Goal: Transaction & Acquisition: Purchase product/service

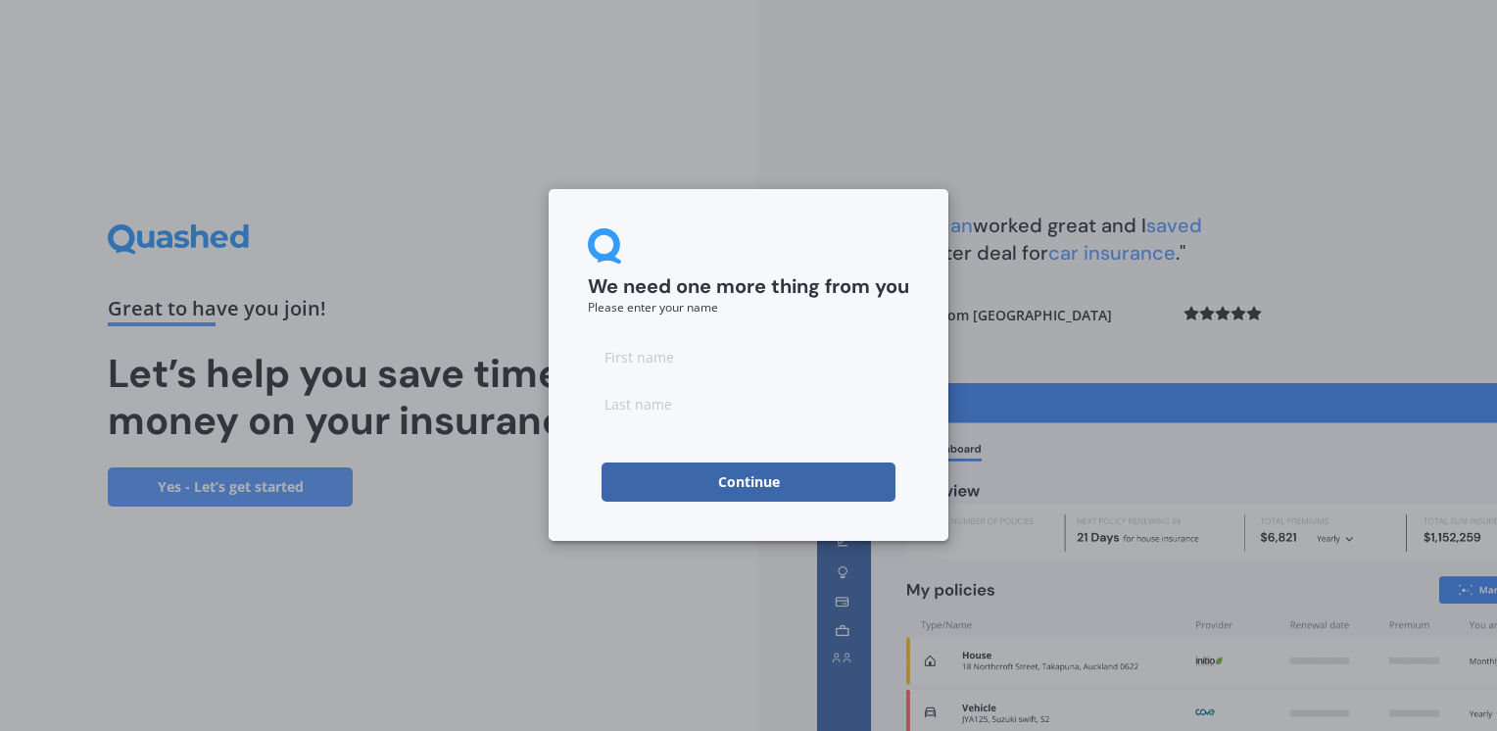
click at [639, 362] on input at bounding box center [748, 356] width 321 height 39
type input "[PERSON_NAME] [PERSON_NAME]"
type input "[PERSON_NAME]"
click at [718, 476] on button "Continue" at bounding box center [748, 481] width 294 height 39
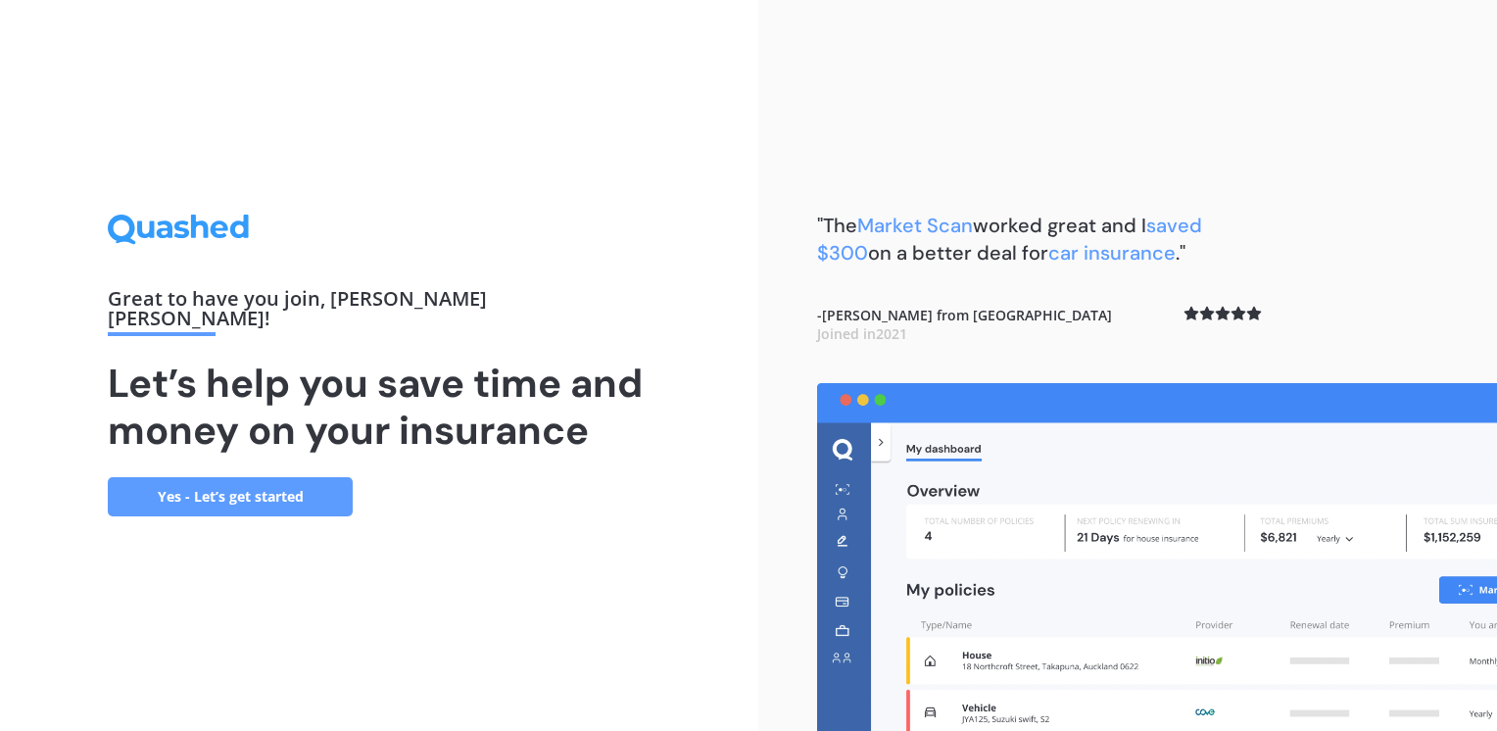
click at [305, 480] on link "Yes - Let’s get started" at bounding box center [230, 496] width 245 height 39
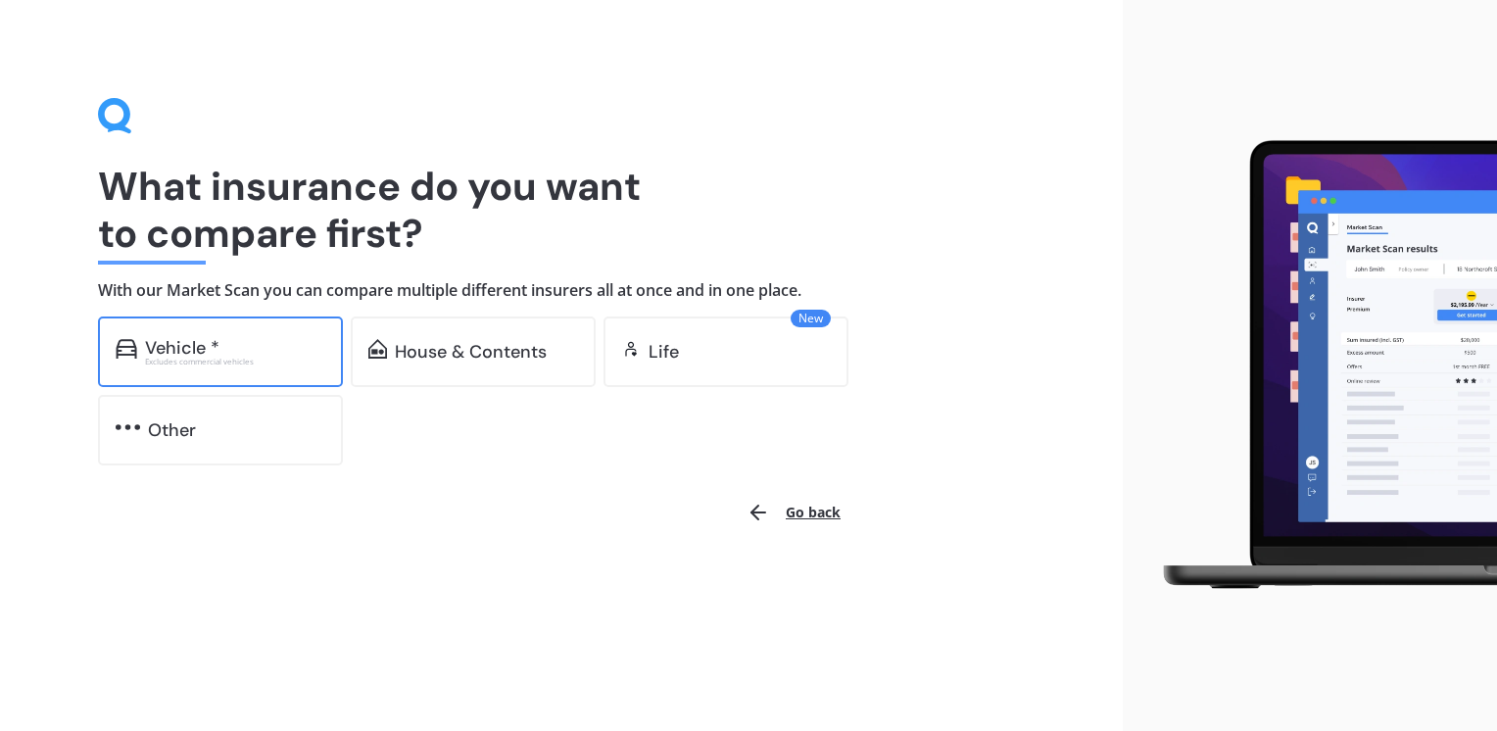
click at [204, 341] on div "Vehicle *" at bounding box center [182, 348] width 74 height 20
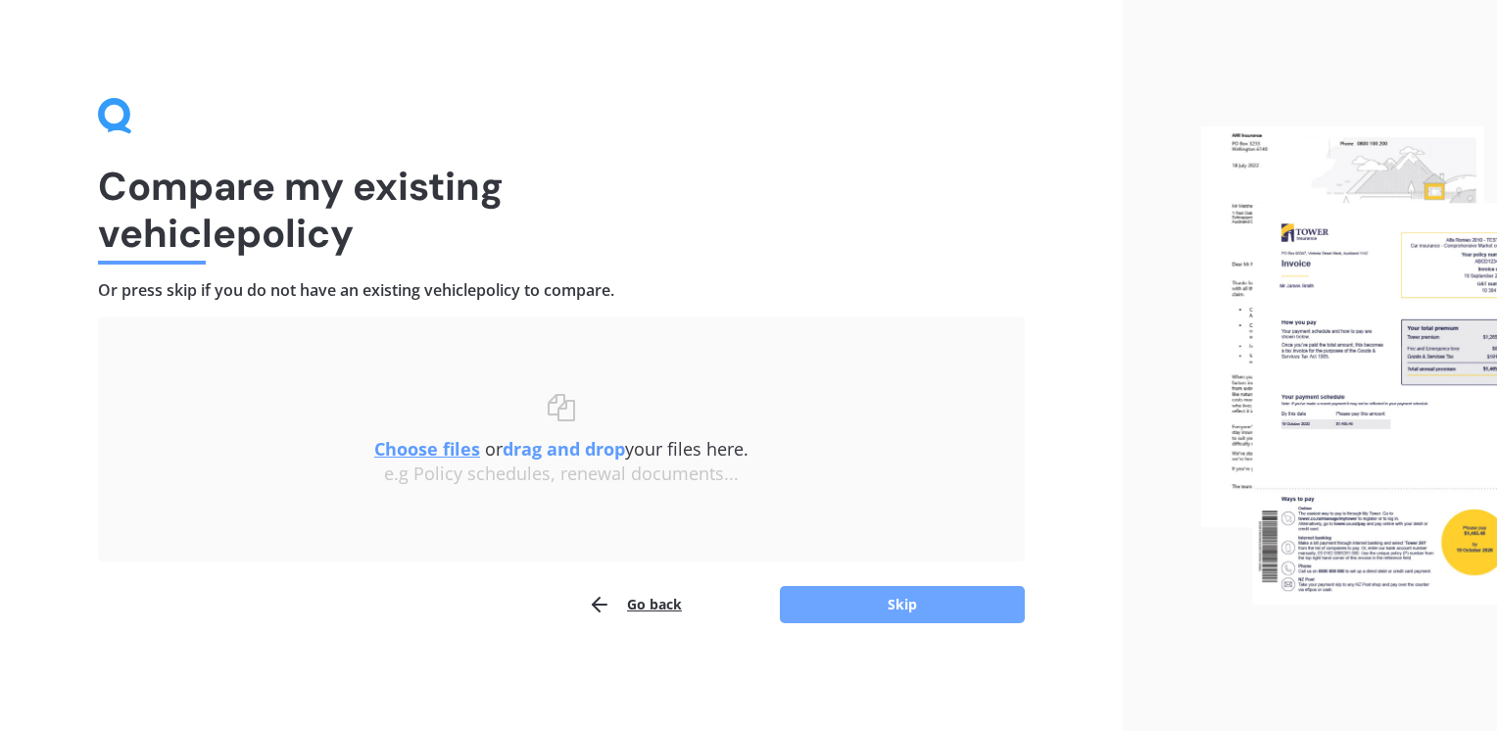
click at [855, 605] on button "Skip" at bounding box center [902, 604] width 245 height 37
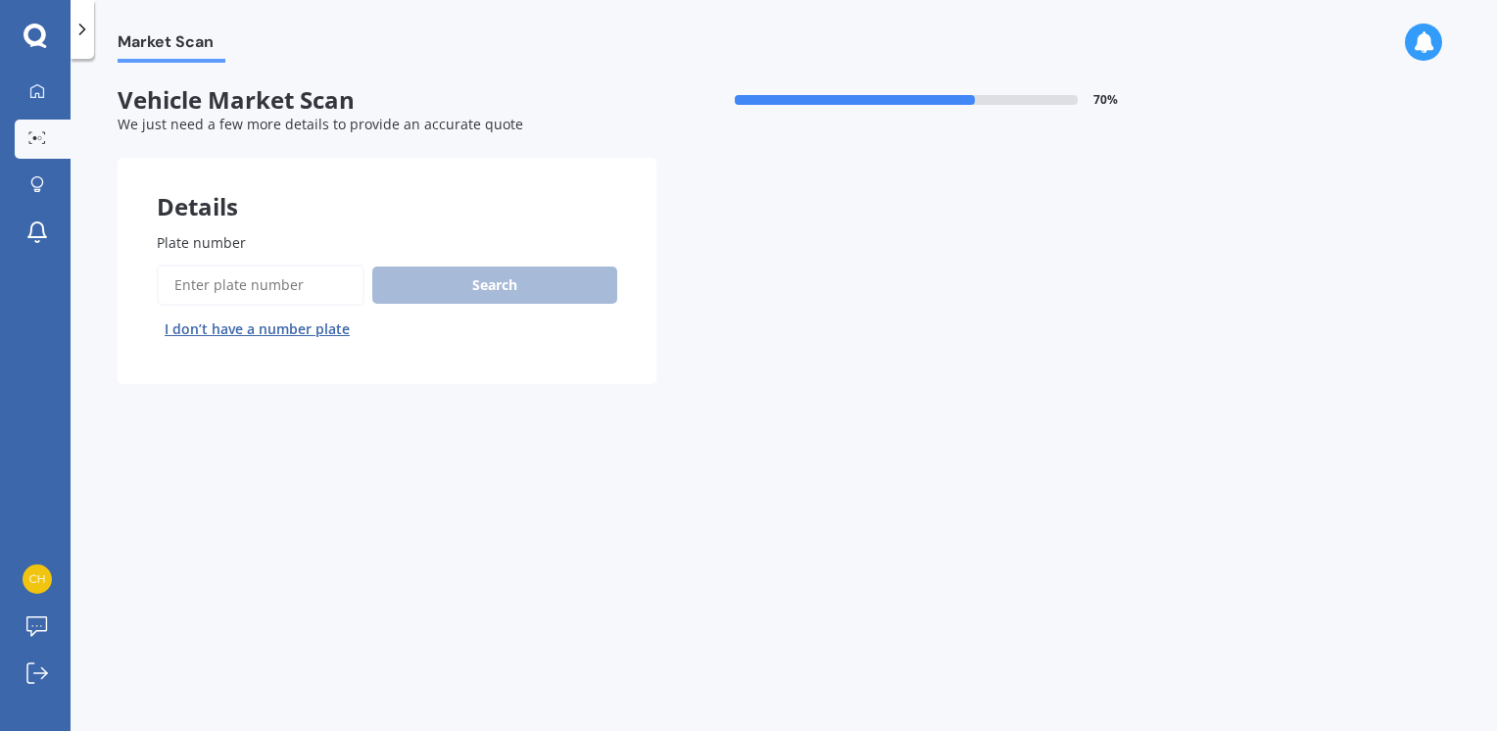
click at [501, 276] on div "Search I don’t have a number plate" at bounding box center [387, 304] width 460 height 80
click at [329, 286] on input "Plate number" at bounding box center [261, 284] width 208 height 41
type input "rdz443"
click at [547, 281] on button "Search" at bounding box center [494, 284] width 245 height 37
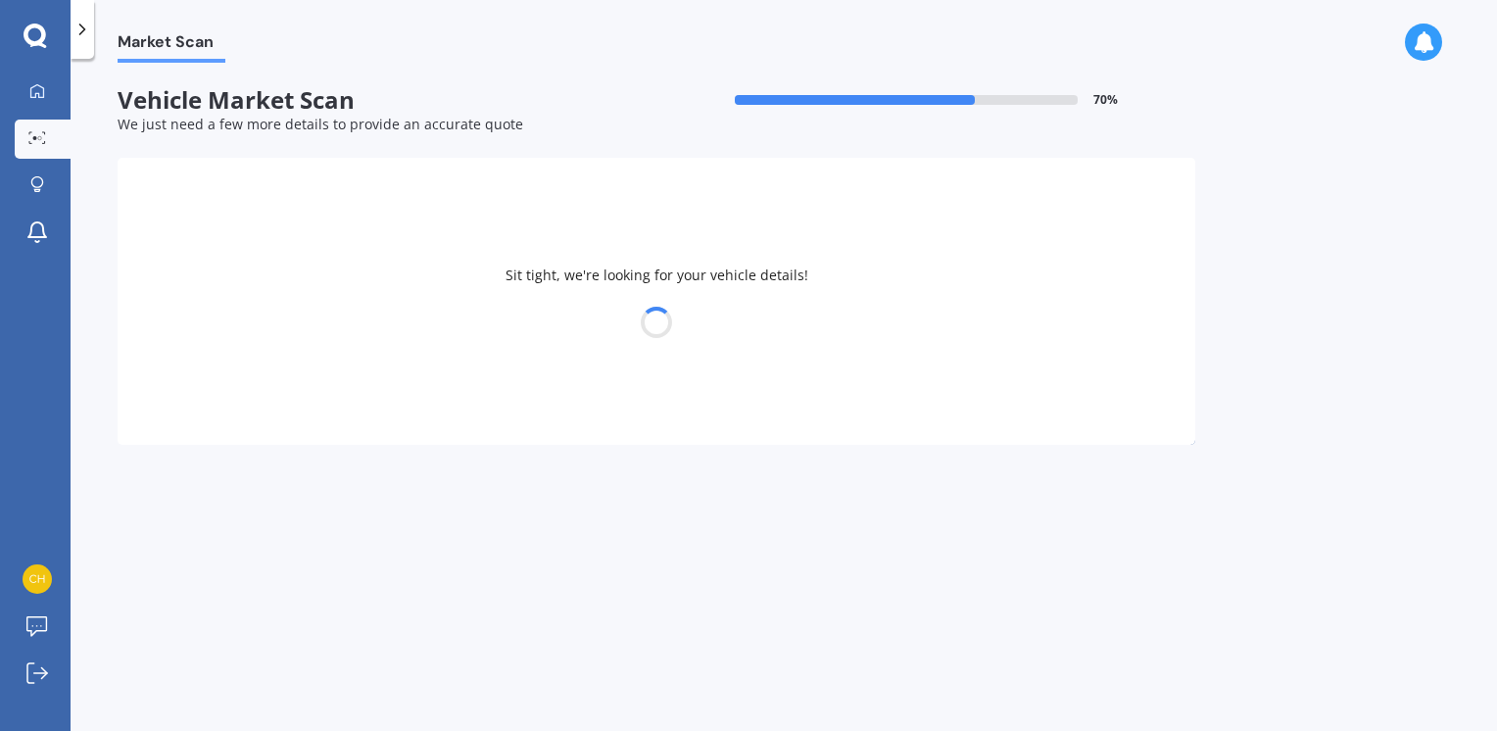
select select "TOYOTA"
select select "AQUA"
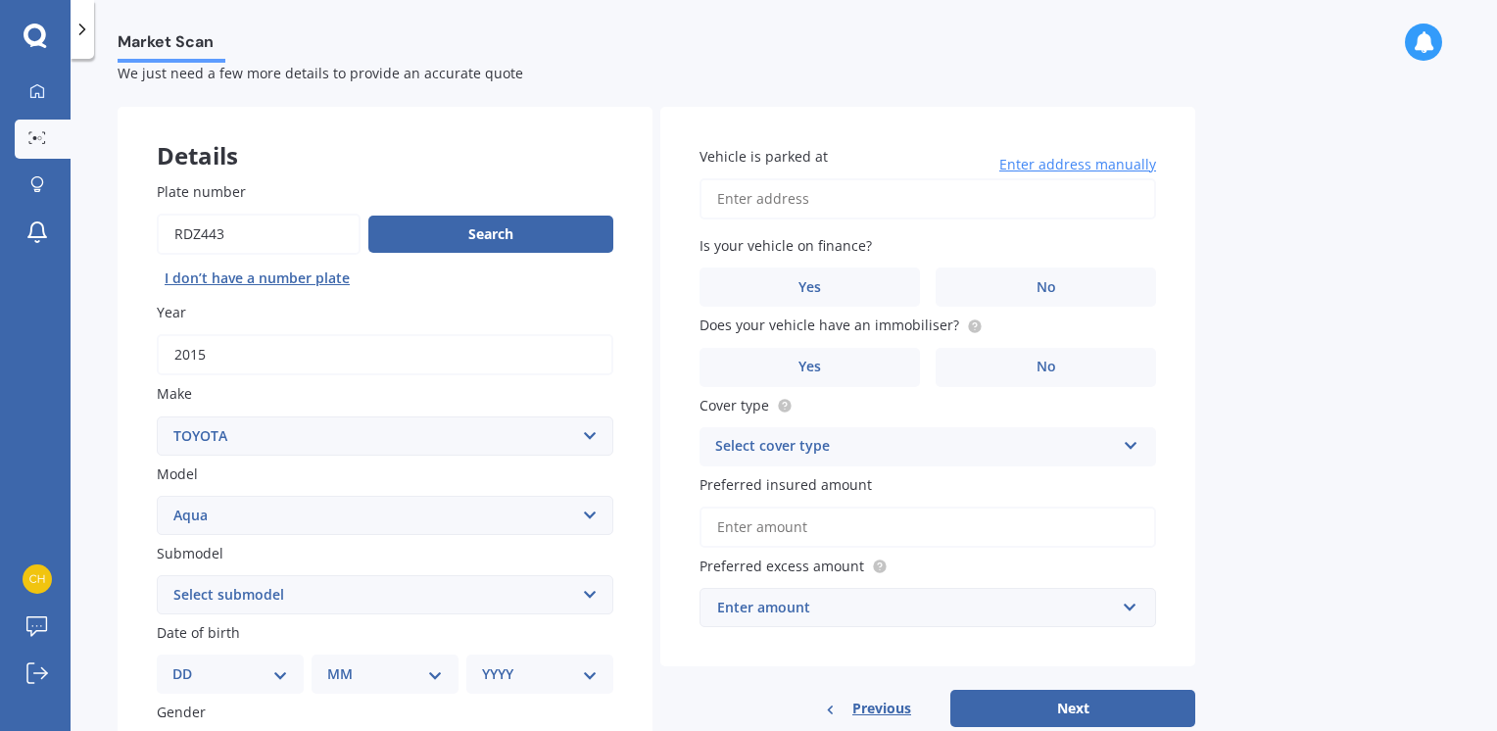
scroll to position [98, 0]
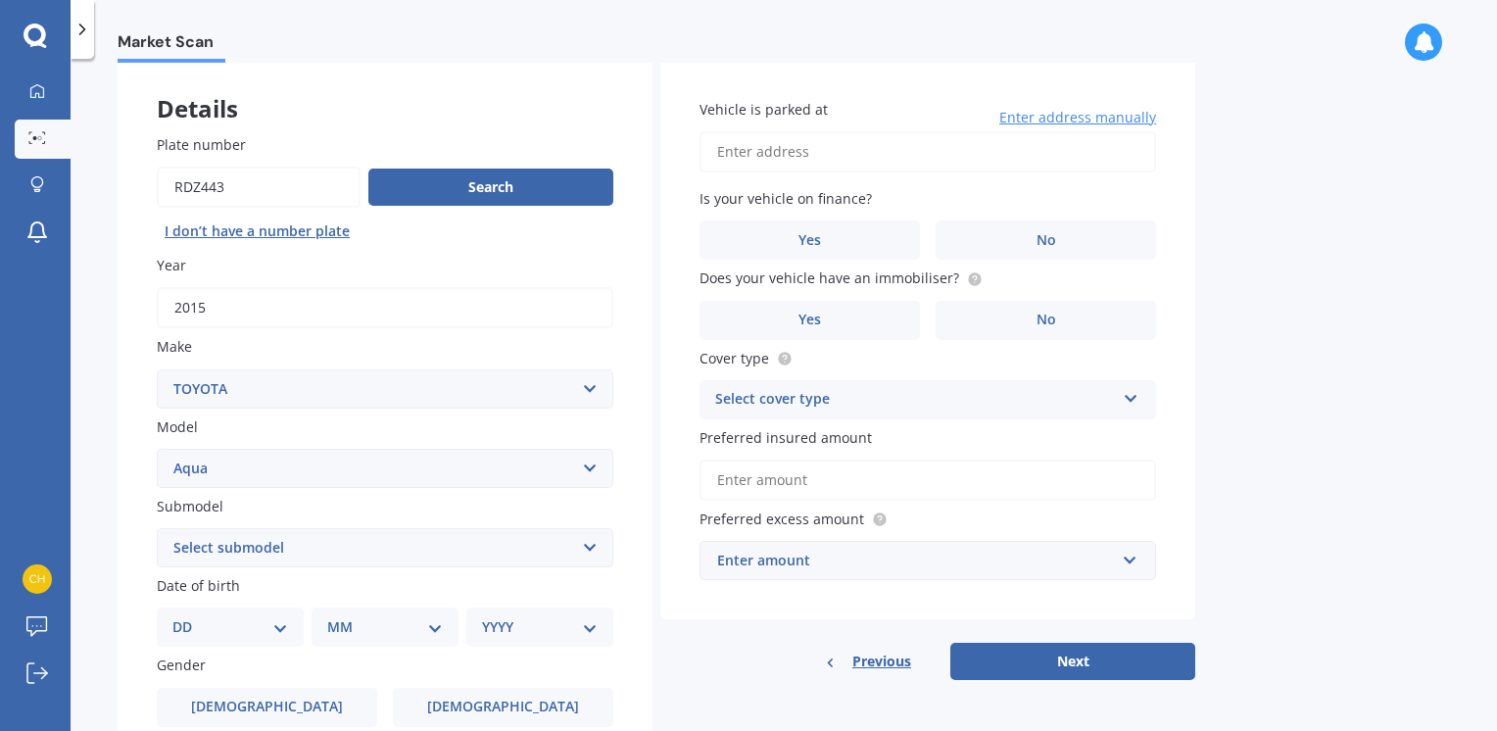
click at [282, 627] on select "DD 01 02 03 04 05 06 07 08 09 10 11 12 13 14 15 16 17 18 19 20 21 22 23 24 25 2…" at bounding box center [230, 627] width 116 height 22
click at [285, 622] on select "DD 01 02 03 04 05 06 07 08 09 10 11 12 13 14 15 16 17 18 19 20 21 22 23 24 25 2…" at bounding box center [230, 627] width 116 height 22
click at [281, 624] on select "DD 01 02 03 04 05 06 07 08 09 10 11 12 13 14 15 16 17 18 19 20 21 22 23 24 25 2…" at bounding box center [230, 627] width 116 height 22
click at [206, 611] on div "DD 01 02 03 04 05 06 07 08 09 10 11 12 13 14 15 16 17 18 19 20 21 22 23 24 25 2…" at bounding box center [230, 626] width 147 height 39
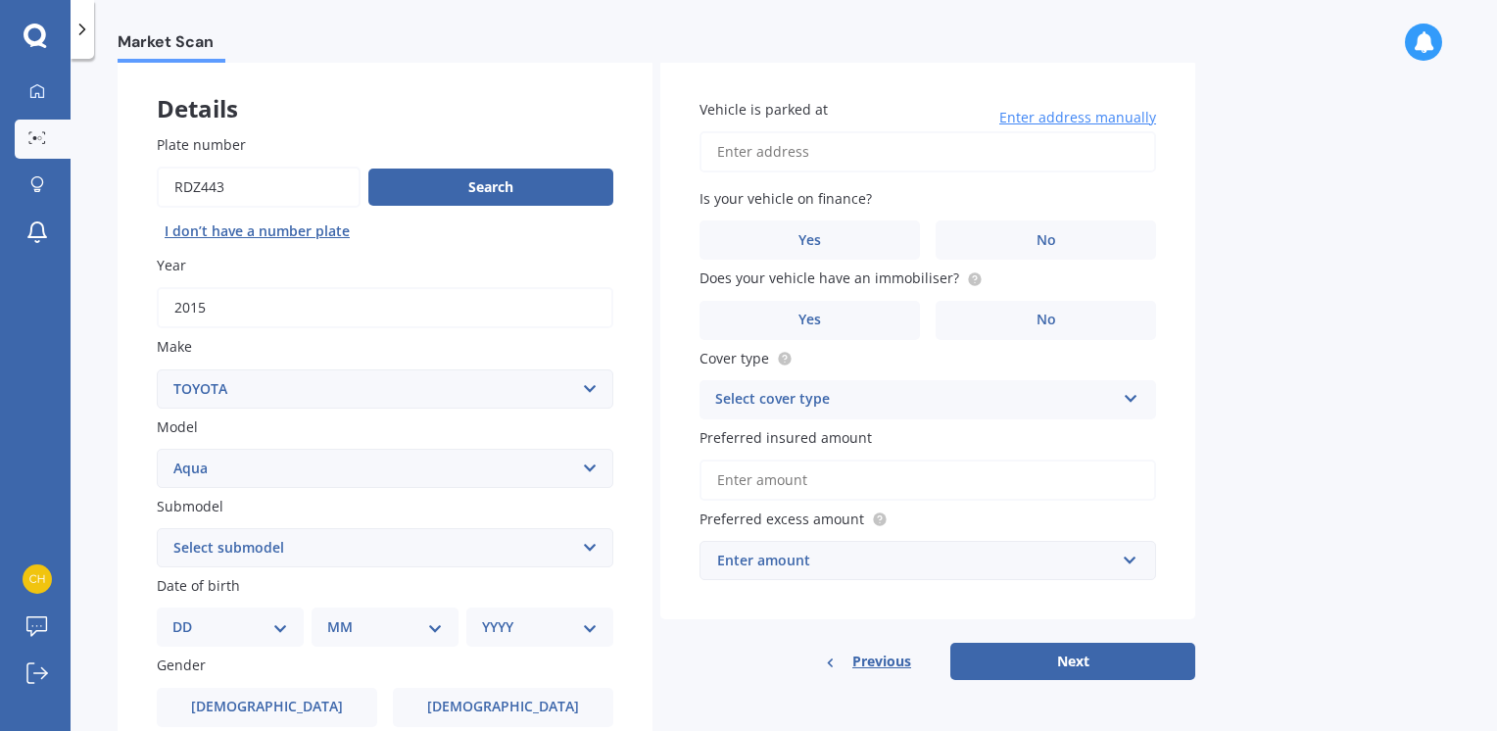
click at [282, 623] on select "DD 01 02 03 04 05 06 07 08 09 10 11 12 13 14 15 16 17 18 19 20 21 22 23 24 25 2…" at bounding box center [230, 627] width 116 height 22
select select "29"
click at [188, 616] on select "DD 01 02 03 04 05 06 07 08 09 10 11 12 13 14 15 16 17 18 19 20 21 22 23 24 25 2…" at bounding box center [230, 627] width 116 height 22
click at [440, 625] on select "MM 01 02 03 04 05 06 07 08 09 10 11 12" at bounding box center [389, 627] width 108 height 22
select select "08"
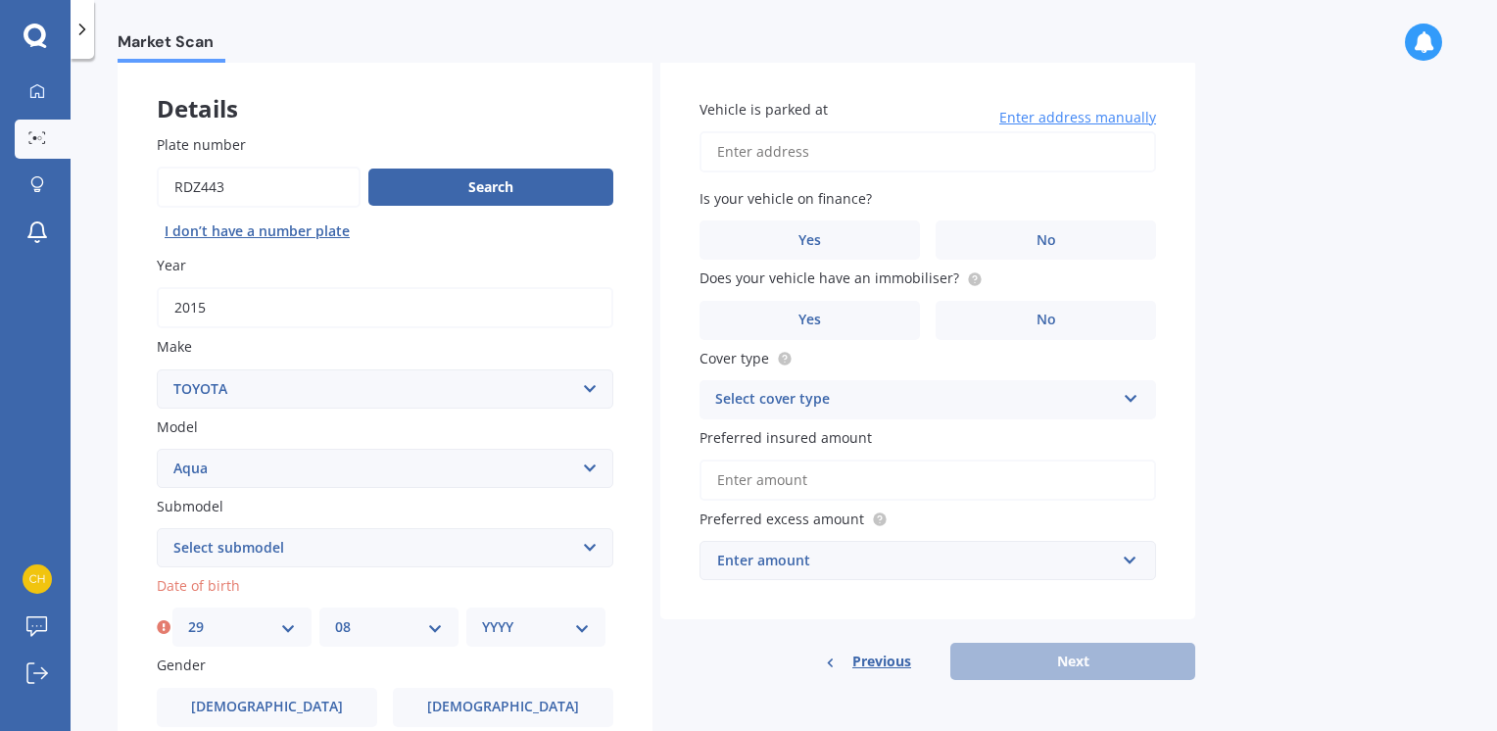
click at [335, 616] on select "MM 01 02 03 04 05 06 07 08 09 10 11 12" at bounding box center [389, 627] width 108 height 22
click at [580, 623] on select "YYYY 2025 2024 2023 2022 2021 2020 2019 2018 2017 2016 2015 2014 2013 2012 2011…" at bounding box center [536, 627] width 108 height 22
select select "1952"
click at [482, 616] on select "YYYY 2025 2024 2023 2022 2021 2020 2019 2018 2017 2016 2015 2014 2013 2012 2011…" at bounding box center [536, 627] width 108 height 22
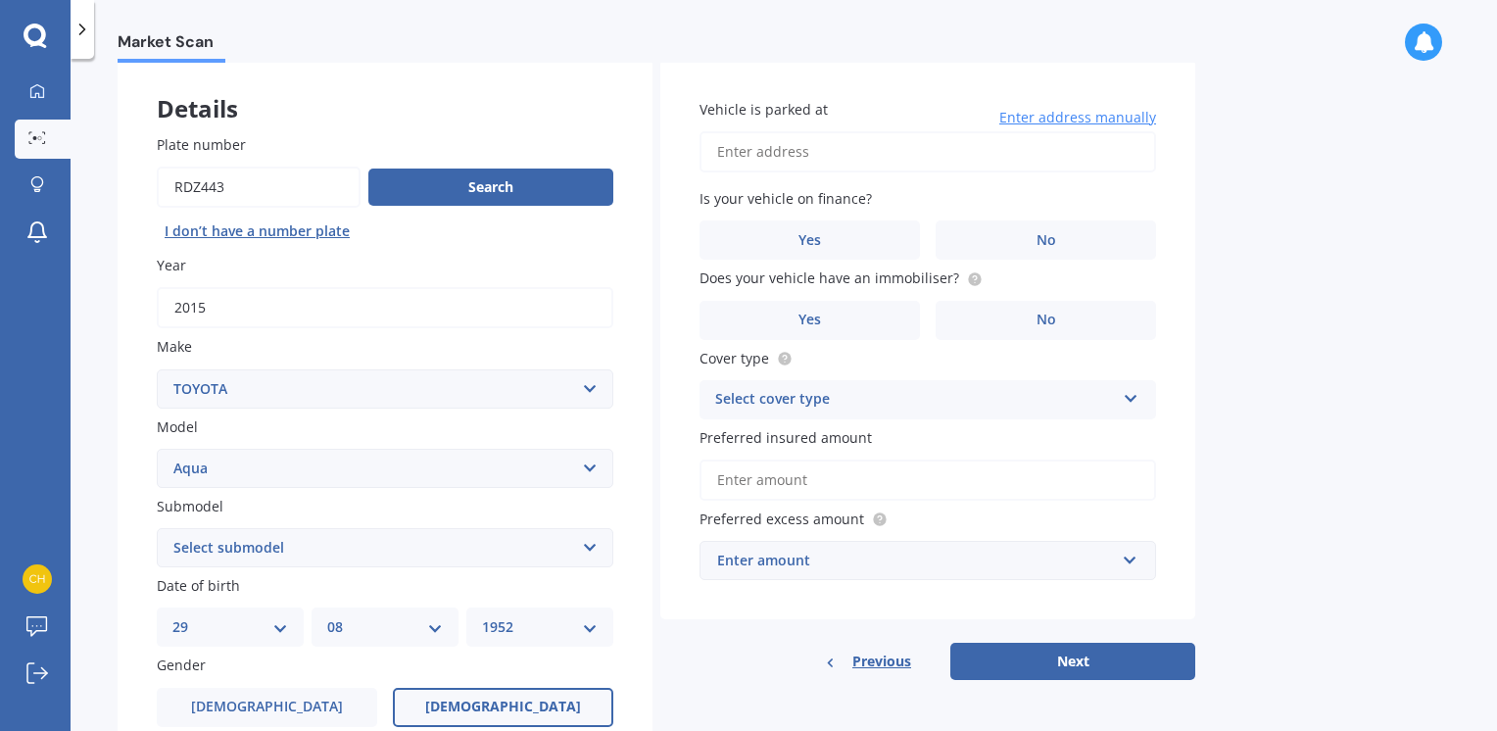
click at [494, 704] on span "[DEMOGRAPHIC_DATA]" at bounding box center [503, 706] width 156 height 17
click at [0, 0] on input "[DEMOGRAPHIC_DATA]" at bounding box center [0, 0] width 0 height 0
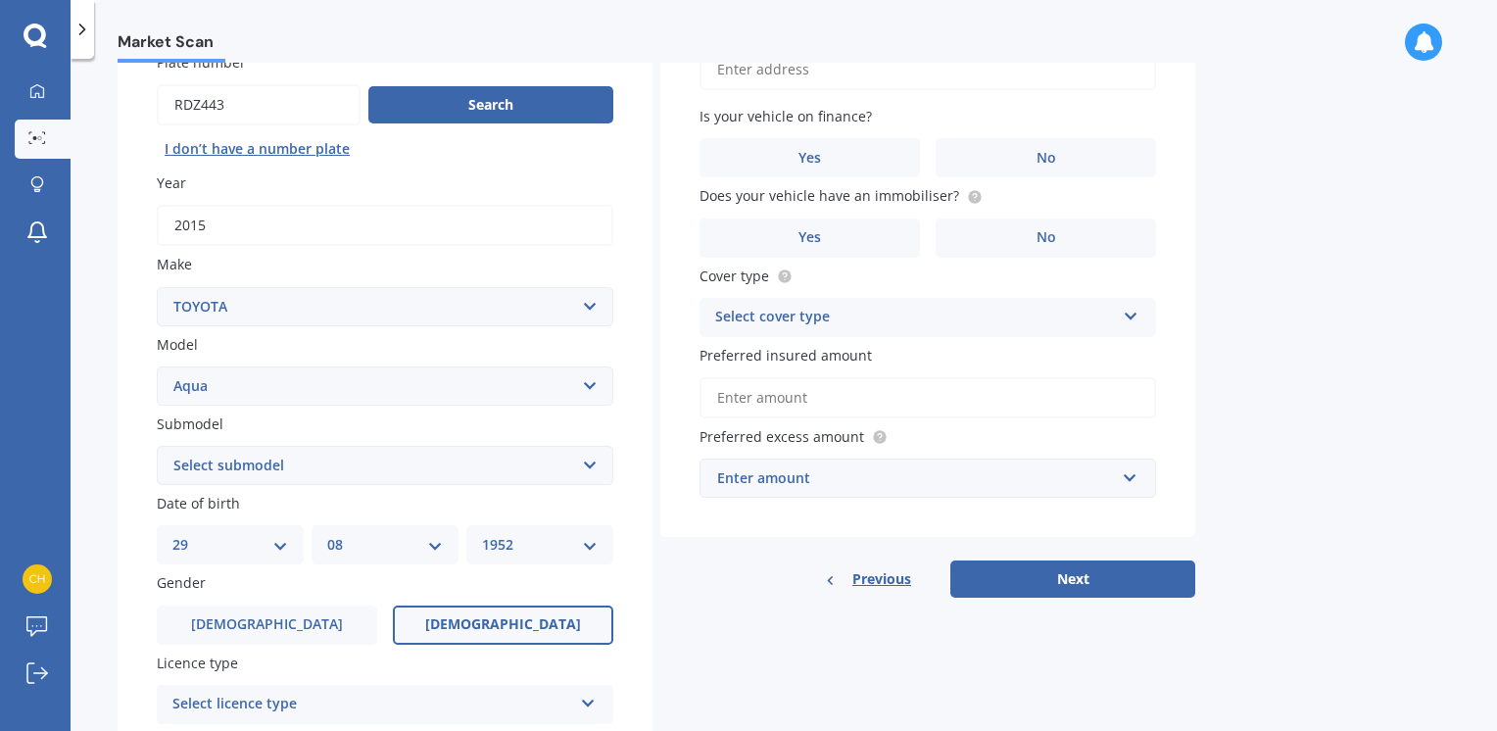
scroll to position [392, 0]
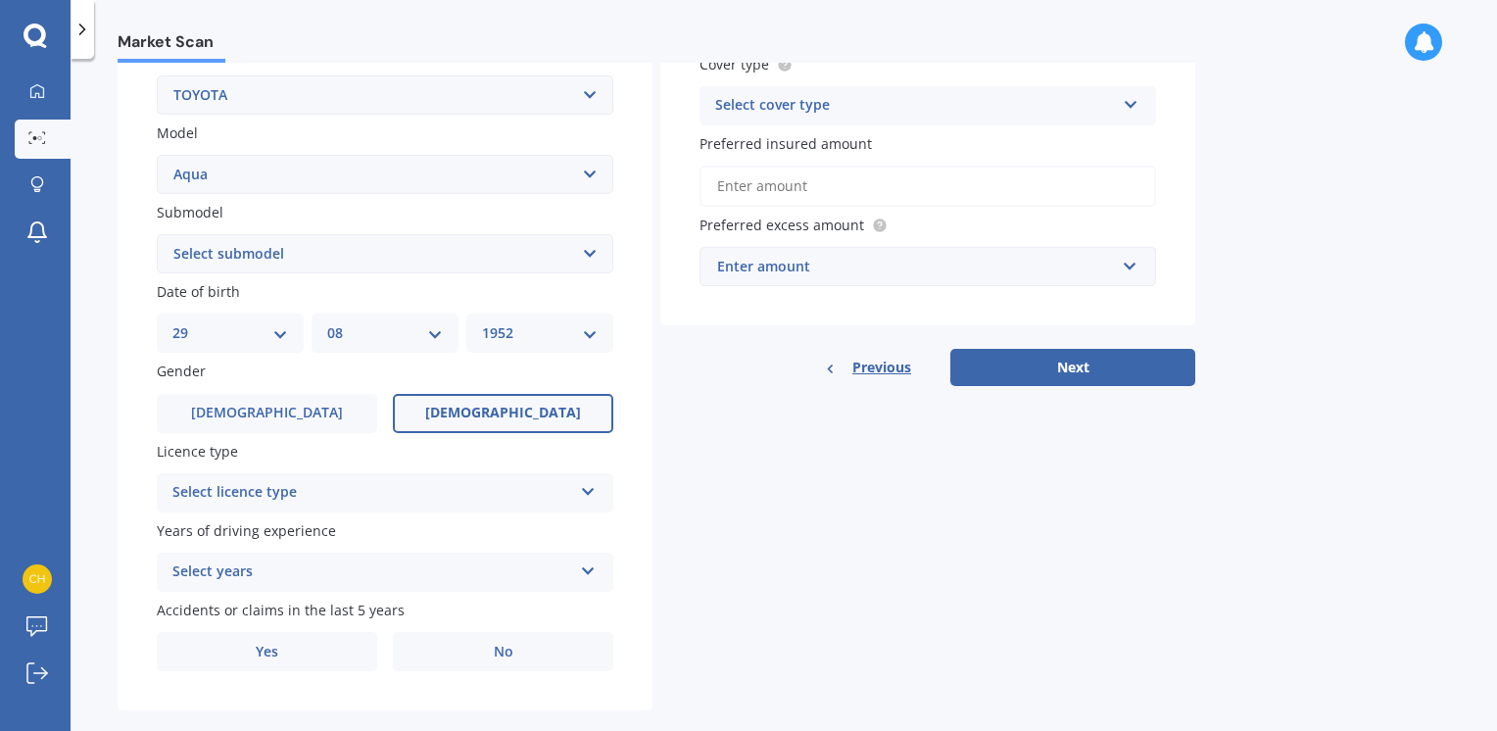
click at [592, 492] on icon at bounding box center [588, 488] width 17 height 14
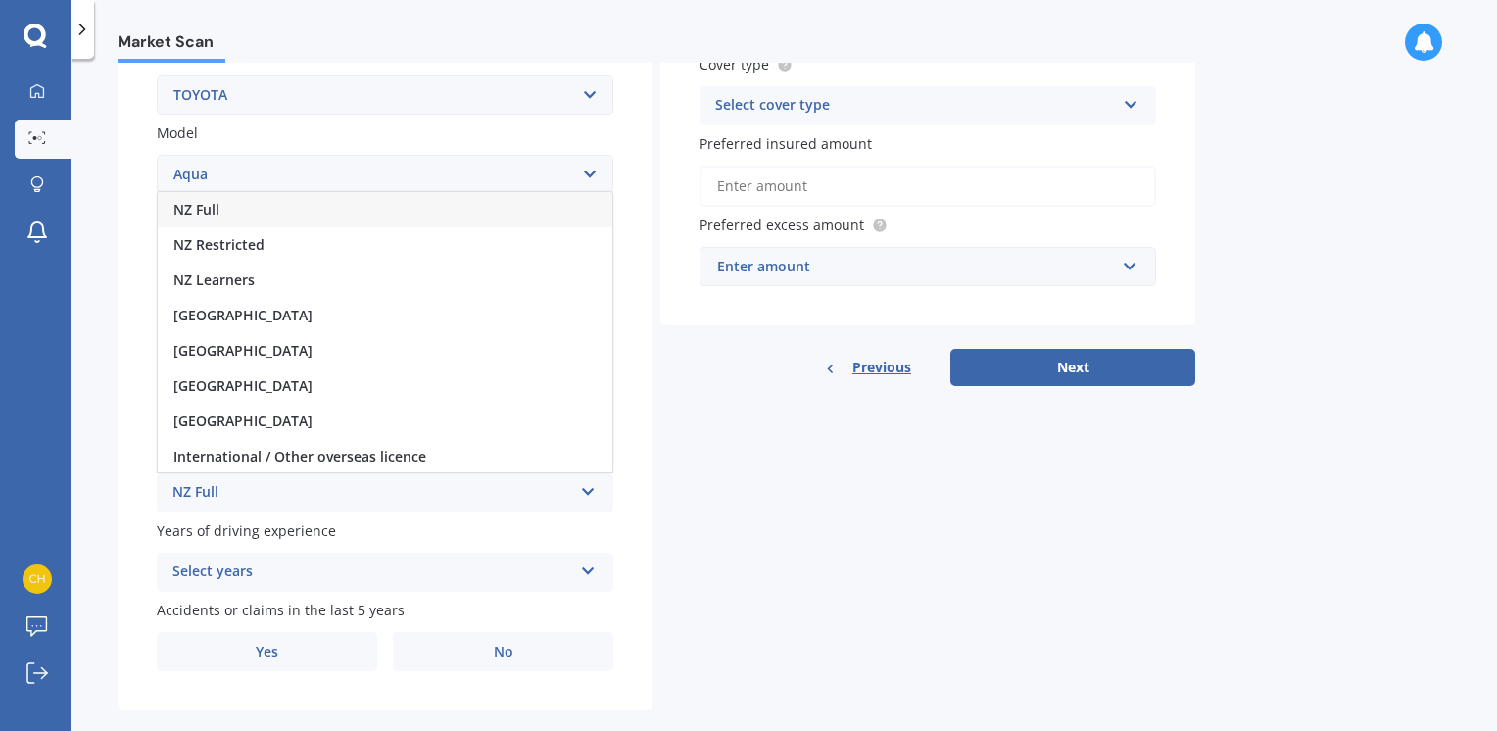
click at [214, 484] on div "NZ Full" at bounding box center [372, 493] width 400 height 24
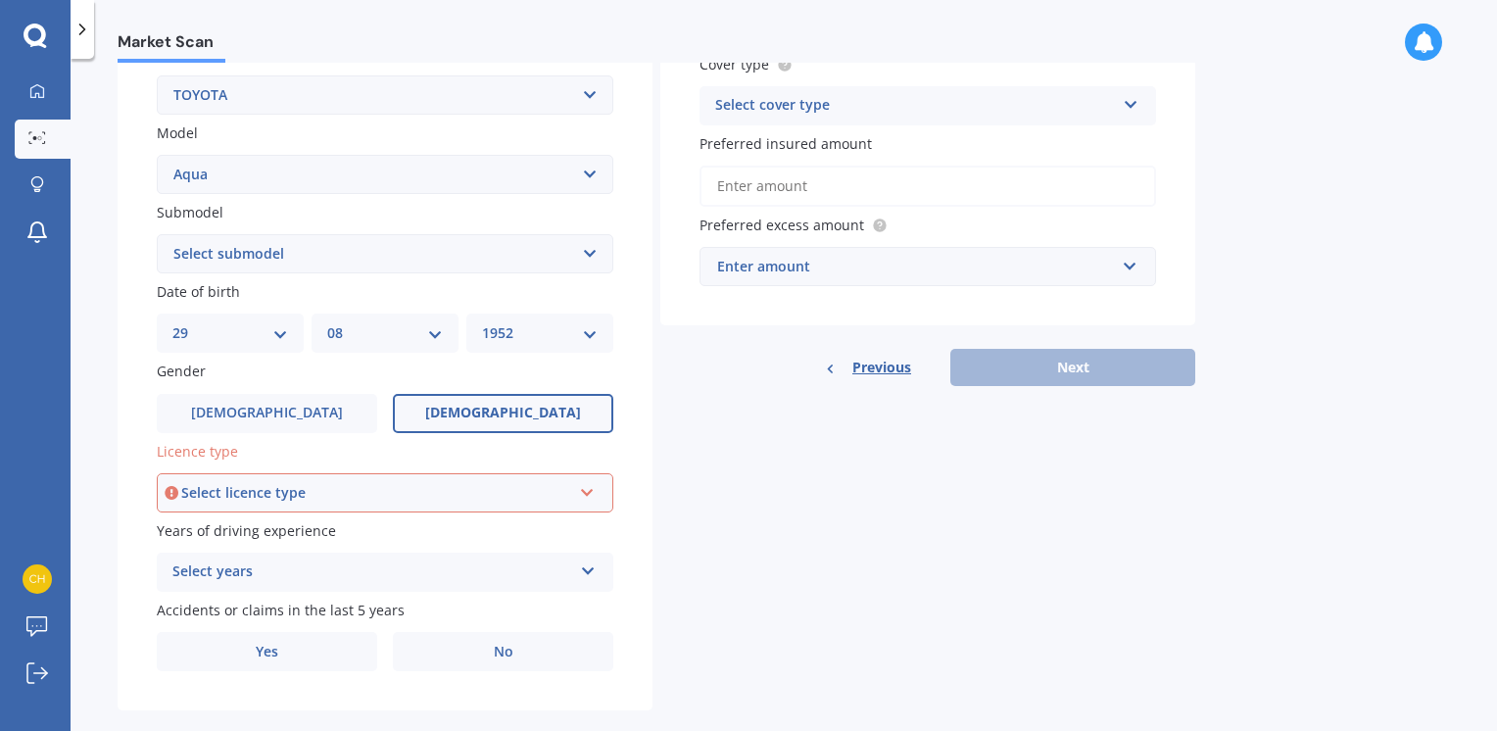
click at [588, 489] on icon at bounding box center [587, 489] width 17 height 14
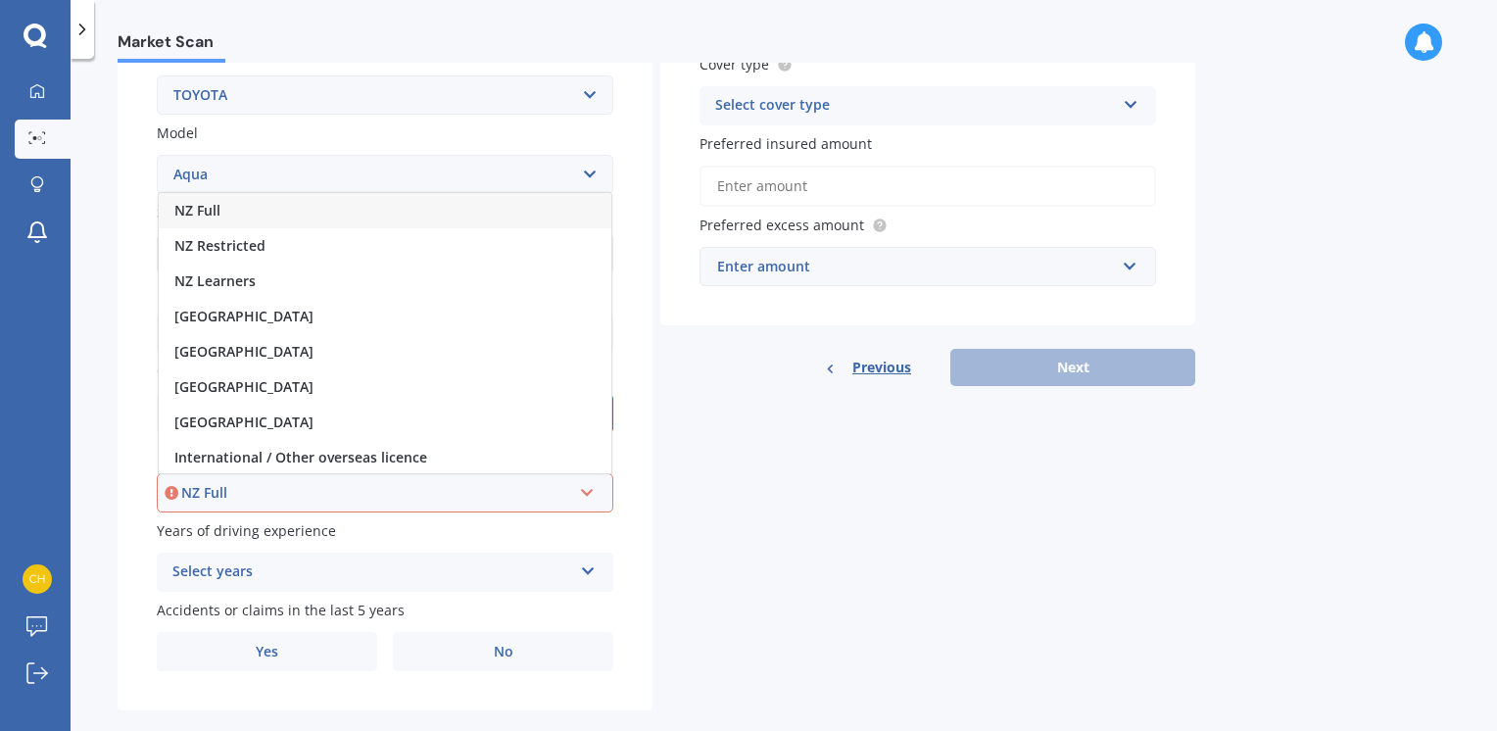
click at [566, 204] on div "NZ Full" at bounding box center [385, 210] width 453 height 35
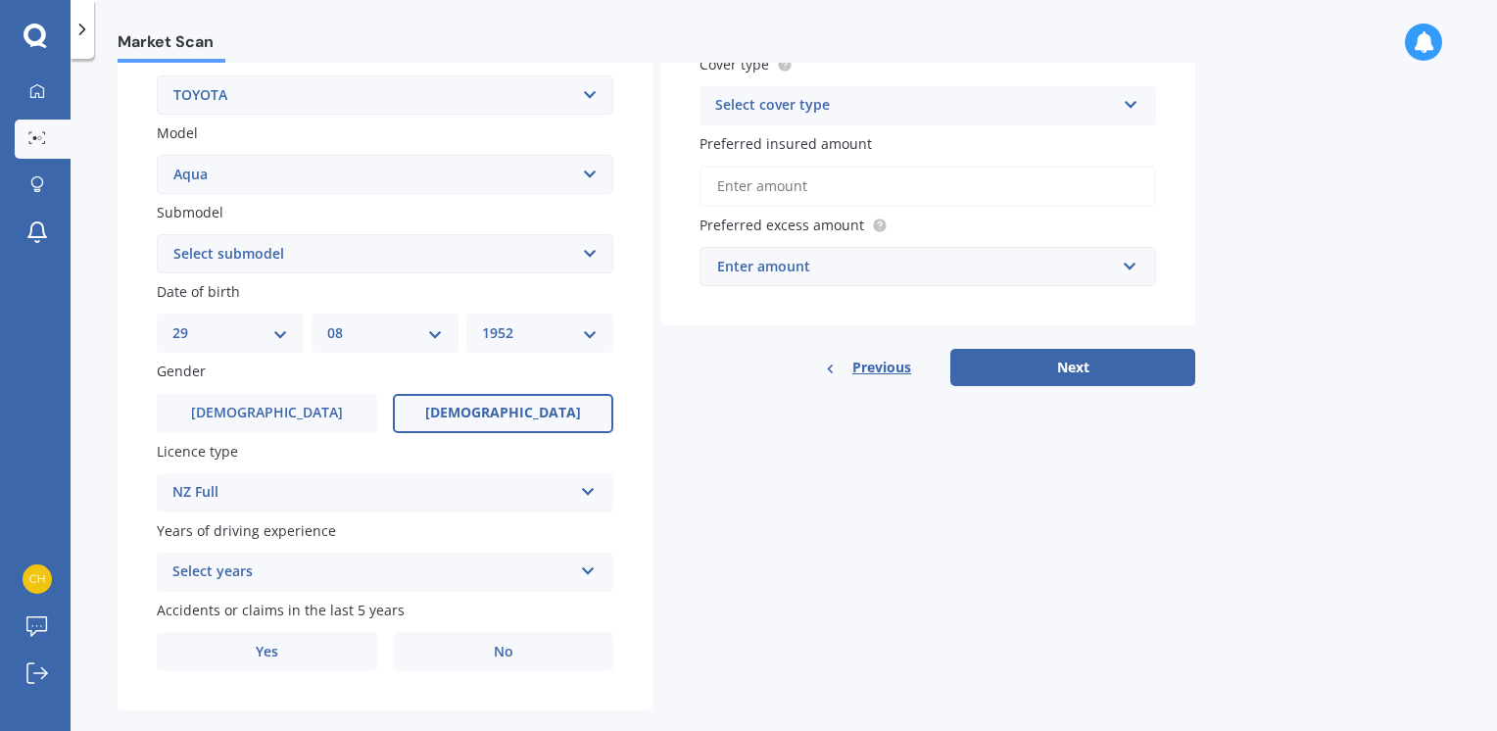
click at [592, 567] on icon at bounding box center [588, 567] width 17 height 14
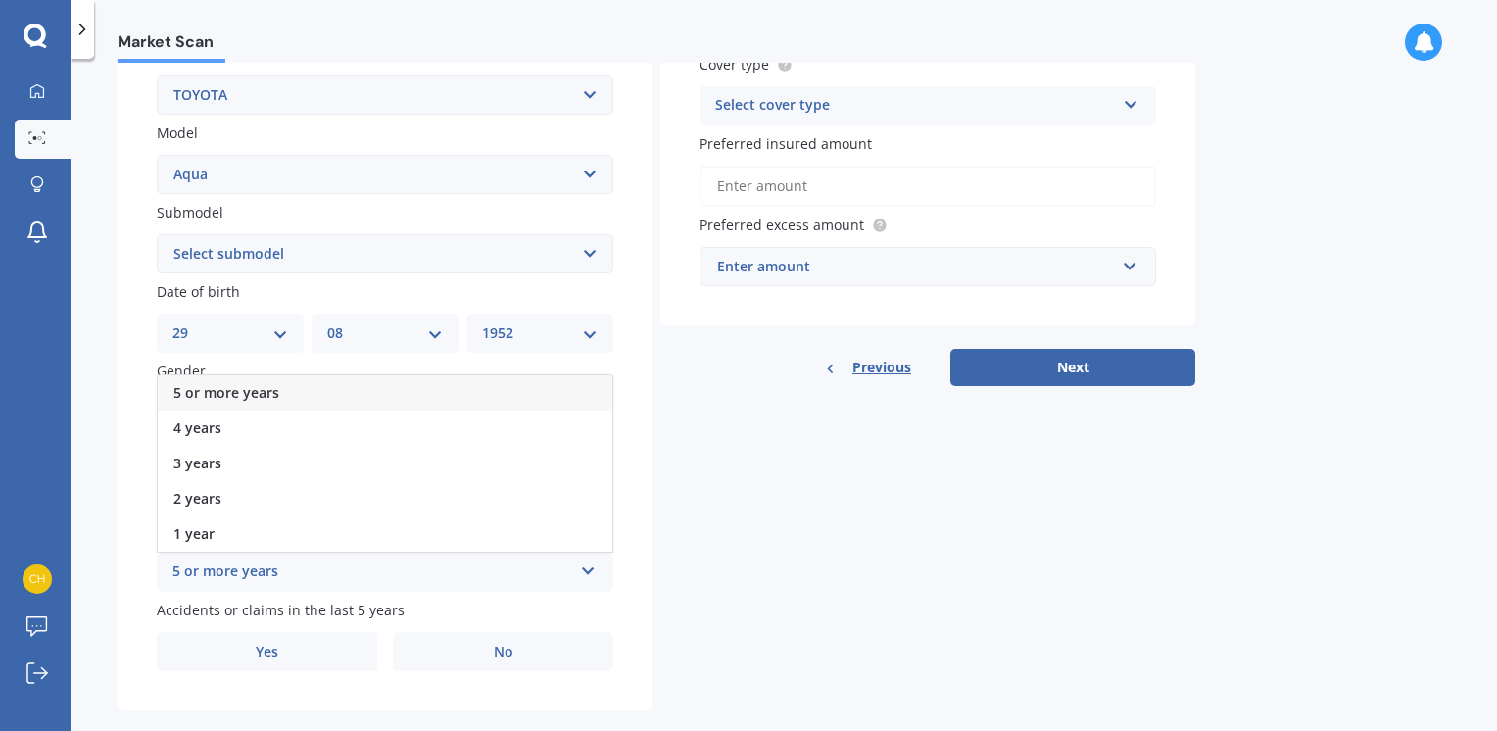
click at [212, 562] on div "5 or more years" at bounding box center [372, 572] width 400 height 24
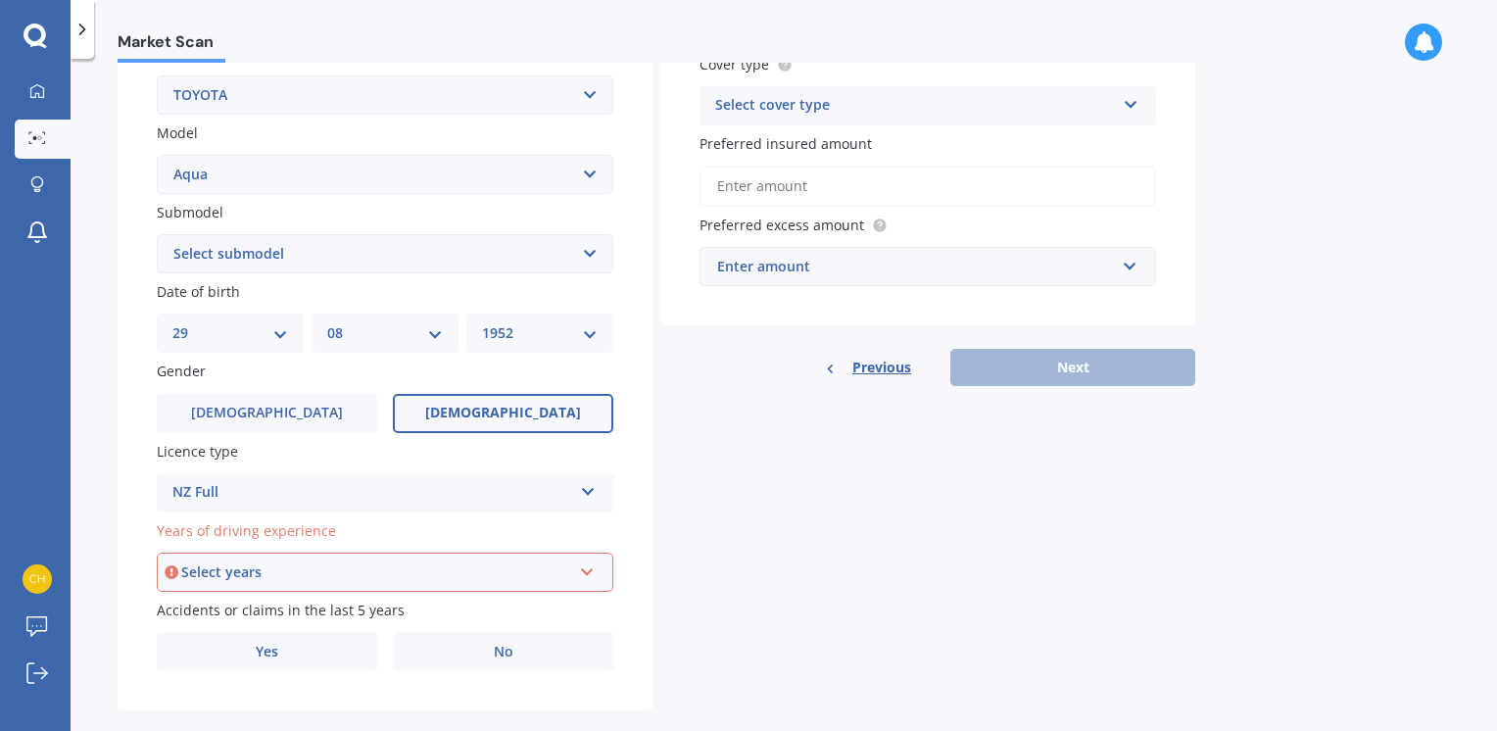
click at [266, 568] on div "Select years" at bounding box center [376, 572] width 390 height 22
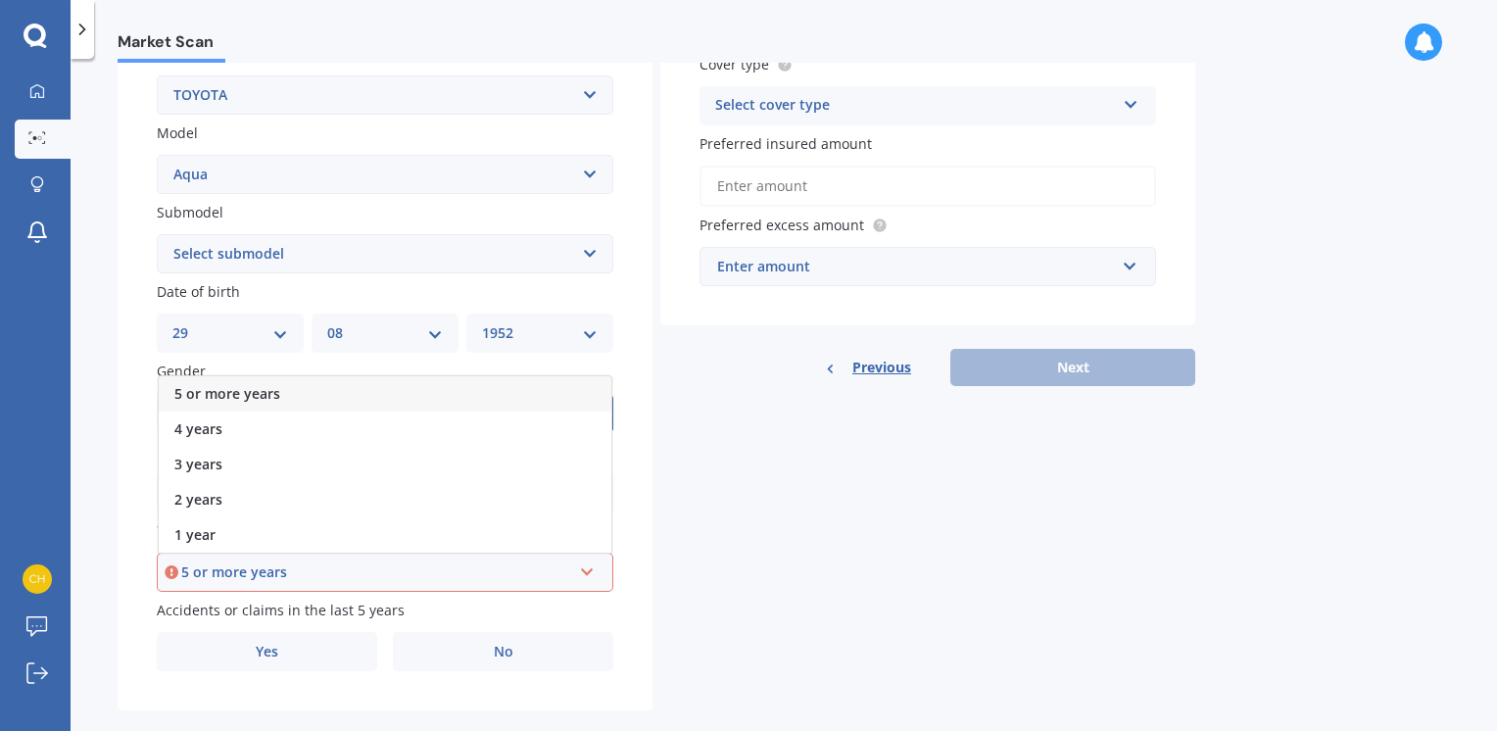
click at [240, 383] on div "5 or more years" at bounding box center [385, 393] width 453 height 35
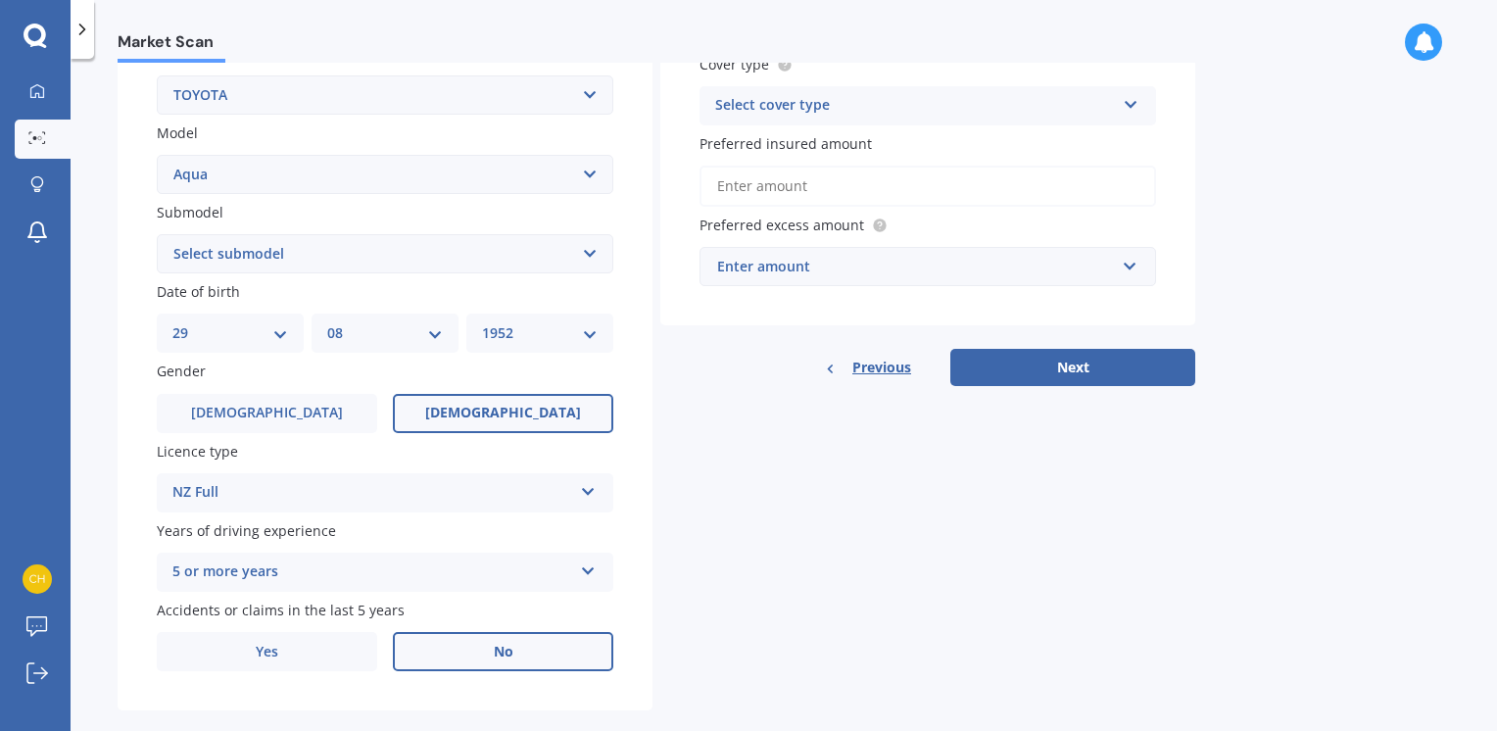
click at [498, 651] on span "No" at bounding box center [504, 652] width 20 height 17
click at [0, 0] on input "No" at bounding box center [0, 0] width 0 height 0
click at [490, 648] on label "No" at bounding box center [503, 651] width 220 height 39
click at [0, 0] on input "No" at bounding box center [0, 0] width 0 height 0
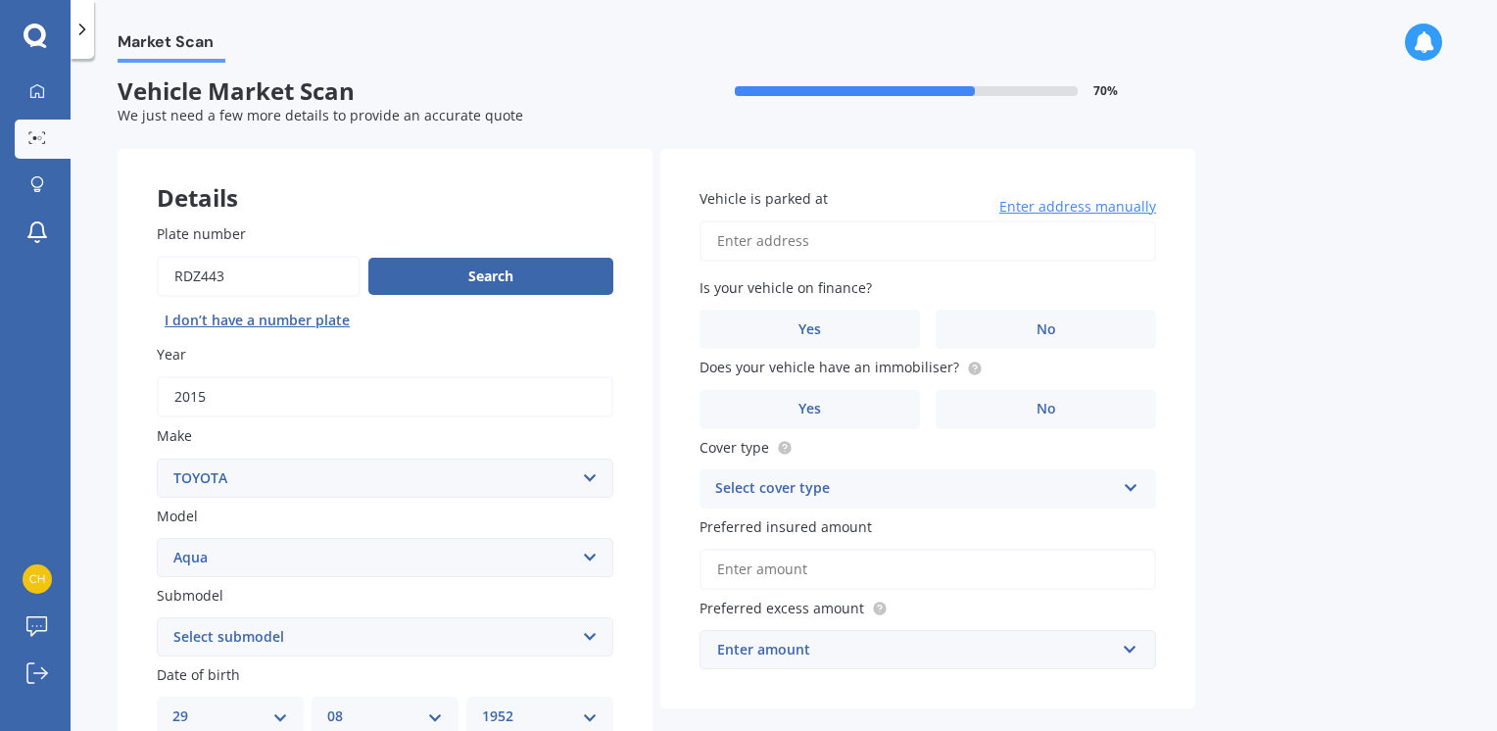
scroll to position [0, 0]
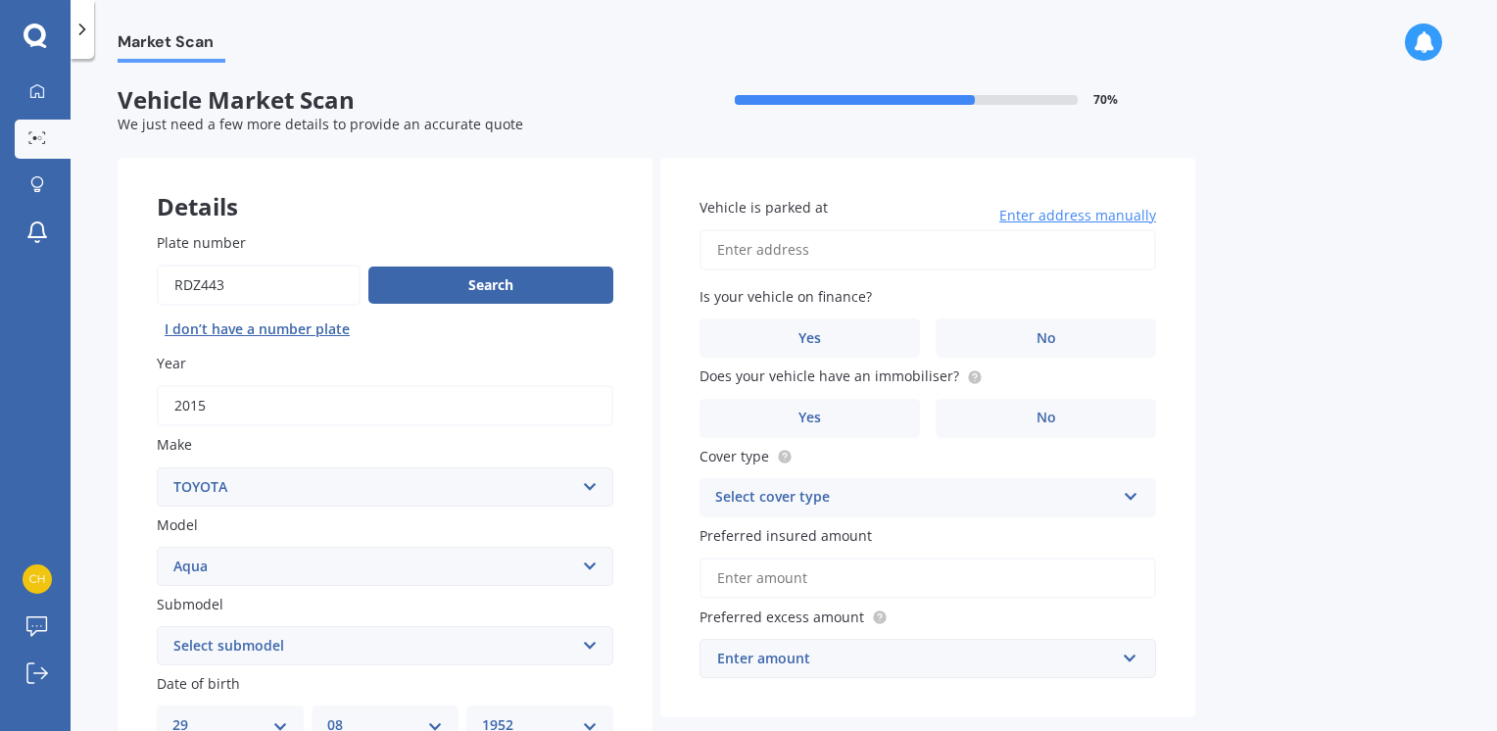
click at [823, 256] on input "Vehicle is parked at" at bounding box center [927, 249] width 456 height 41
type input "[STREET_ADDRESS]"
click at [1066, 333] on label "No" at bounding box center [1046, 337] width 220 height 39
click at [0, 0] on input "No" at bounding box center [0, 0] width 0 height 0
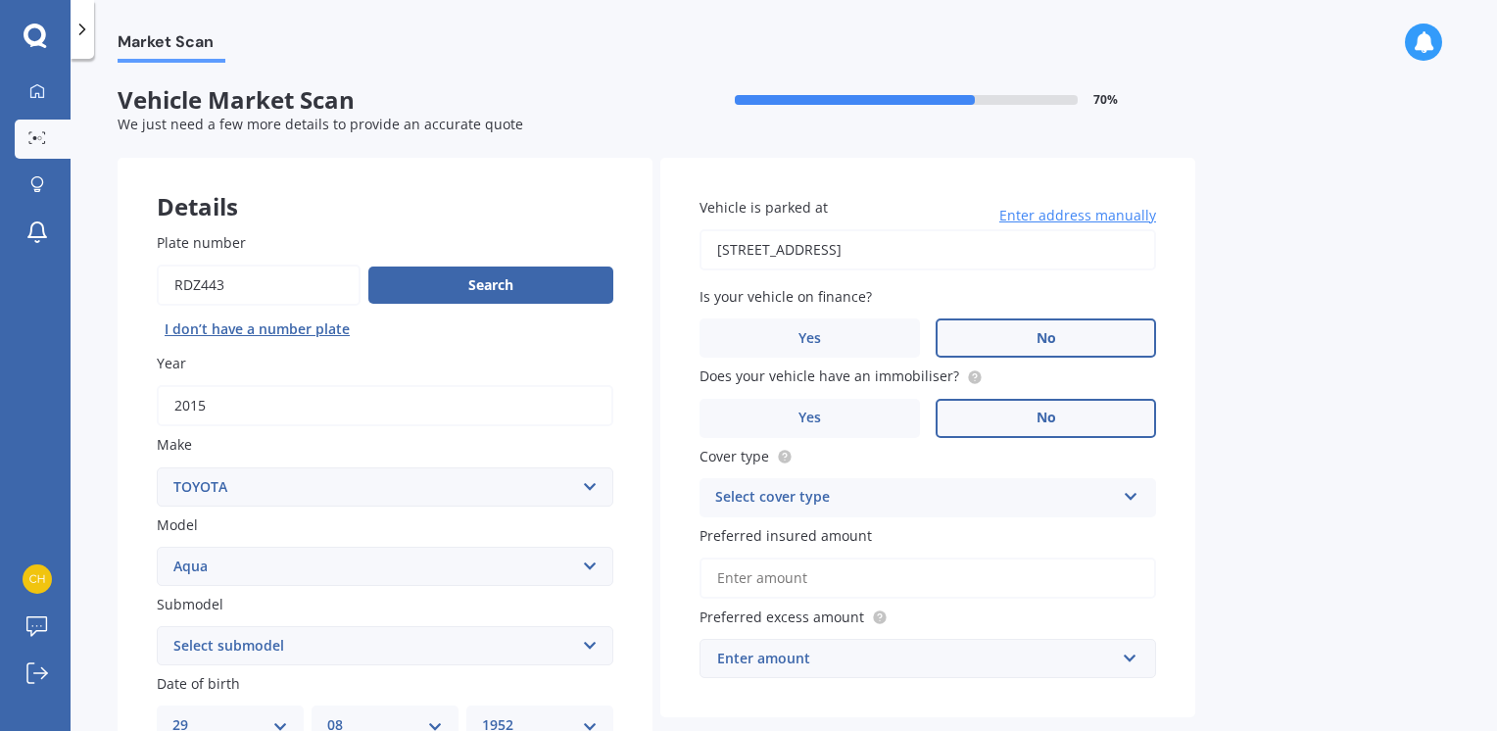
click at [1066, 413] on label "No" at bounding box center [1046, 418] width 220 height 39
click at [0, 0] on input "No" at bounding box center [0, 0] width 0 height 0
click at [1134, 492] on icon at bounding box center [1131, 493] width 17 height 14
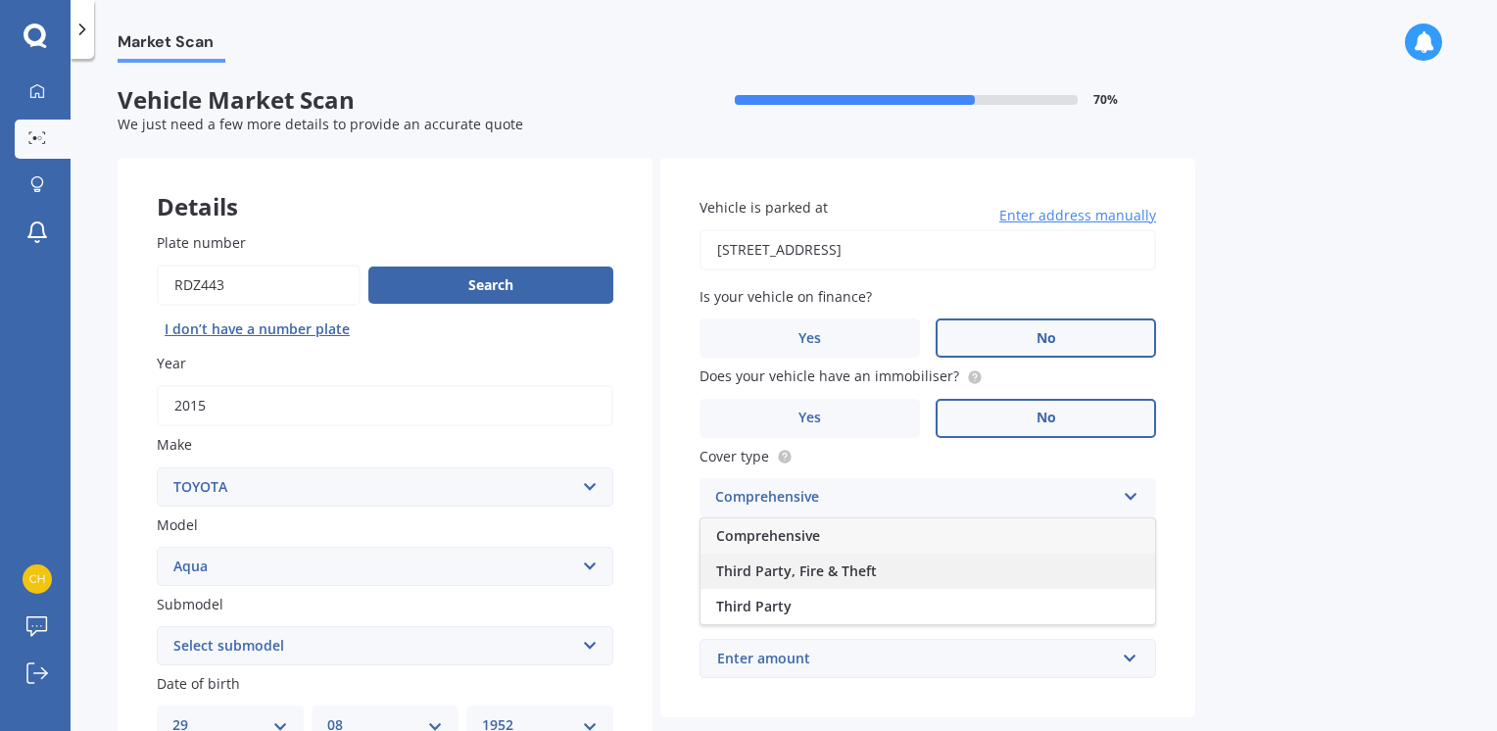
click at [838, 568] on span "Third Party, Fire & Theft" at bounding box center [796, 570] width 161 height 19
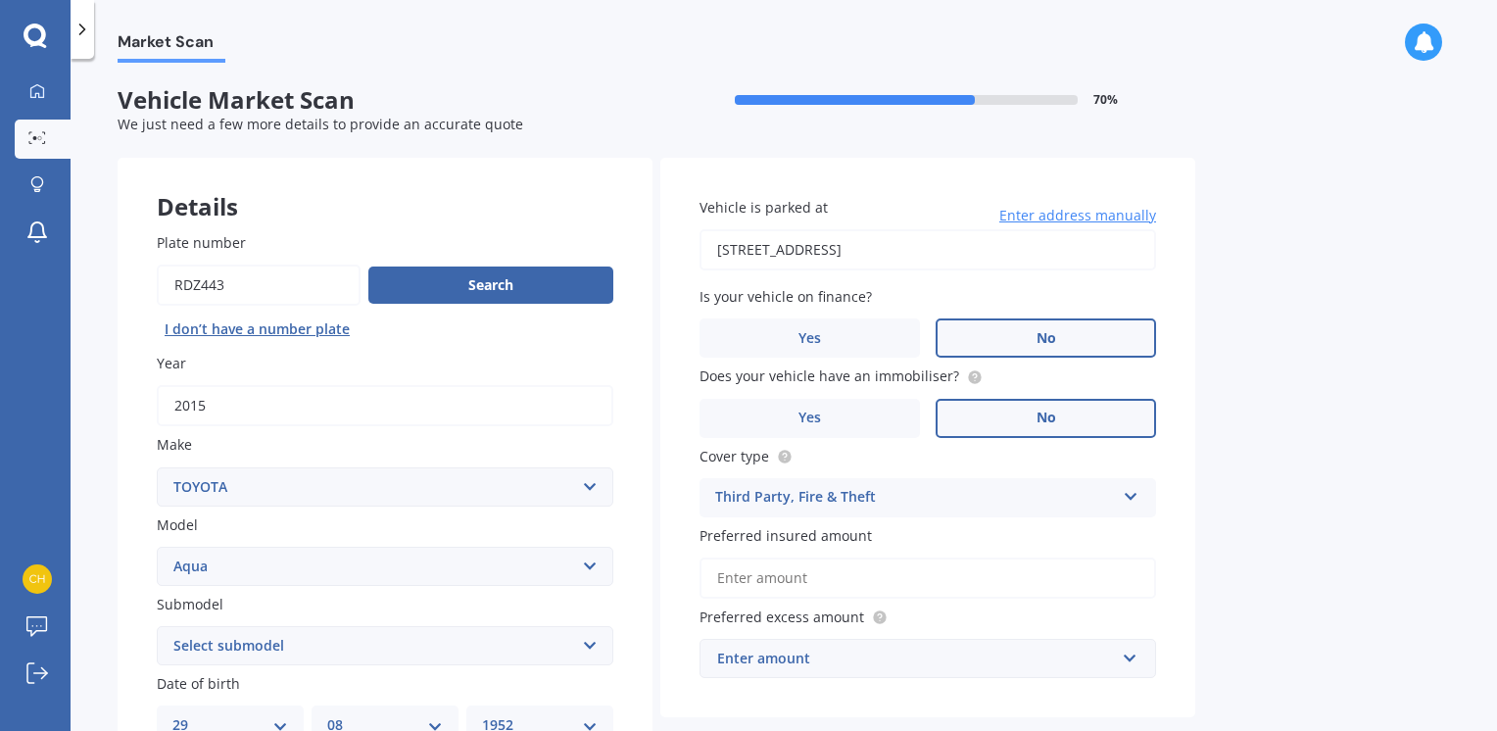
click at [737, 584] on input "Preferred insured amount" at bounding box center [927, 577] width 456 height 41
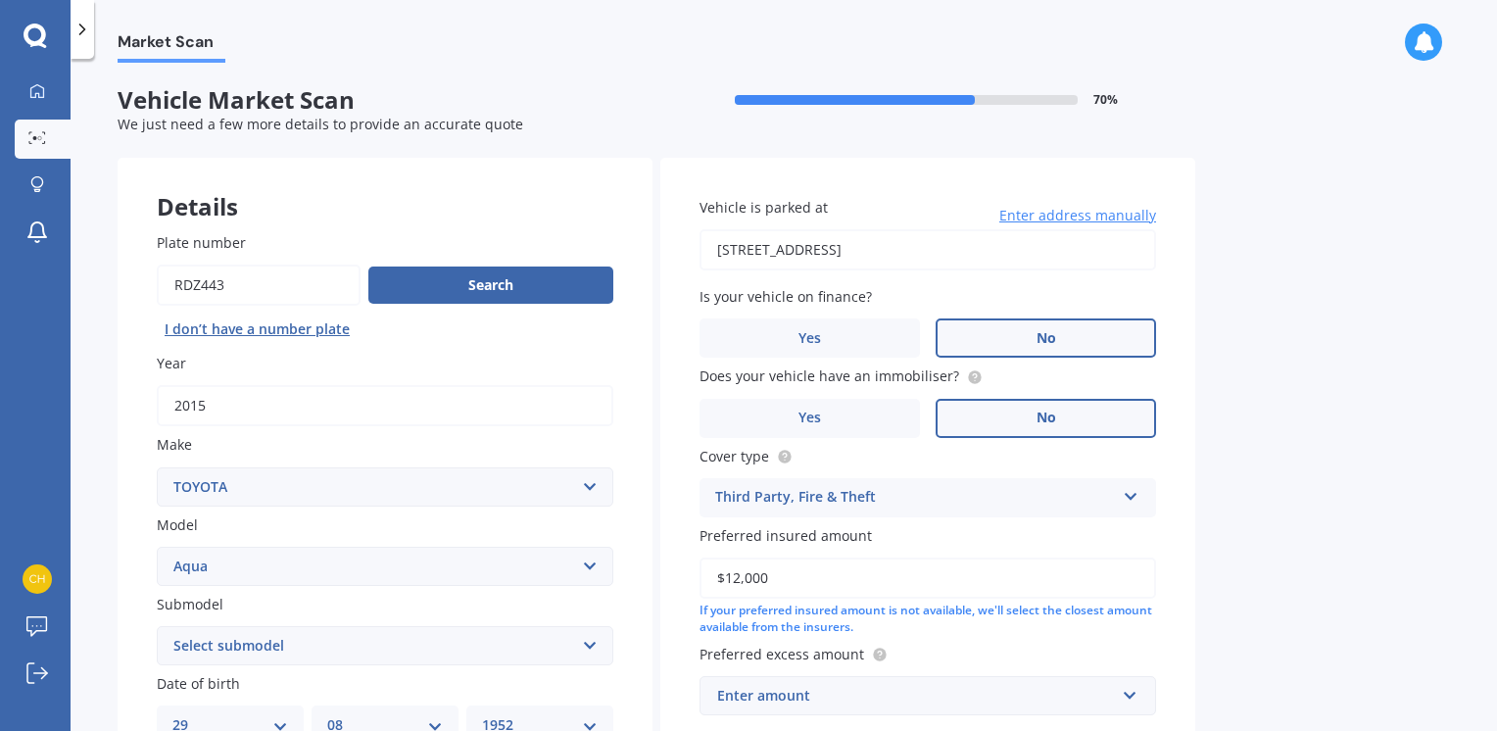
type input "$12,000"
click at [1325, 515] on div "Market Scan Vehicle Market Scan 70 % We just need a few more details to provide…" at bounding box center [784, 399] width 1426 height 672
click at [829, 696] on div "Enter amount" at bounding box center [916, 696] width 398 height 22
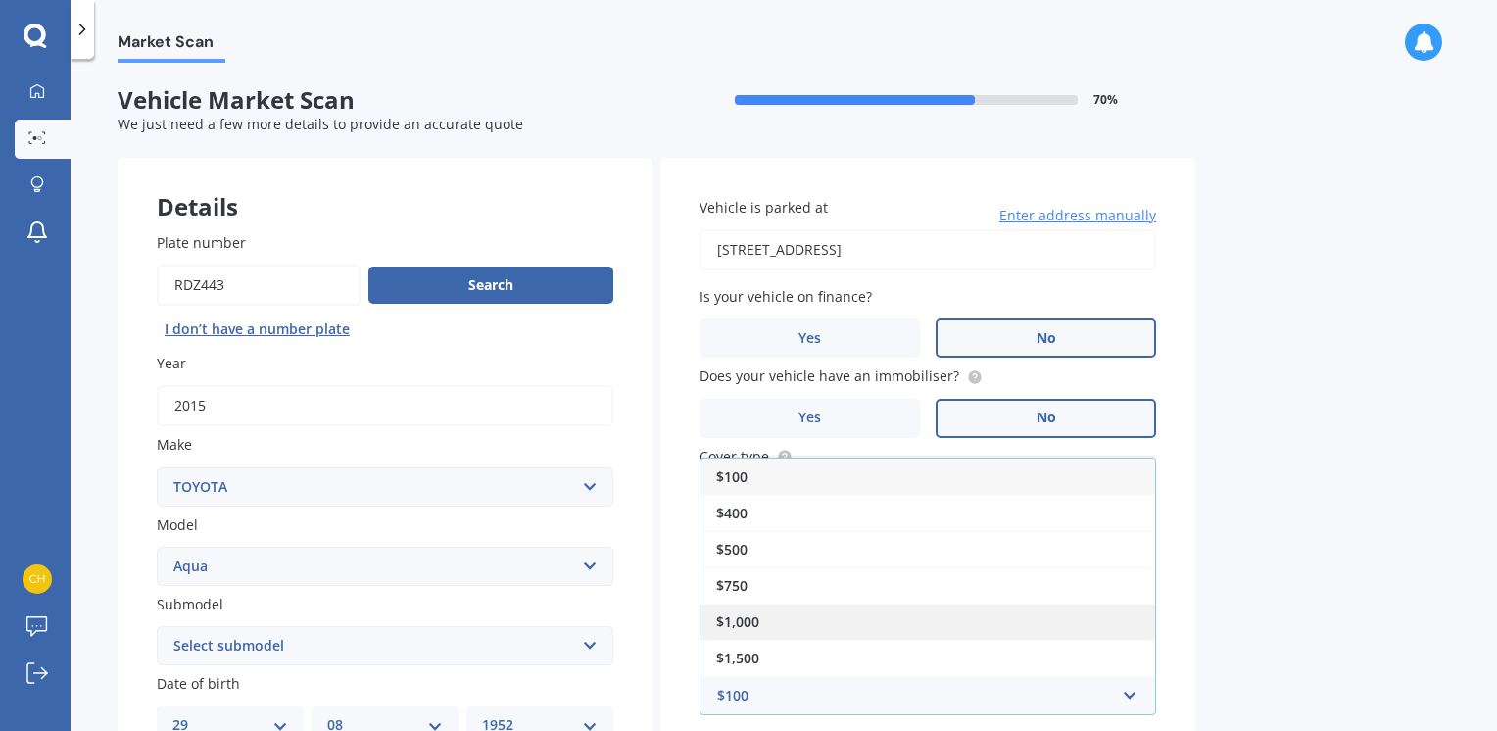
click at [758, 613] on div "$1,000" at bounding box center [927, 621] width 455 height 36
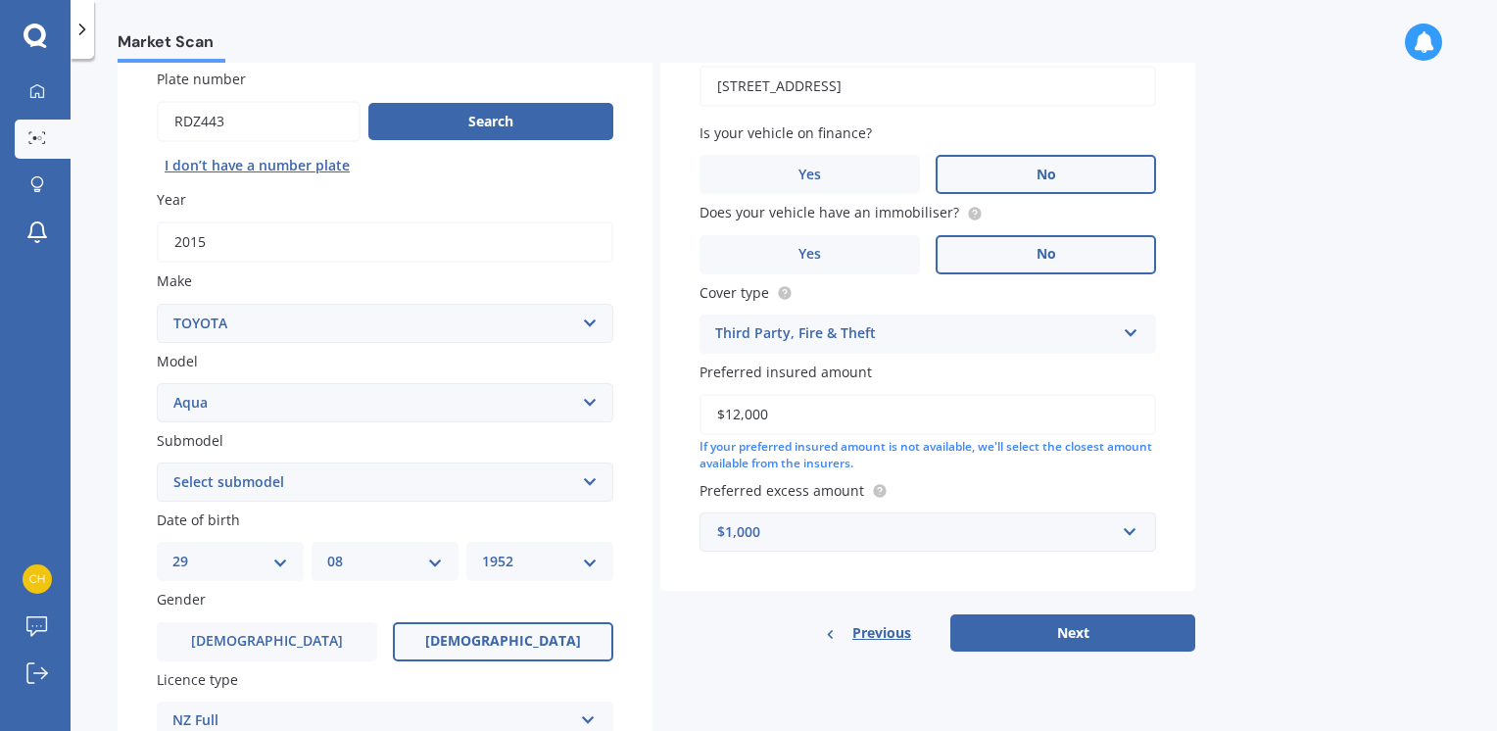
scroll to position [128, 0]
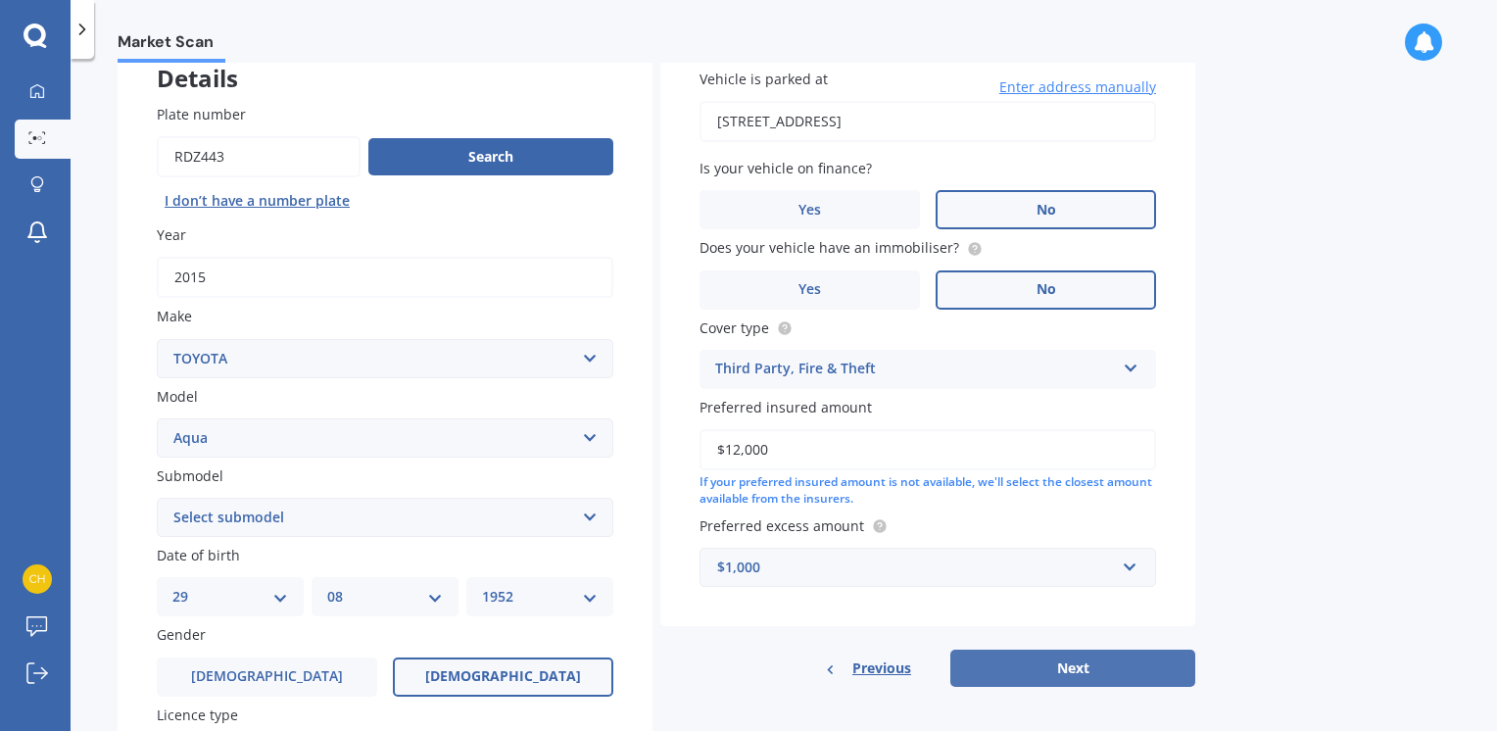
click at [1073, 662] on button "Next" at bounding box center [1072, 667] width 245 height 37
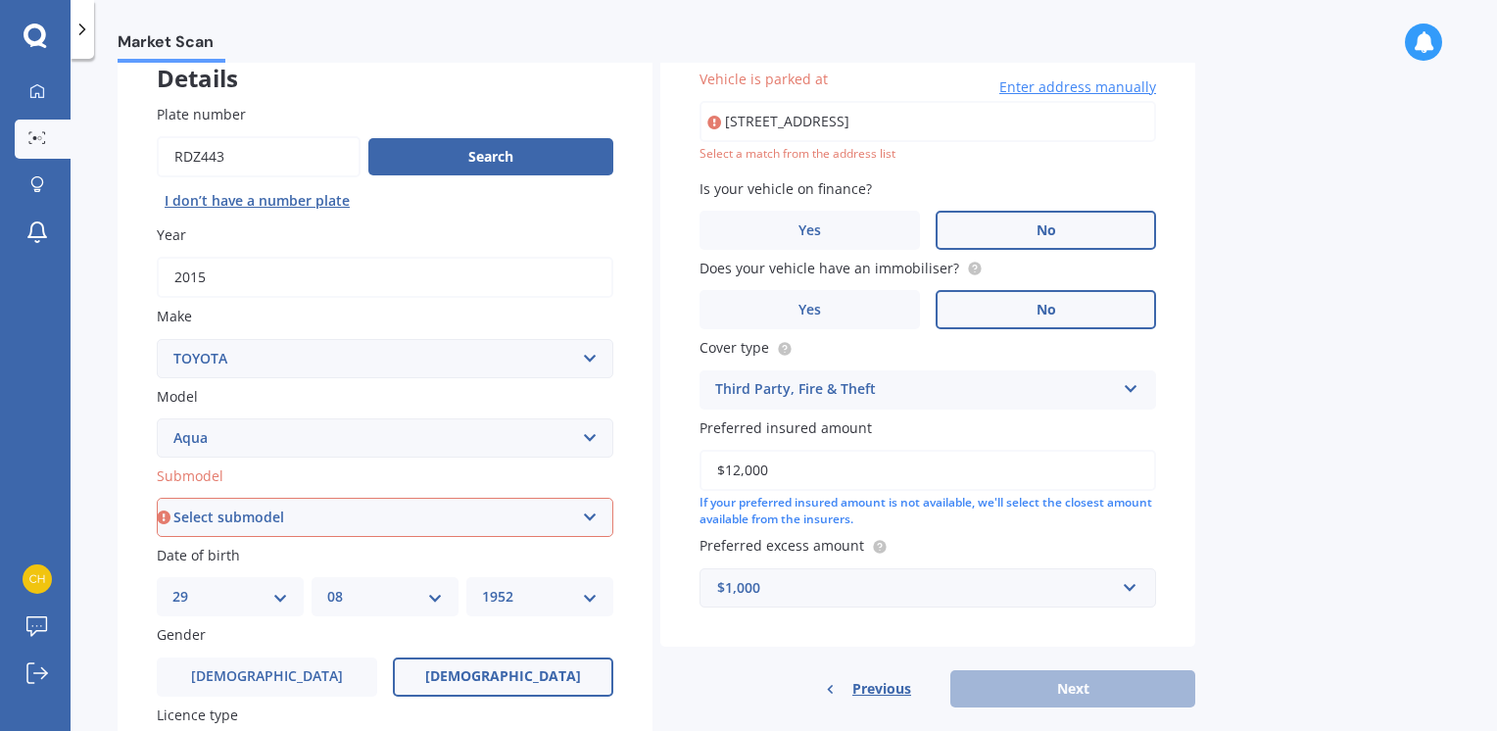
click at [584, 514] on select "Select submodel (All Other) Hatchback Hybrid" at bounding box center [385, 517] width 456 height 39
select select "HYBRID"
click at [157, 498] on select "Select submodel (All Other) Hatchback Hybrid" at bounding box center [385, 517] width 456 height 39
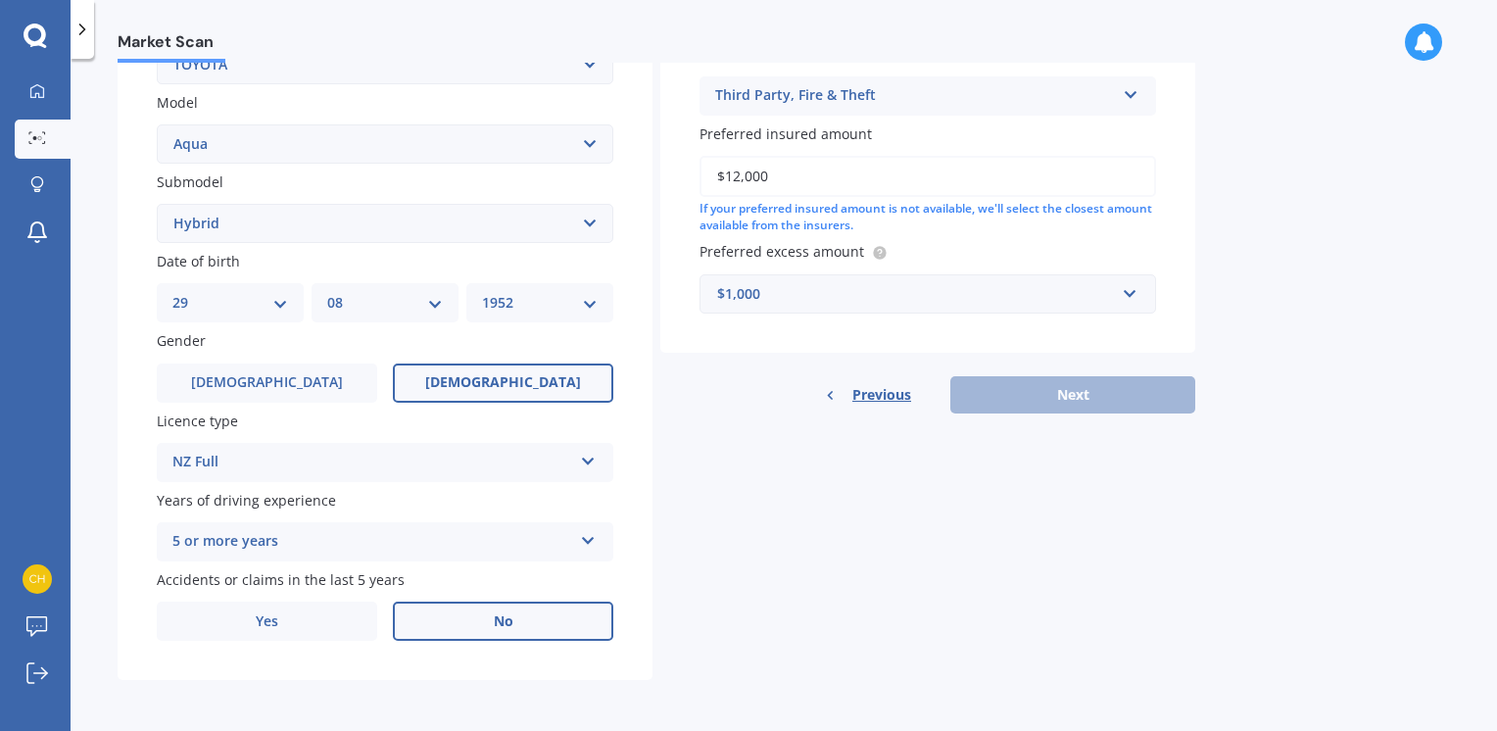
scroll to position [0, 0]
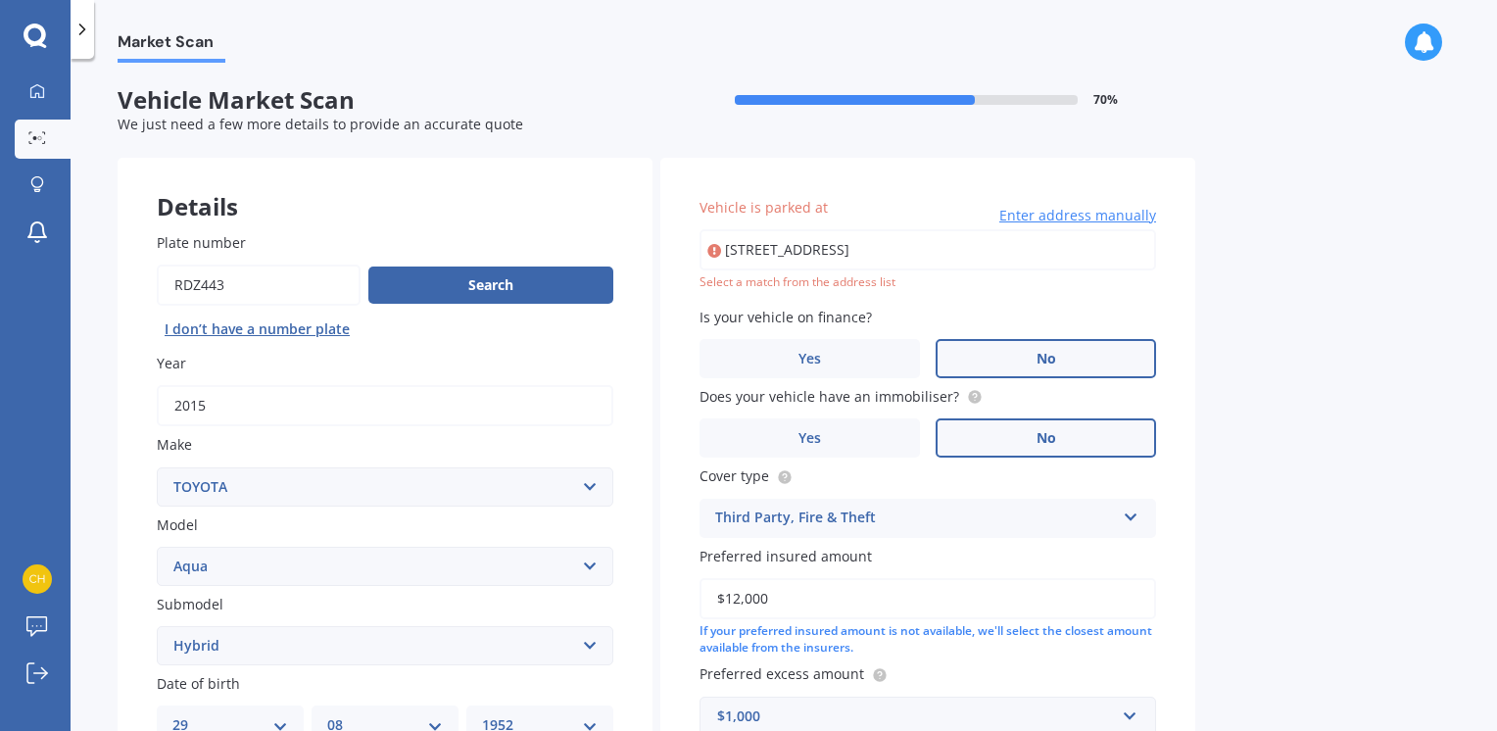
click at [1132, 242] on input "[STREET_ADDRESS]" at bounding box center [927, 249] width 456 height 41
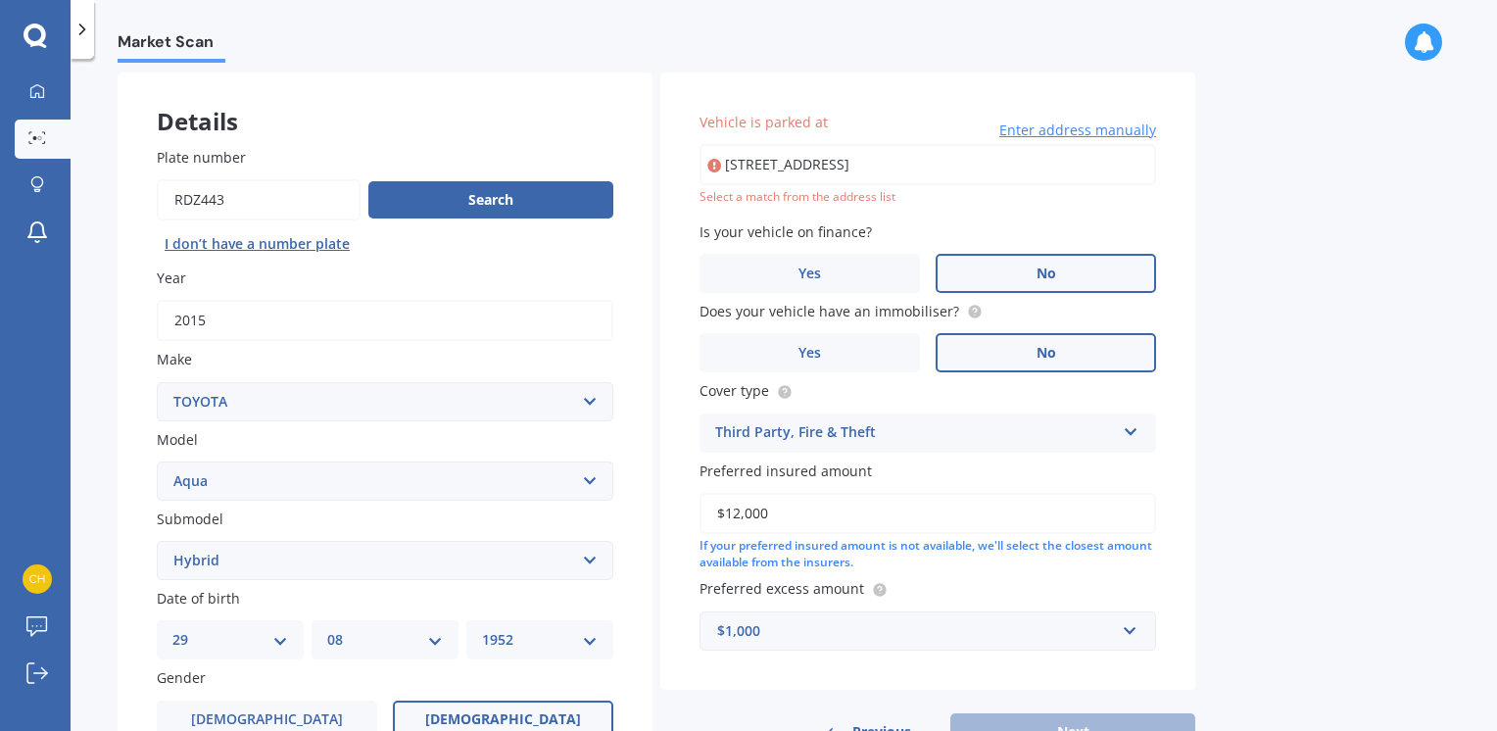
scroll to position [196, 0]
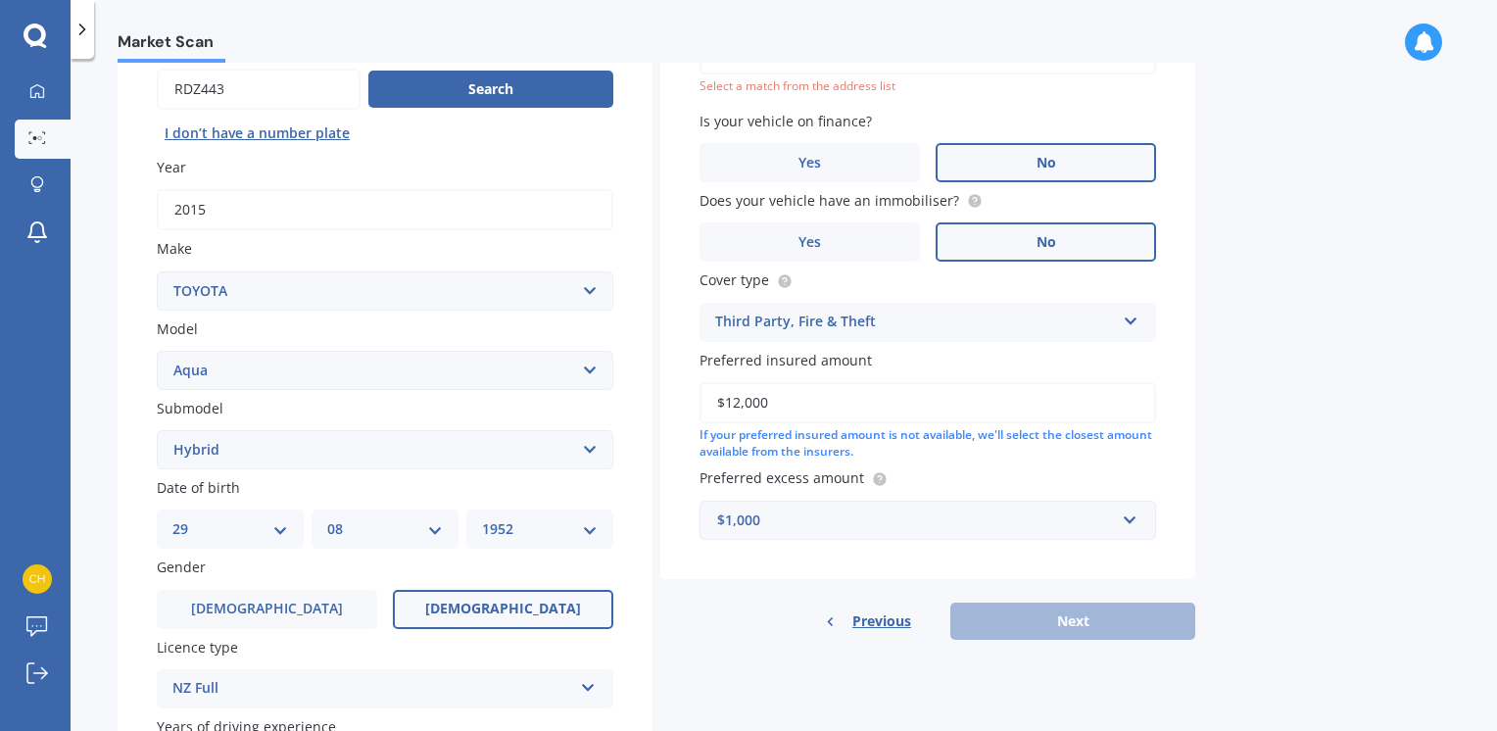
click at [1066, 617] on div "Previous Next" at bounding box center [927, 620] width 535 height 37
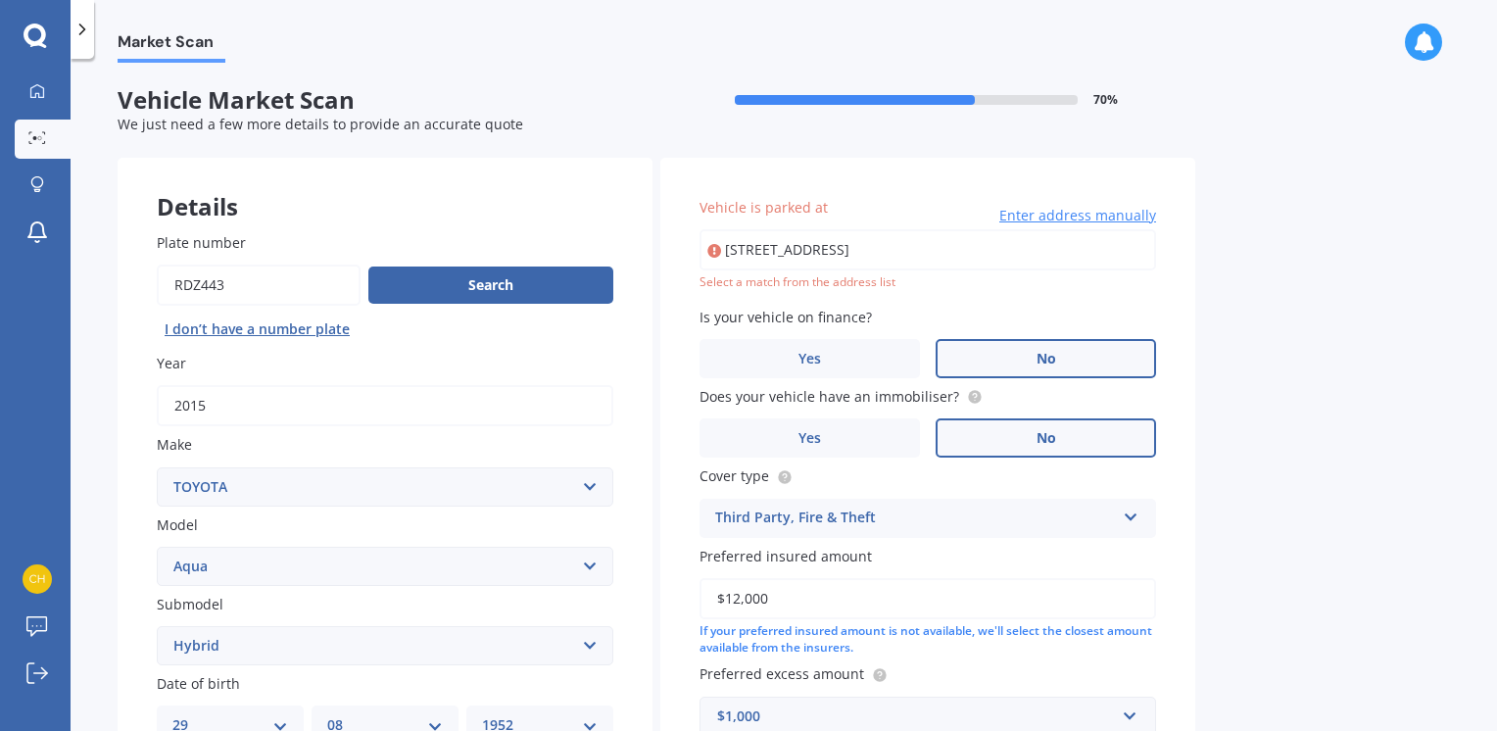
click at [1031, 237] on input "[STREET_ADDRESS]" at bounding box center [927, 249] width 456 height 41
click at [770, 285] on div "Select a match from the address list" at bounding box center [927, 282] width 456 height 17
click at [1090, 210] on span "Enter address manually" at bounding box center [1077, 216] width 157 height 20
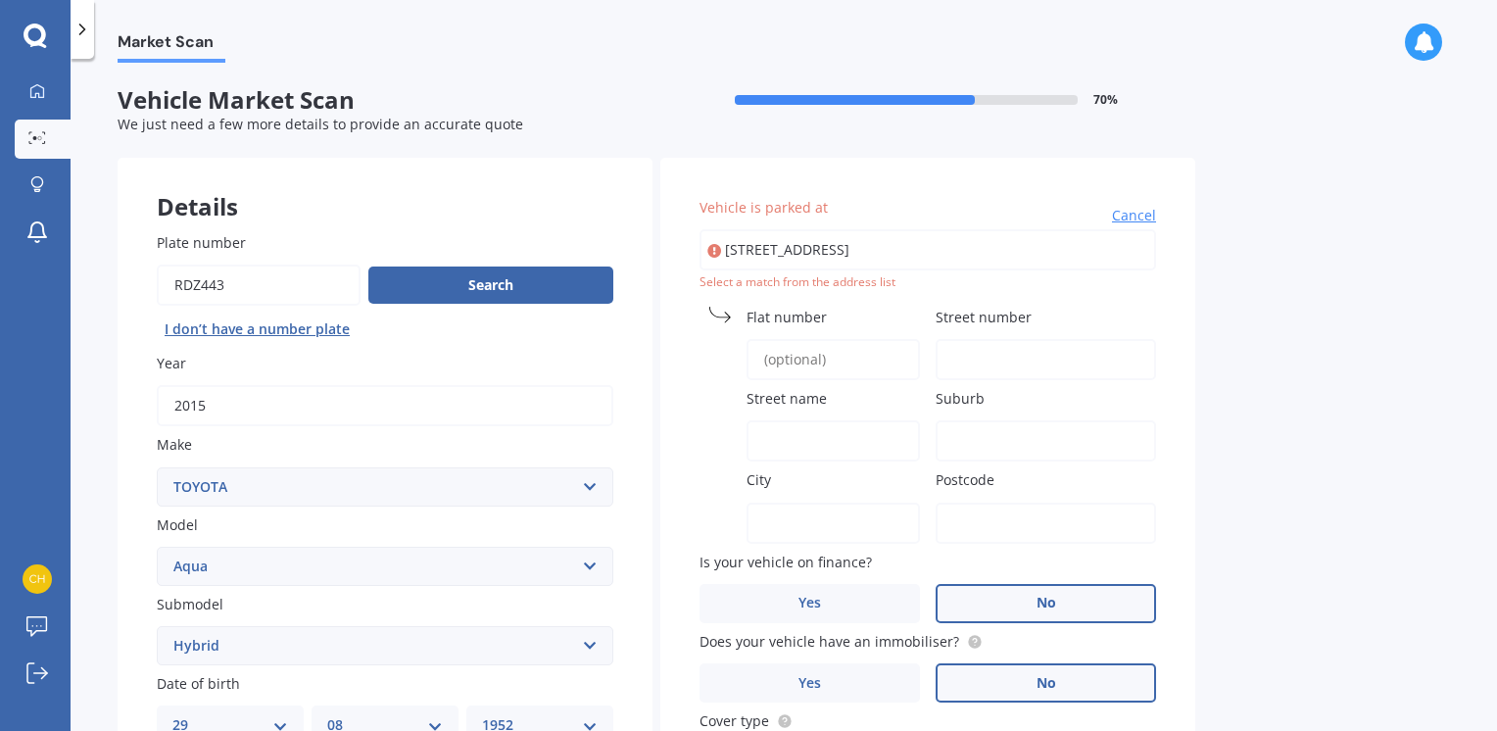
click at [987, 358] on input "Street number" at bounding box center [1046, 359] width 220 height 41
type input "62 Winter"
type input "[STREET_ADDRESS]"
type input "ASHBURTON"
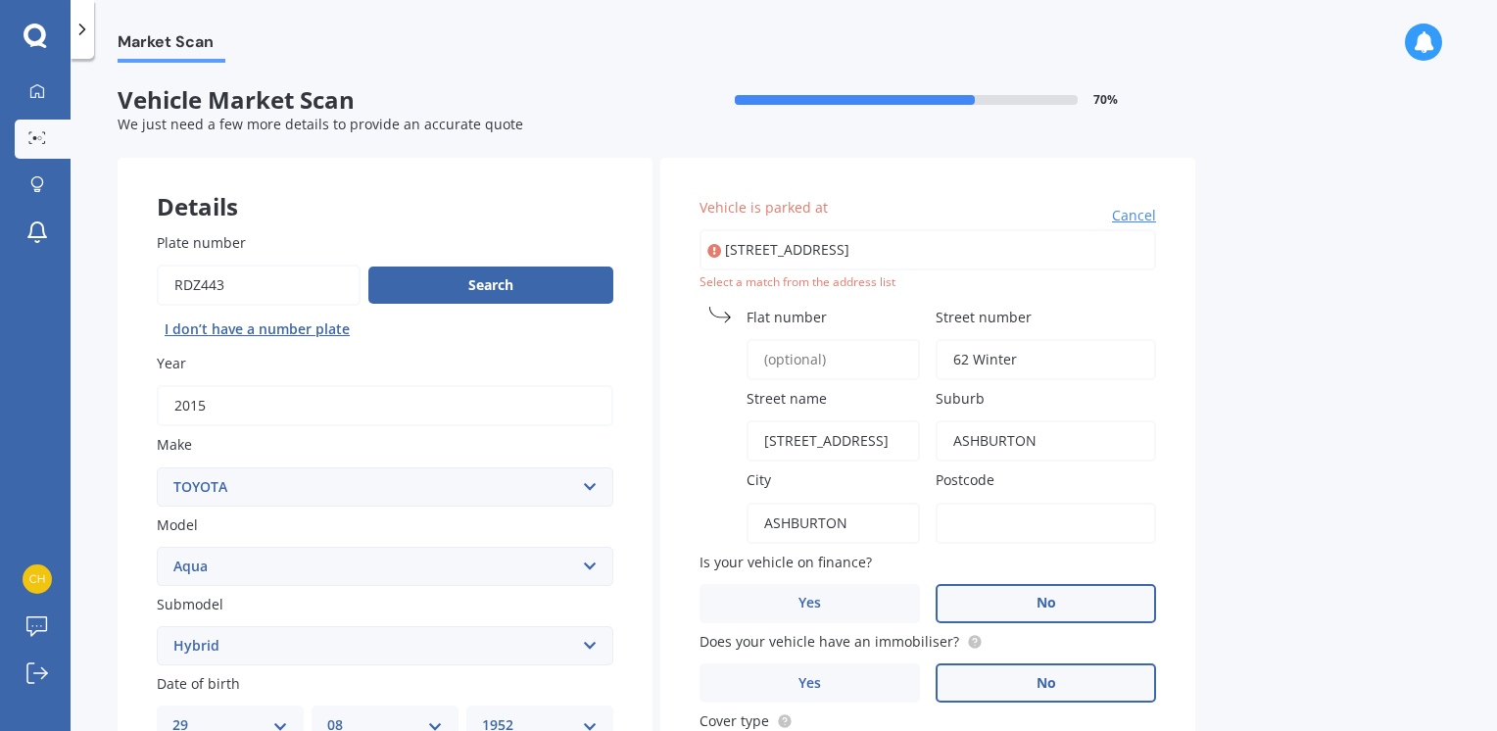
type input "7700"
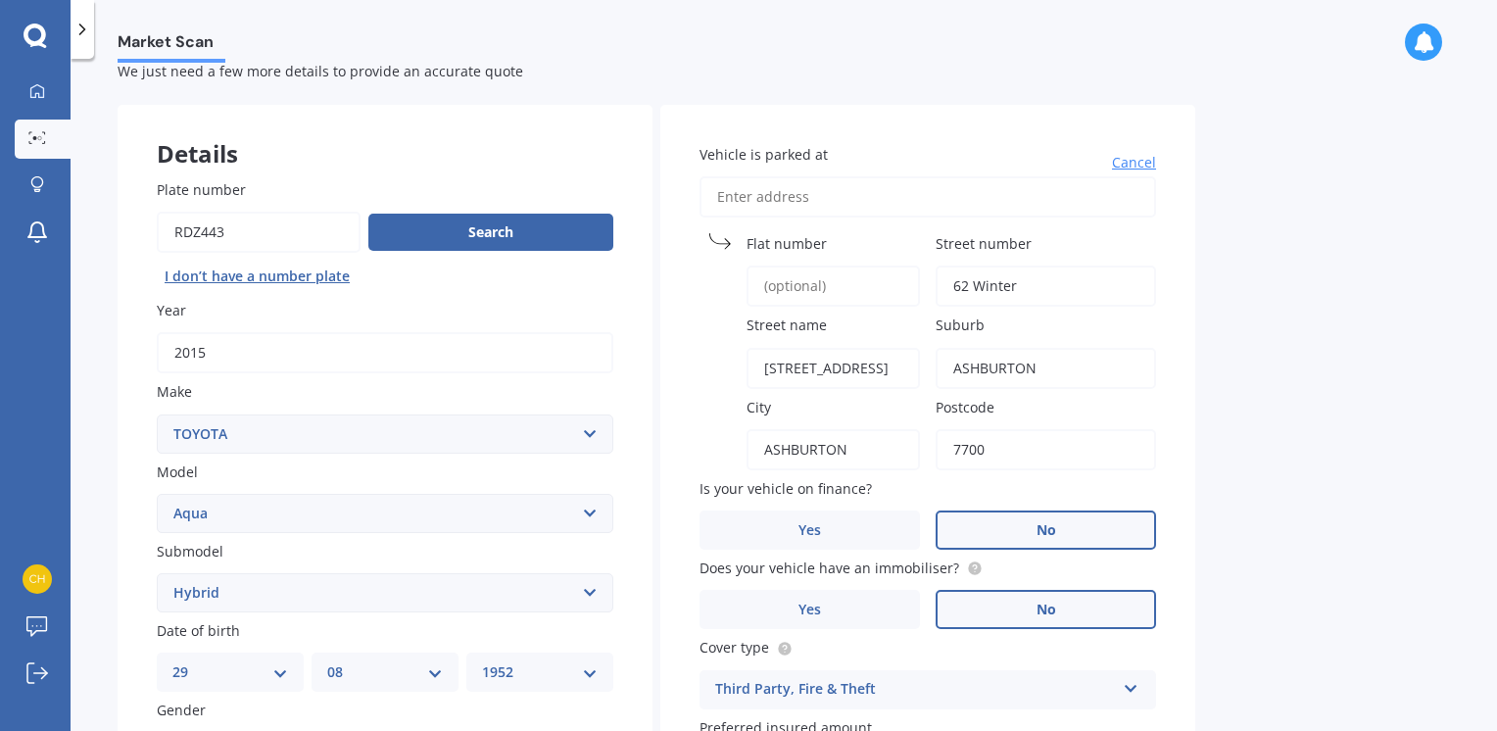
scroll to position [98, 0]
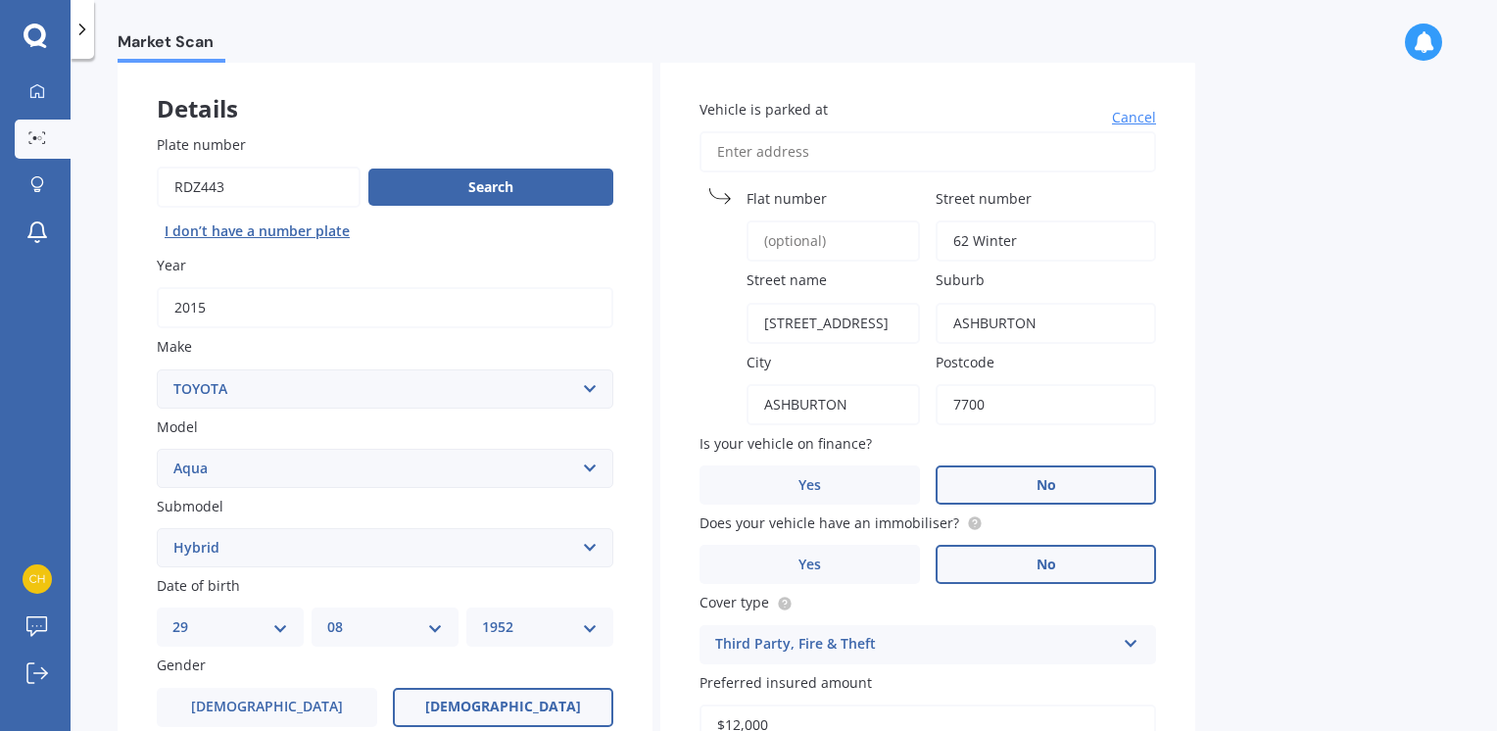
click at [1044, 478] on span "No" at bounding box center [1046, 485] width 20 height 17
click at [0, 0] on input "No" at bounding box center [0, 0] width 0 height 0
click at [1072, 553] on label "No" at bounding box center [1046, 564] width 220 height 39
click at [0, 0] on input "No" at bounding box center [0, 0] width 0 height 0
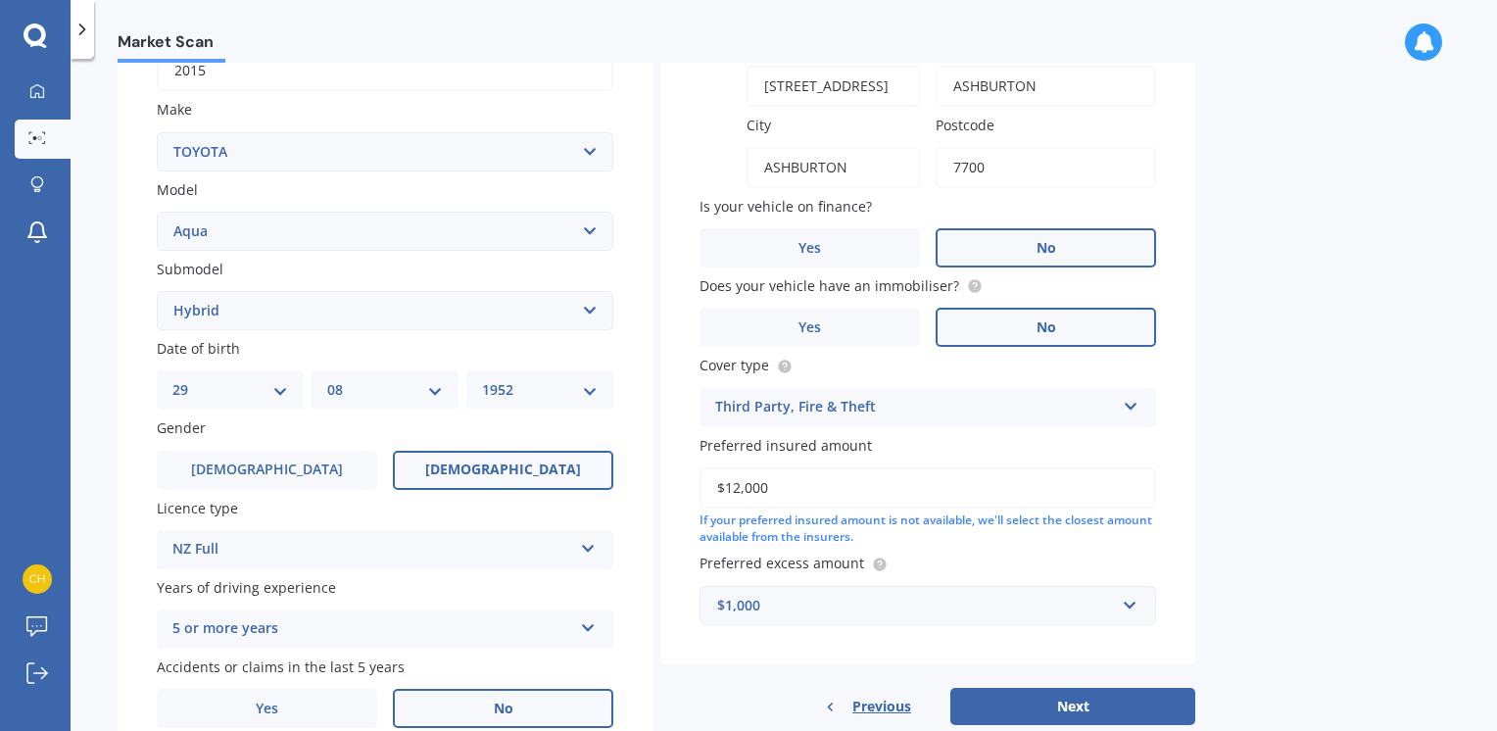
scroll to position [392, 0]
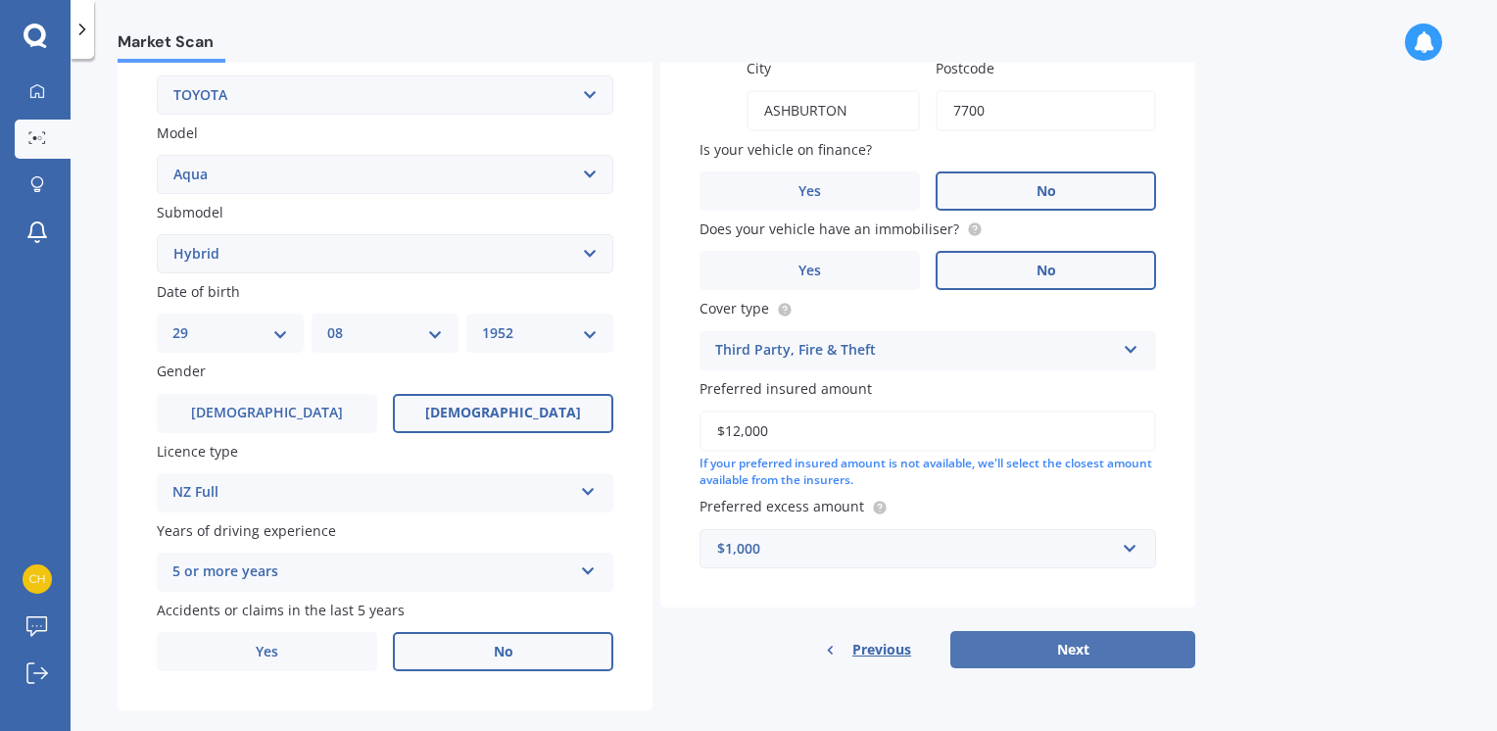
click at [1111, 640] on button "Next" at bounding box center [1072, 649] width 245 height 37
select select "29"
select select "08"
select select "1952"
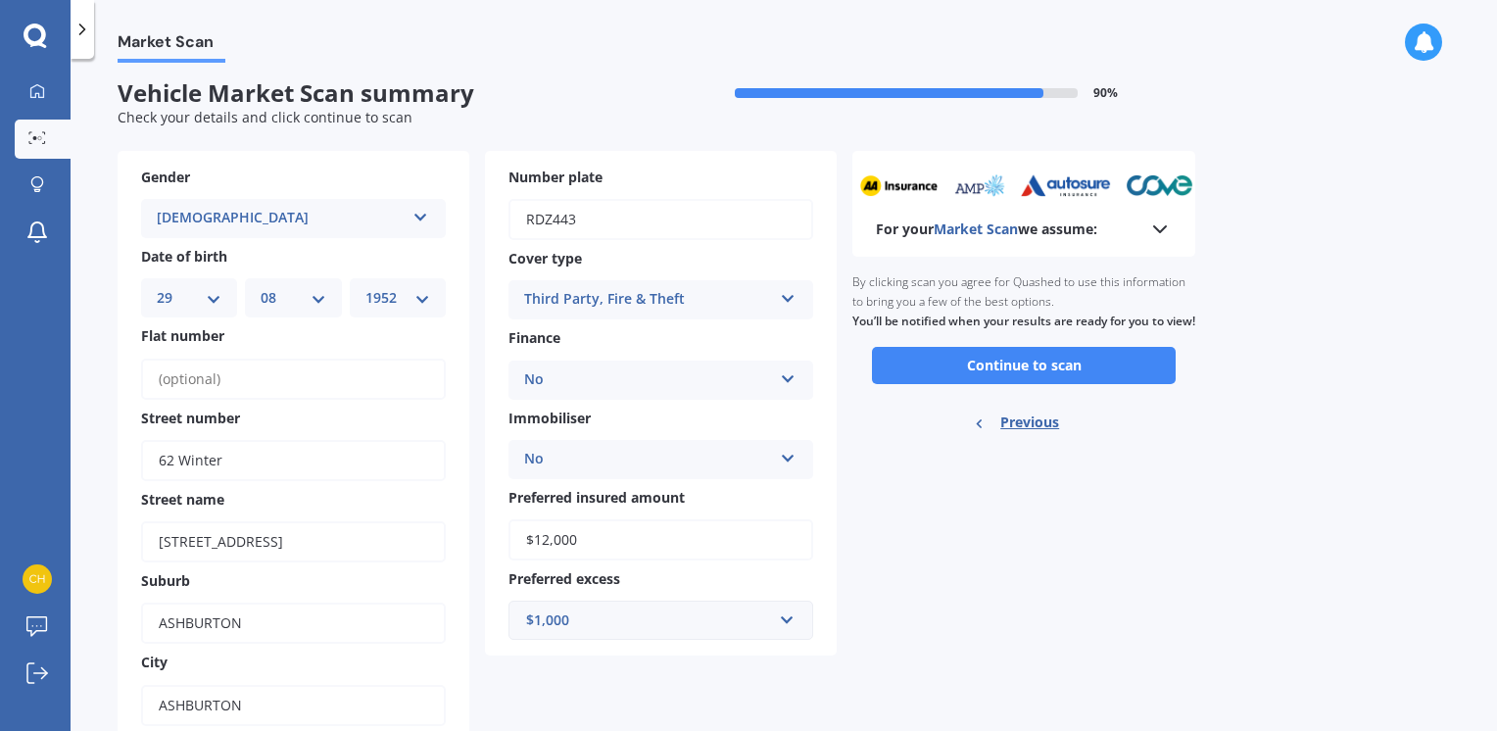
scroll to position [0, 0]
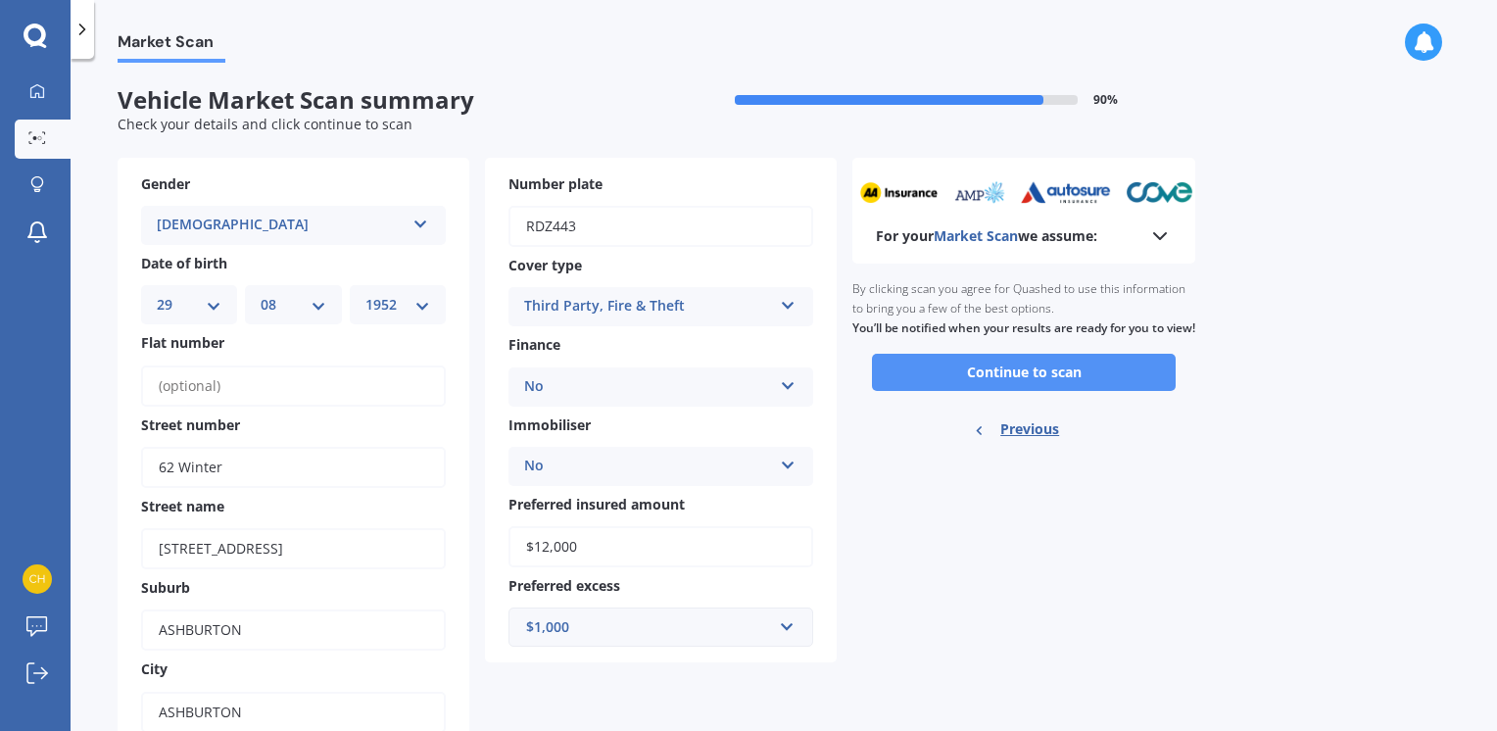
click at [1025, 387] on button "Continue to scan" at bounding box center [1024, 372] width 304 height 37
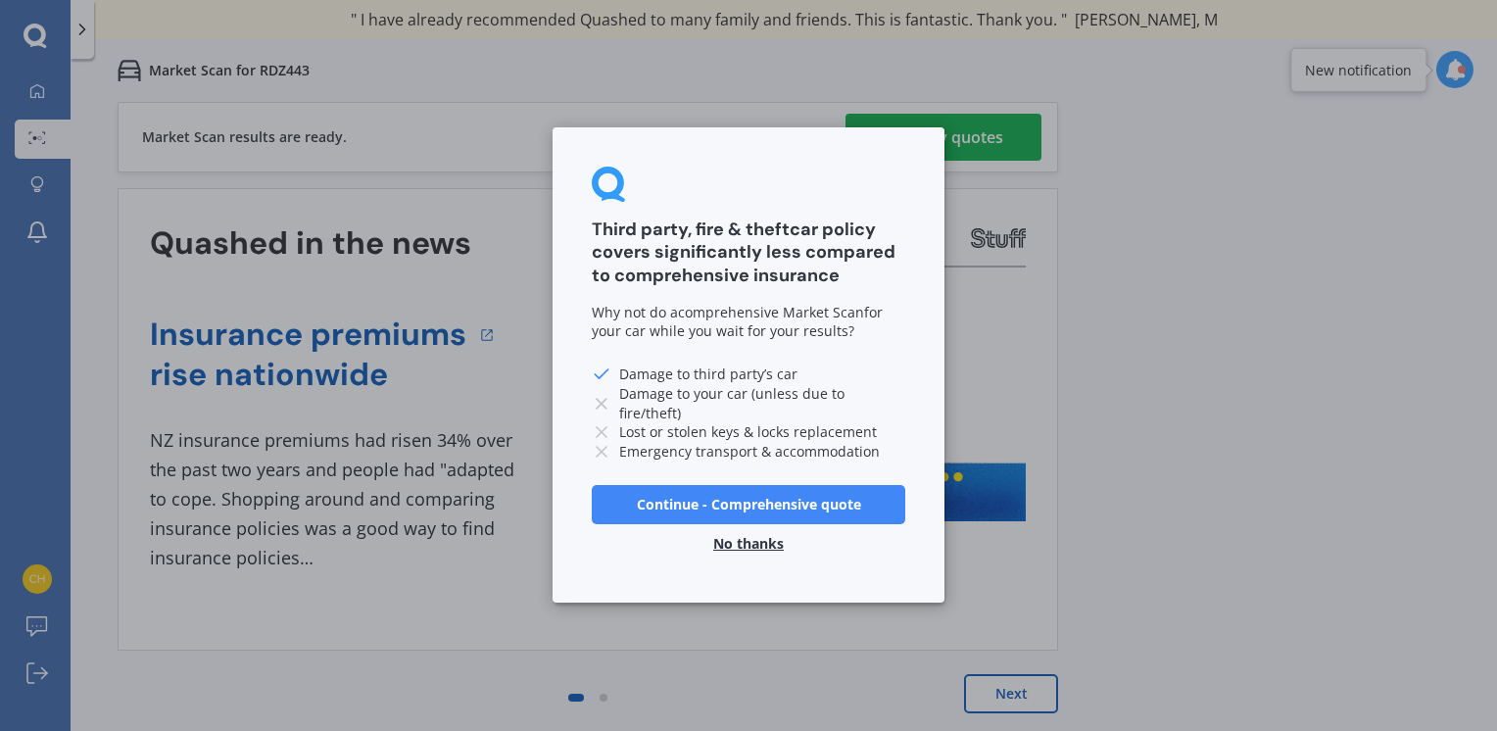
click at [729, 540] on button "No thanks" at bounding box center [748, 544] width 94 height 39
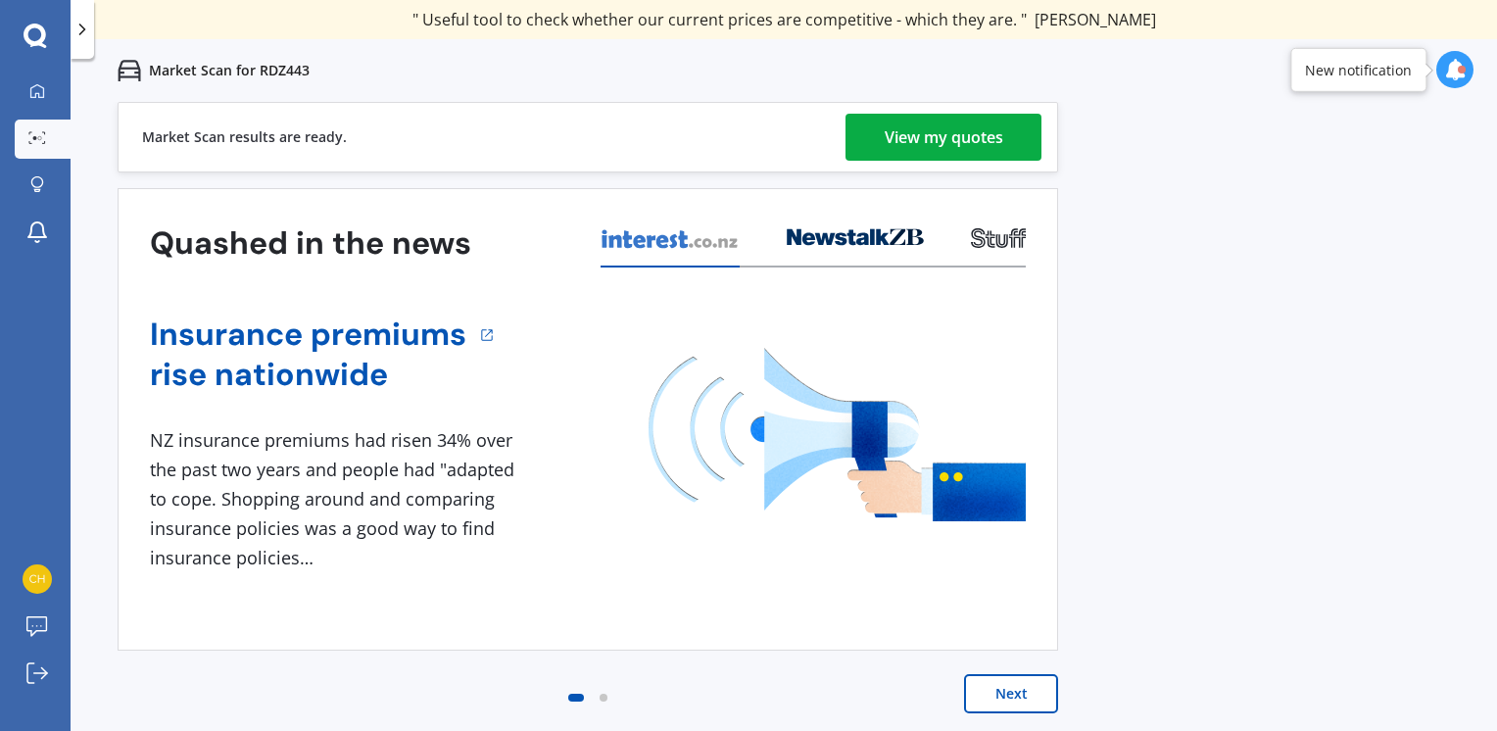
click at [1012, 683] on button "Next" at bounding box center [1011, 693] width 94 height 39
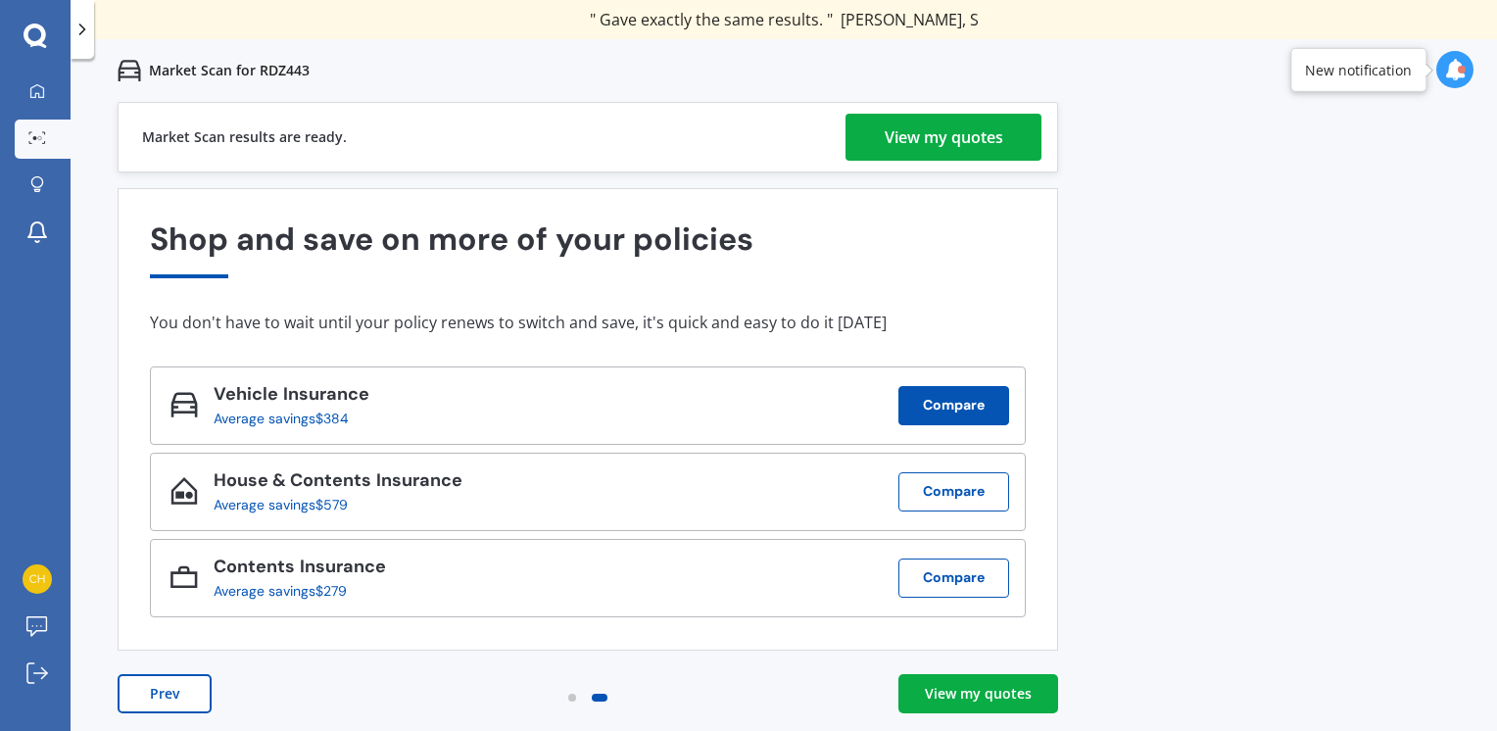
click at [961, 400] on button "Compare" at bounding box center [953, 405] width 111 height 39
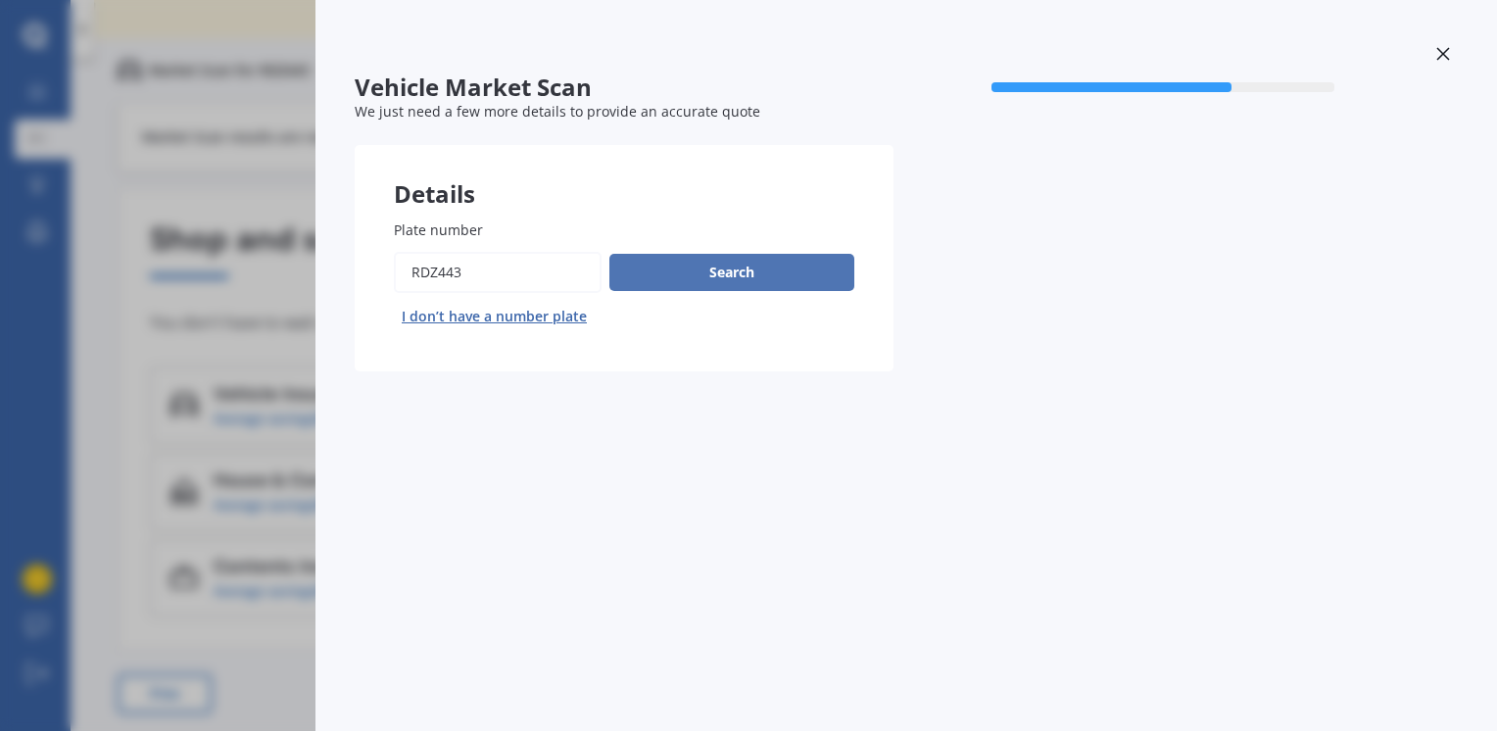
click at [755, 269] on button "Search" at bounding box center [731, 272] width 245 height 37
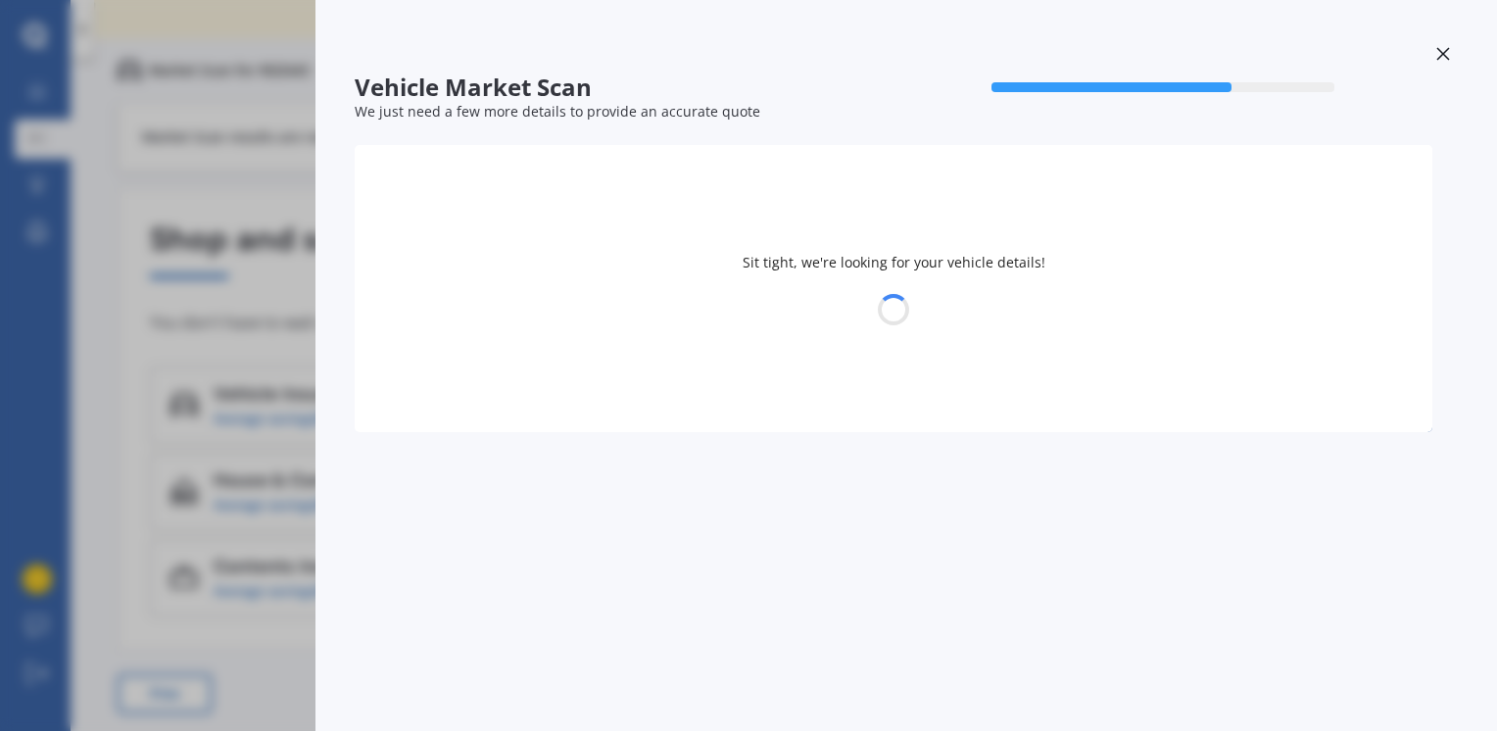
select select "TOYOTA"
select select "AQUA"
select select "29"
select select "08"
select select "1952"
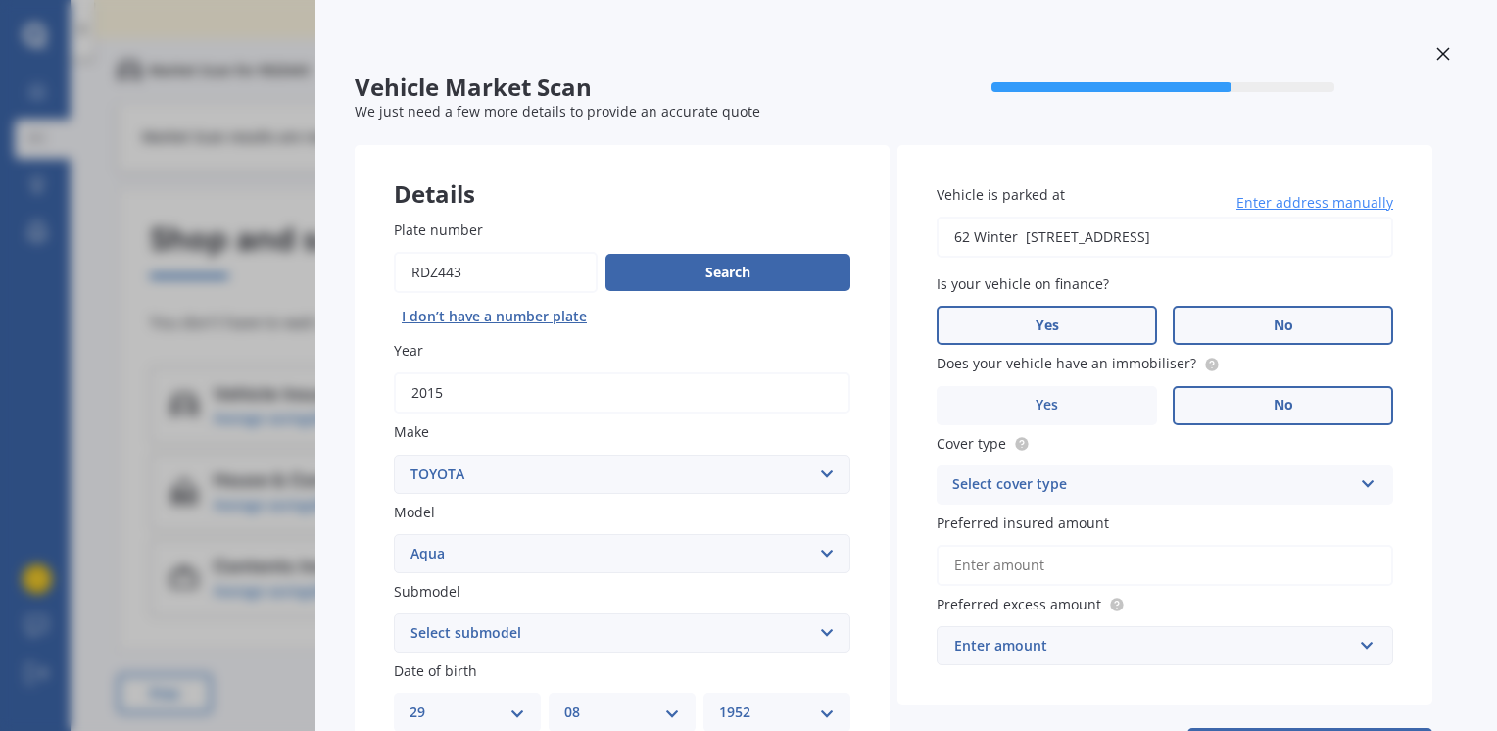
drag, startPoint x: 964, startPoint y: 326, endPoint x: 948, endPoint y: 329, distance: 15.9
click at [959, 334] on label "Yes" at bounding box center [1046, 325] width 220 height 39
click at [0, 0] on input "Yes" at bounding box center [0, 0] width 0 height 0
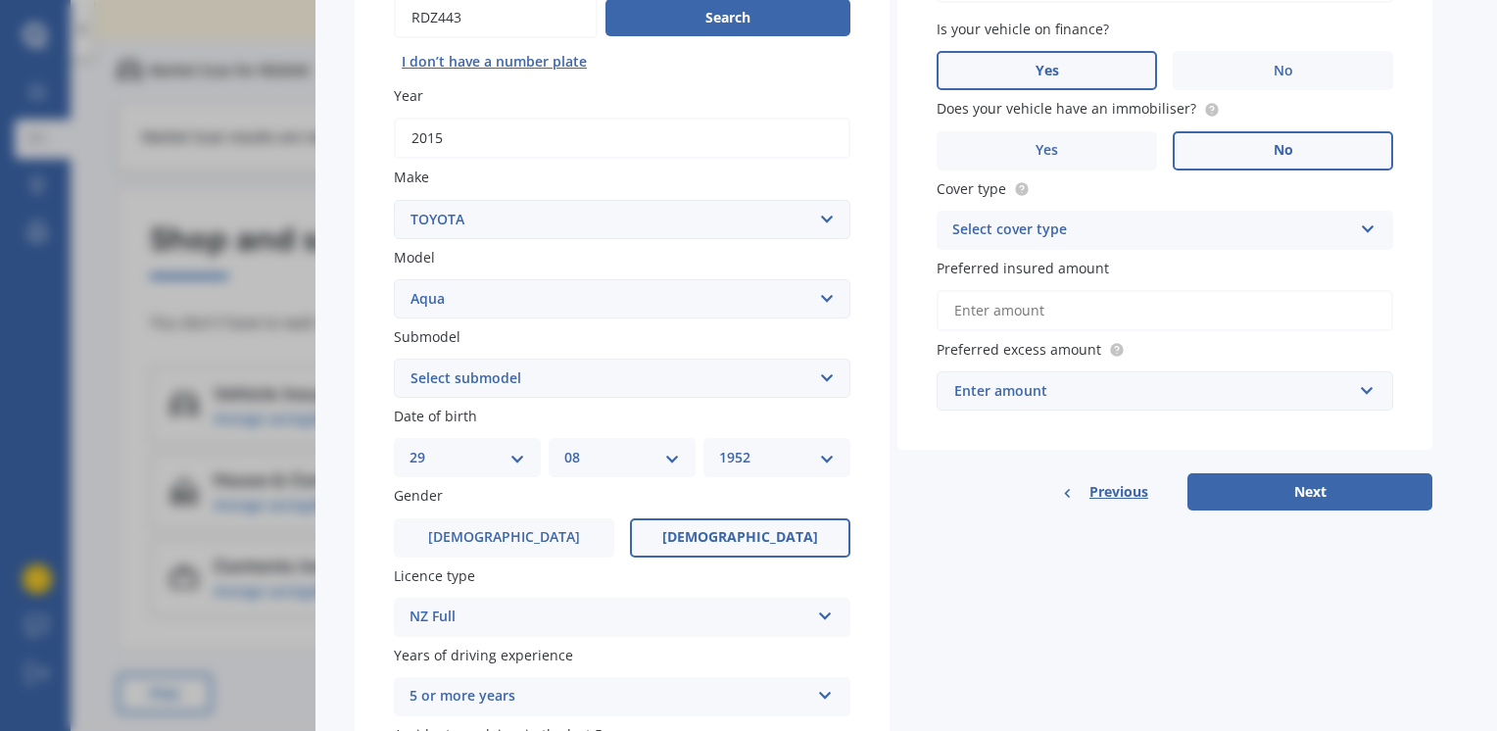
scroll to position [294, 0]
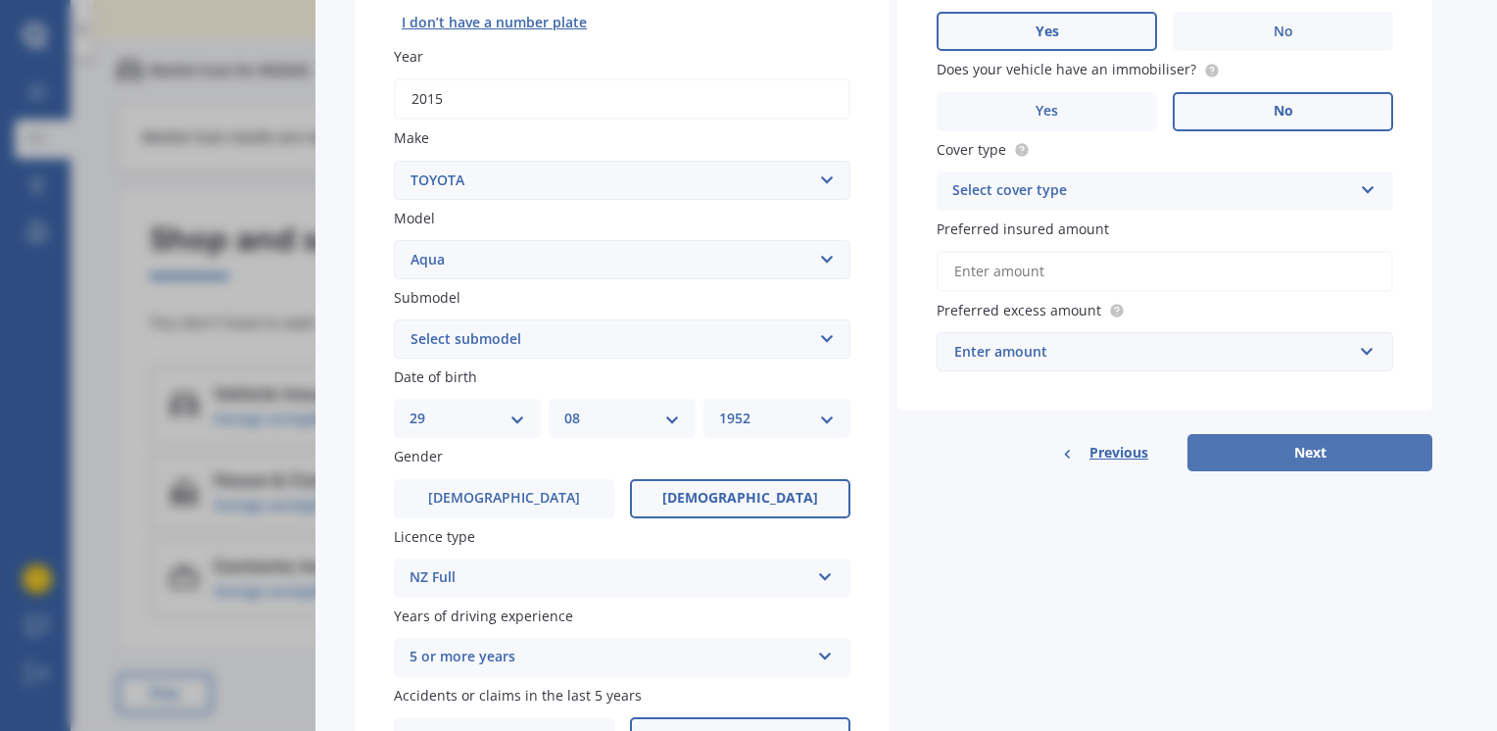
click at [1301, 450] on button "Next" at bounding box center [1309, 452] width 245 height 37
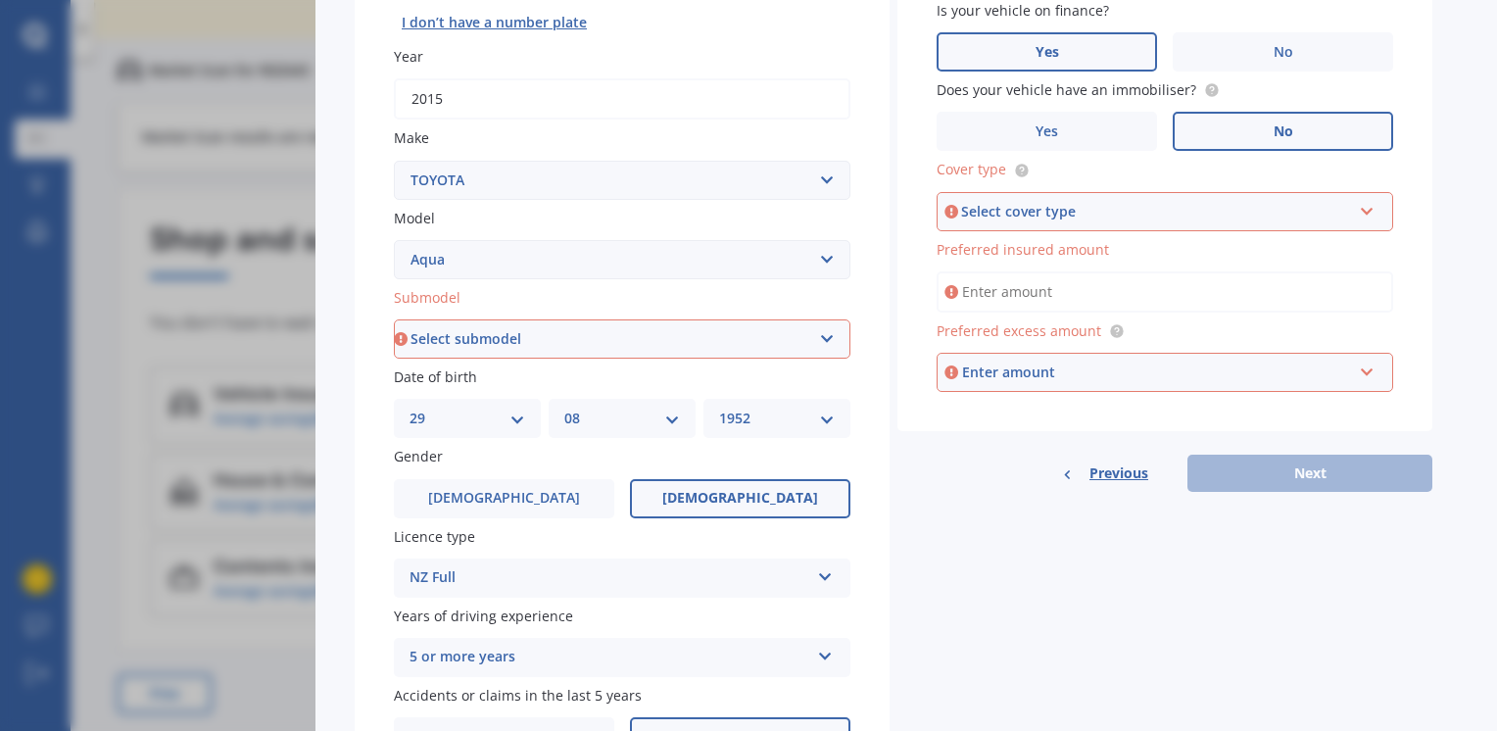
click at [976, 298] on input "Preferred insured amount" at bounding box center [1164, 291] width 456 height 41
type input "$12,000"
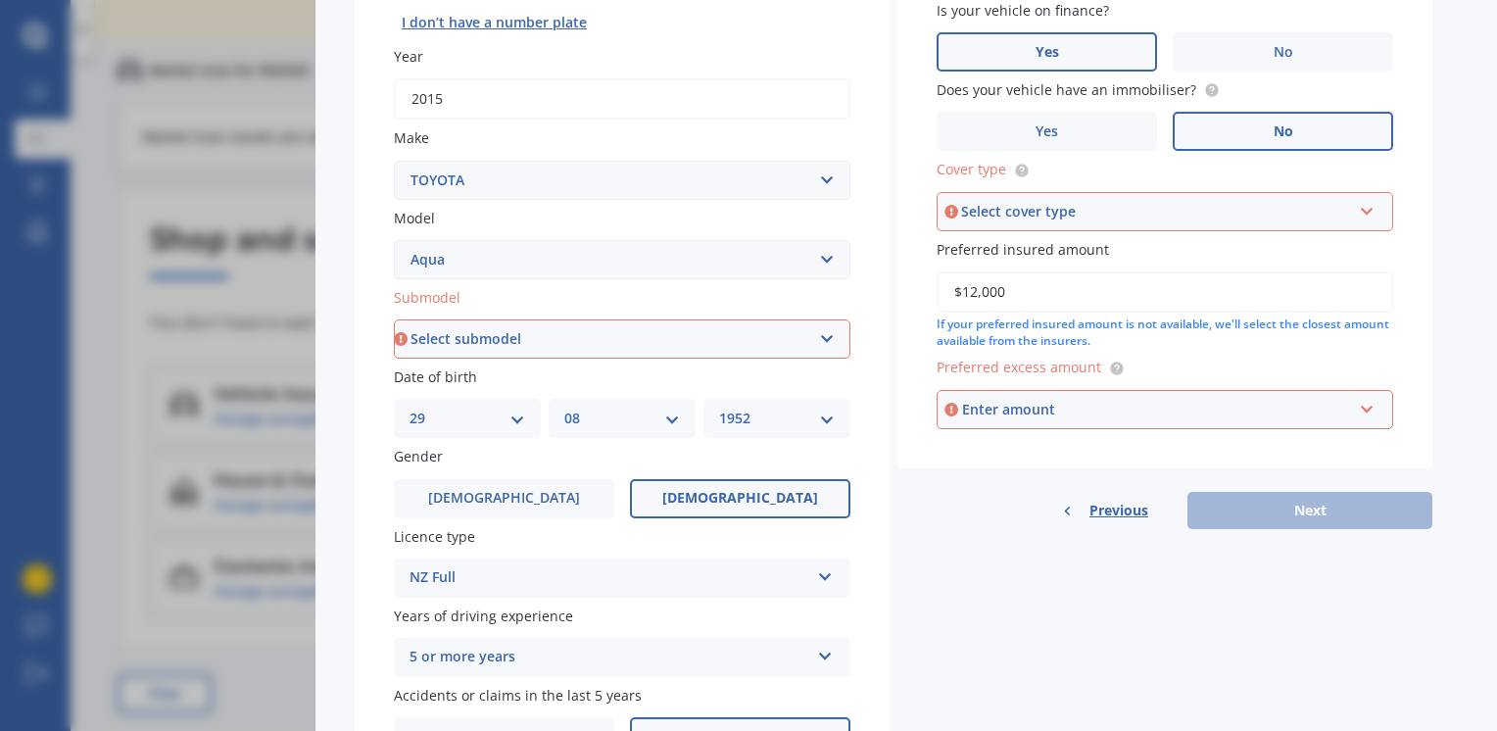
click at [988, 408] on div "Enter amount" at bounding box center [1157, 410] width 390 height 22
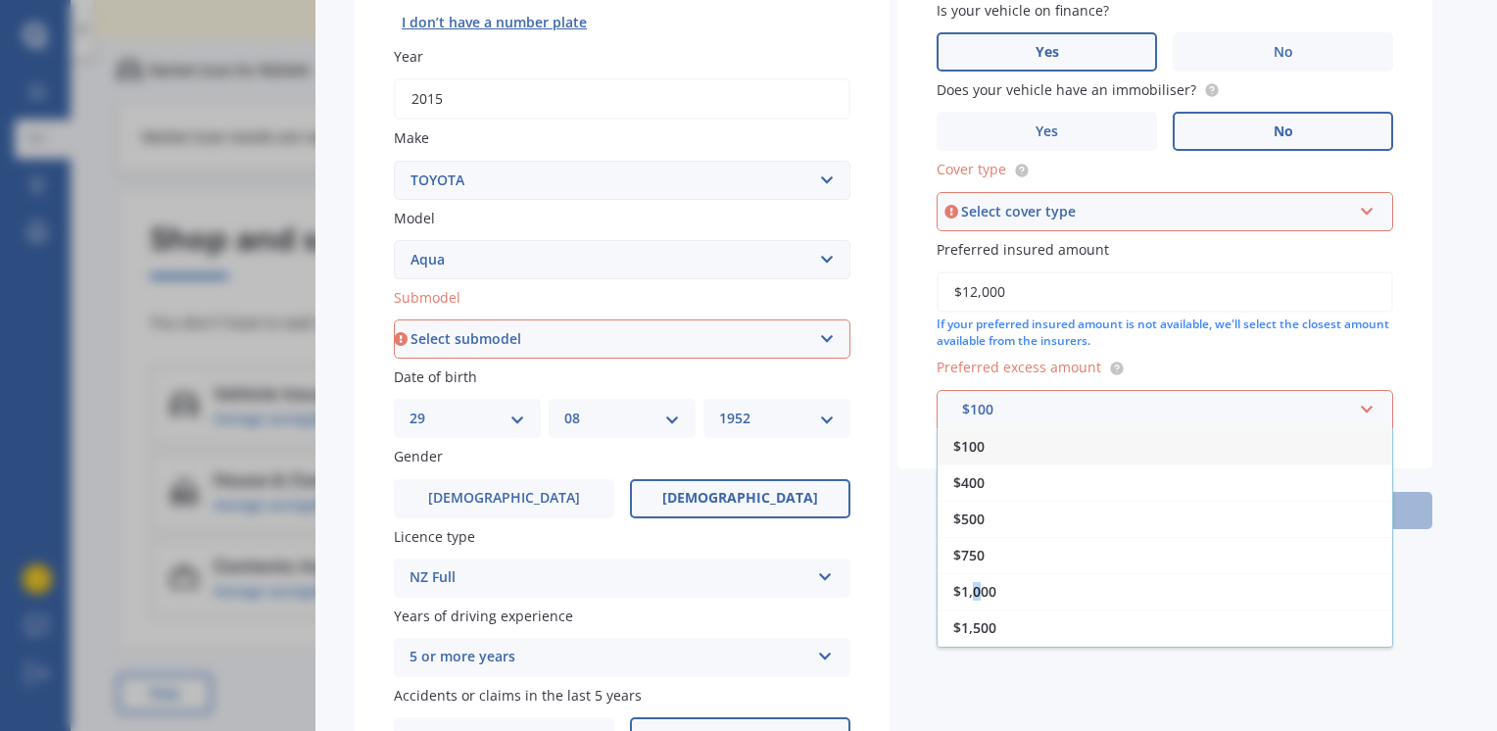
click at [976, 589] on span "$1,000" at bounding box center [974, 591] width 43 height 19
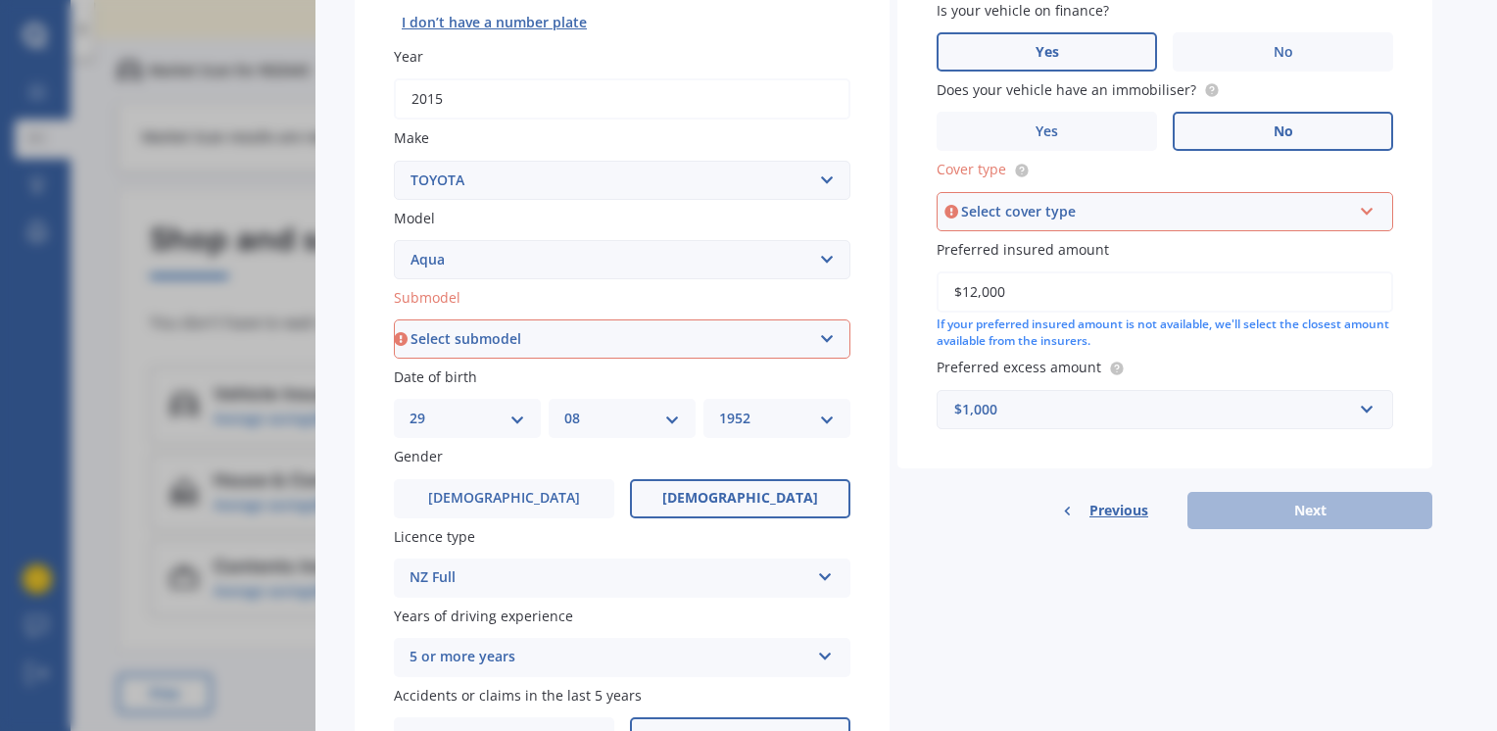
click at [827, 335] on select "Select submodel (All Other) Hatchback Hybrid" at bounding box center [622, 338] width 456 height 39
select select "HYBRID"
click at [394, 319] on select "Select submodel (All Other) Hatchback Hybrid" at bounding box center [622, 338] width 456 height 39
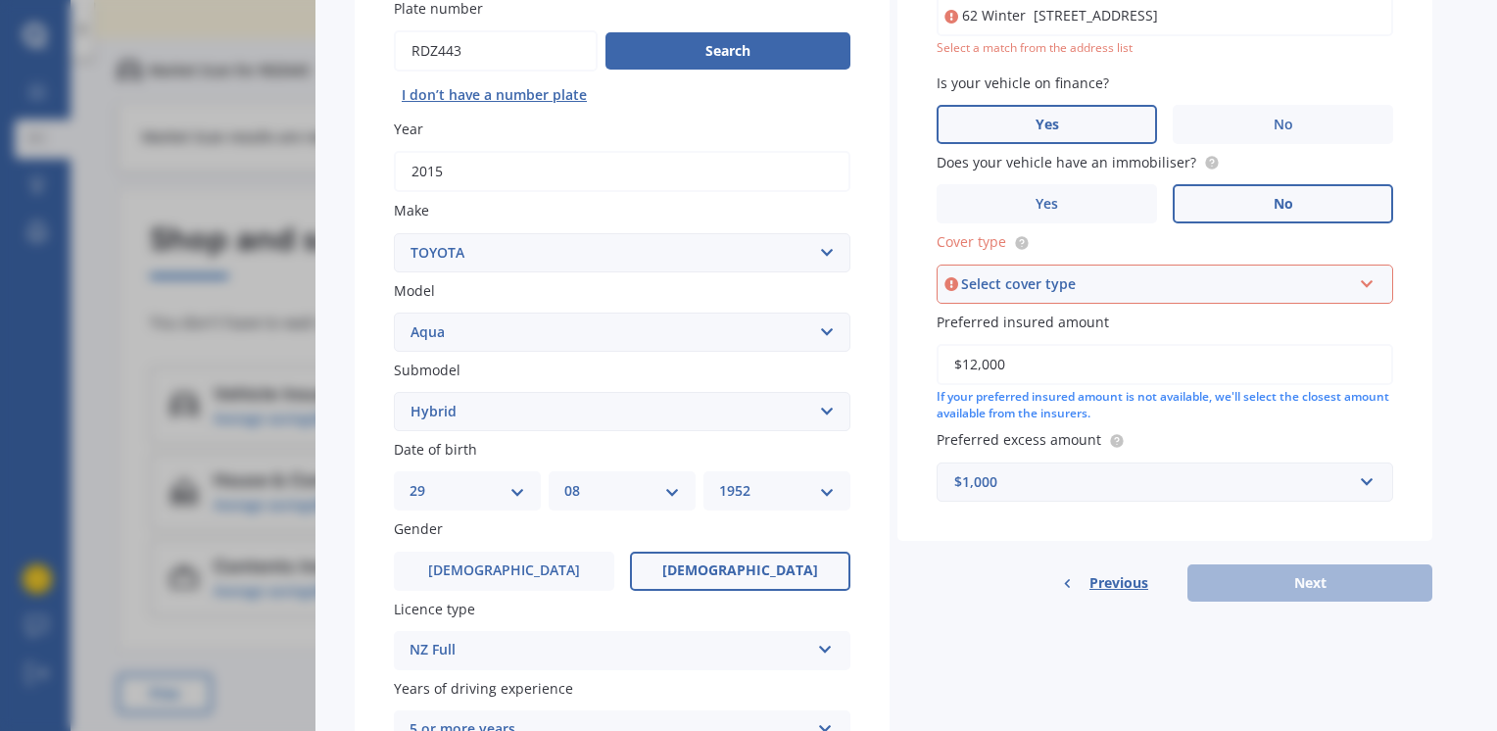
scroll to position [184, 0]
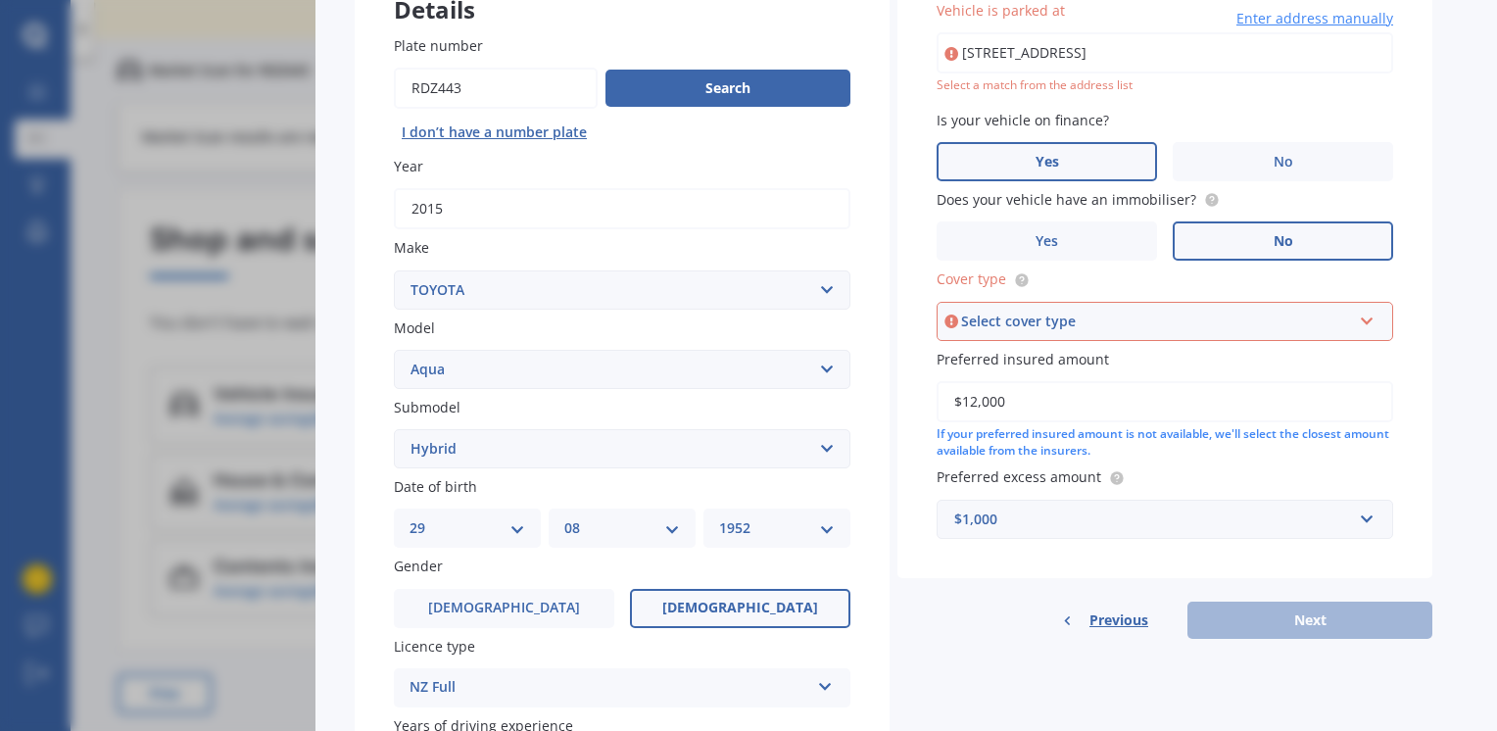
type input "[STREET_ADDRESS]"
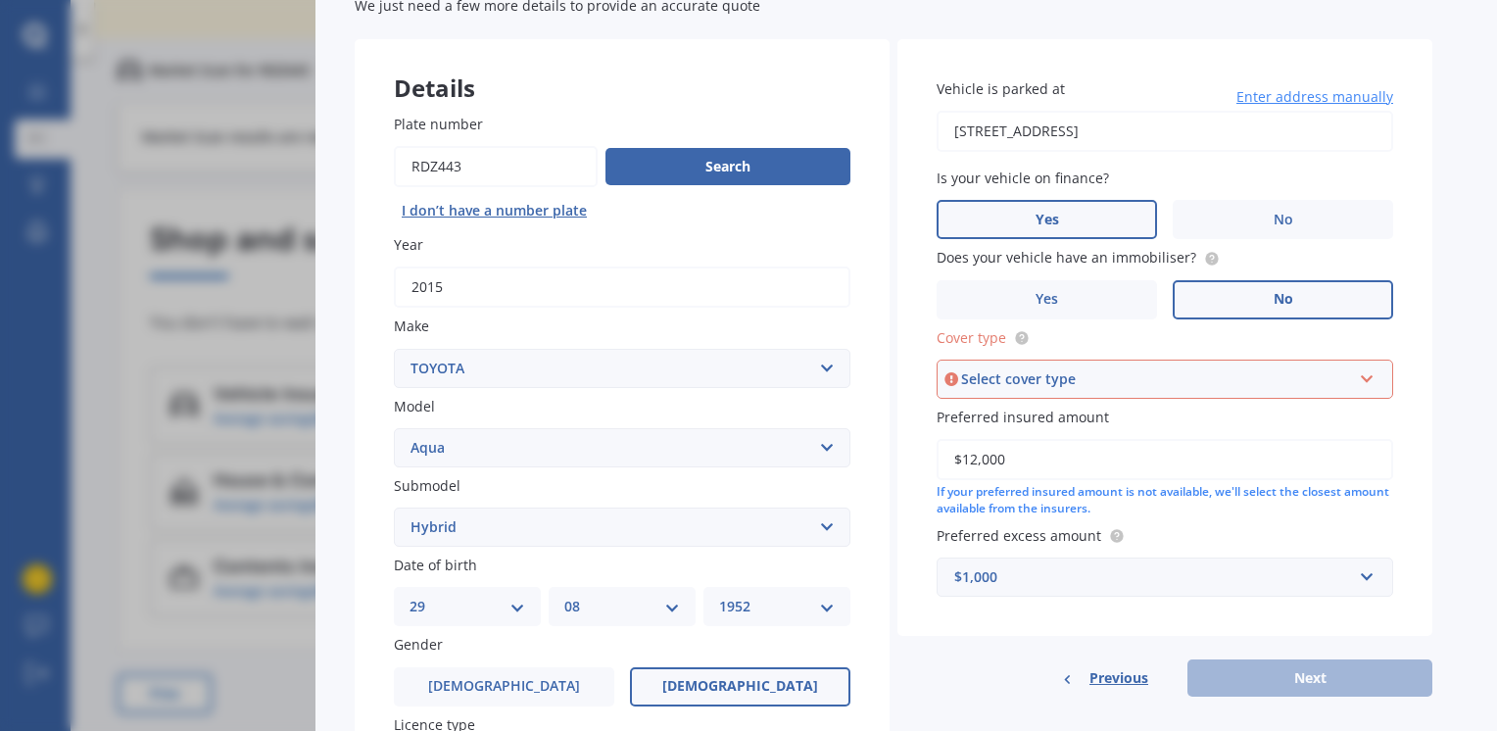
scroll to position [0, 0]
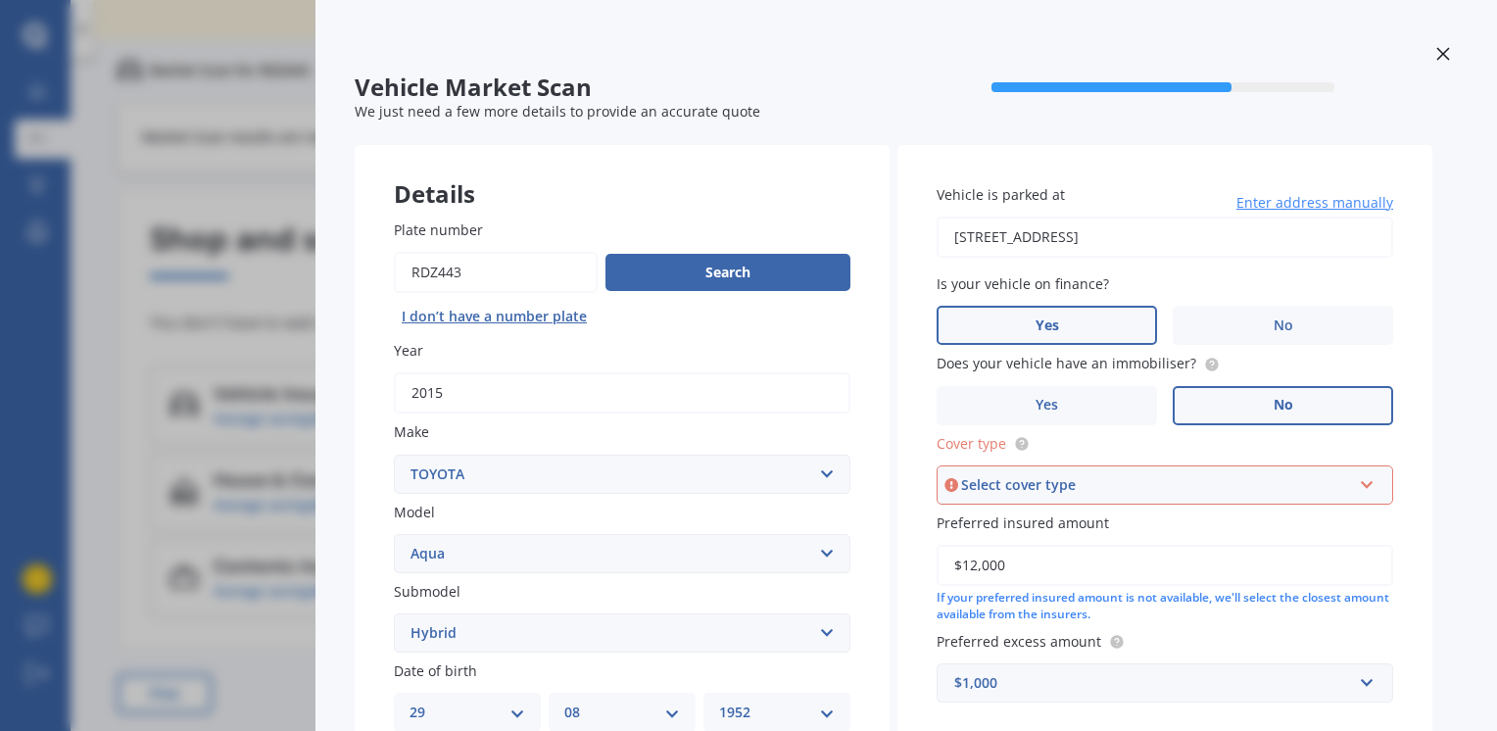
click at [1368, 480] on icon at bounding box center [1367, 481] width 17 height 14
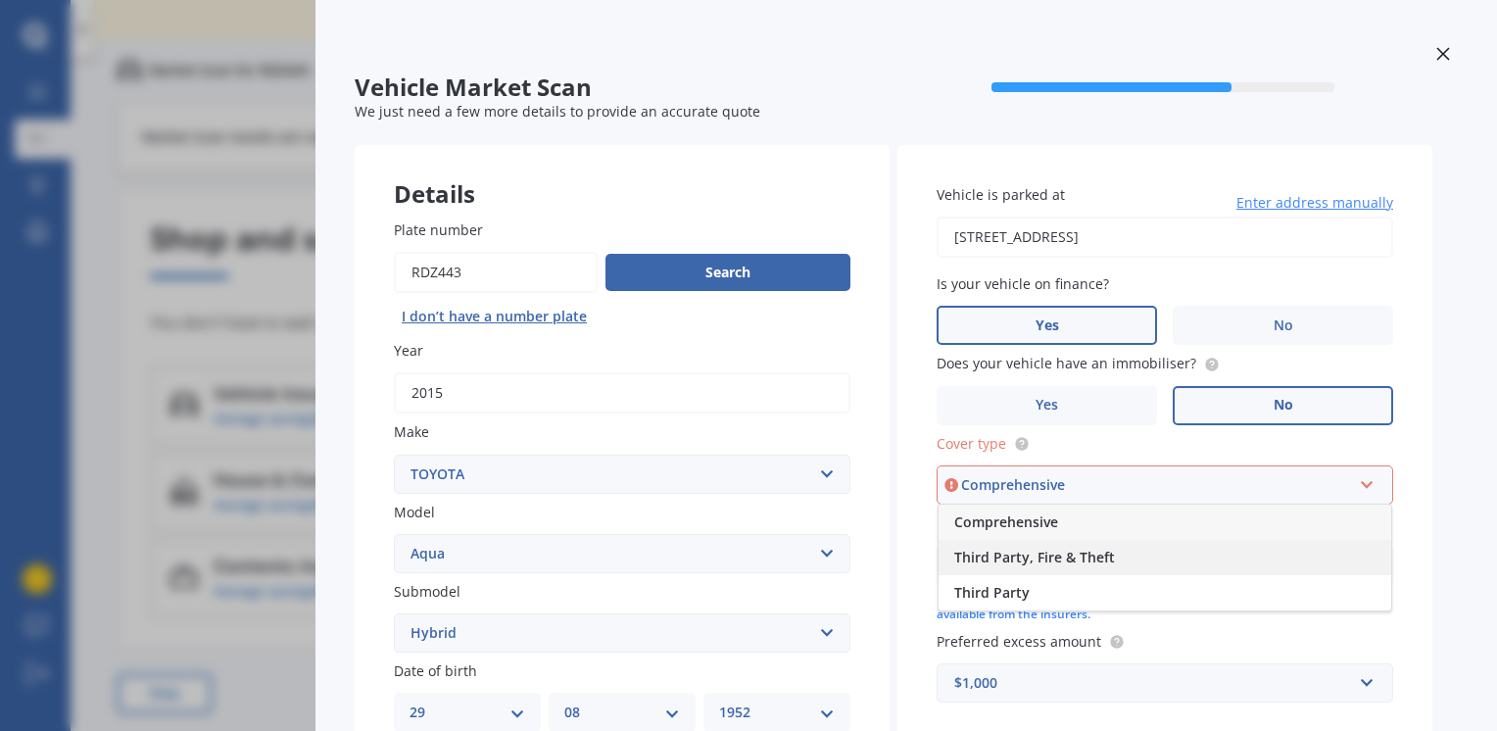
click at [1077, 556] on span "Third Party, Fire & Theft" at bounding box center [1034, 557] width 161 height 19
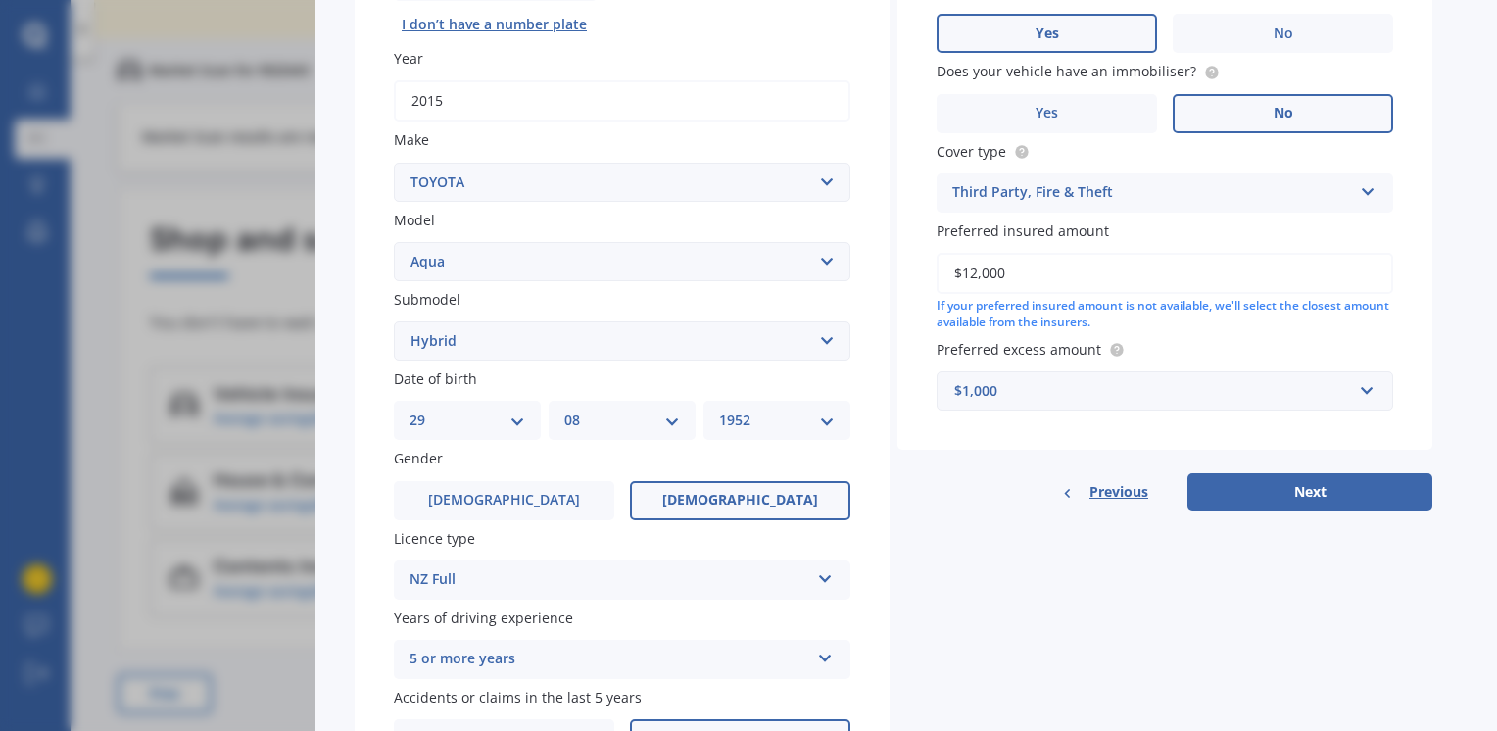
scroll to position [294, 0]
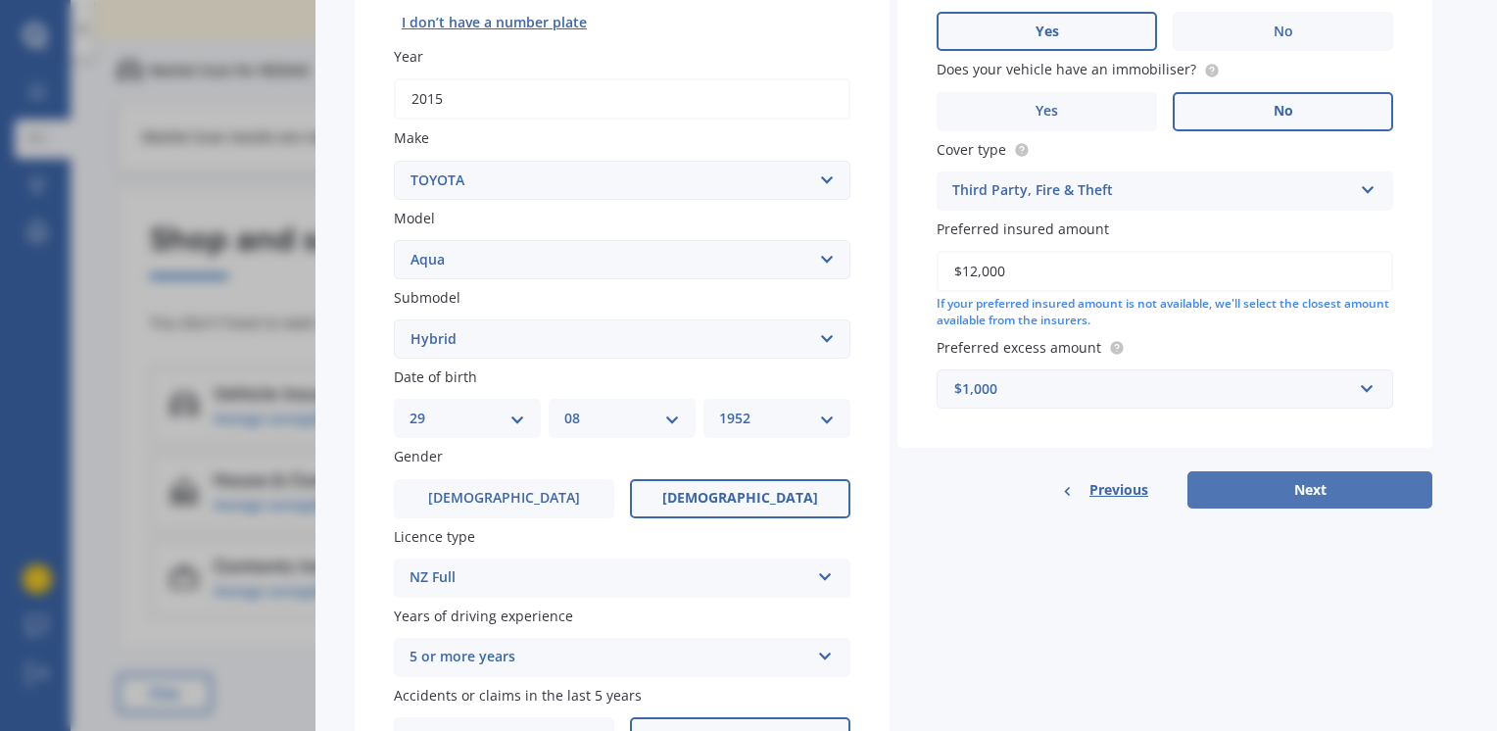
click at [1332, 486] on button "Next" at bounding box center [1309, 489] width 245 height 37
select select "29"
select select "08"
select select "1952"
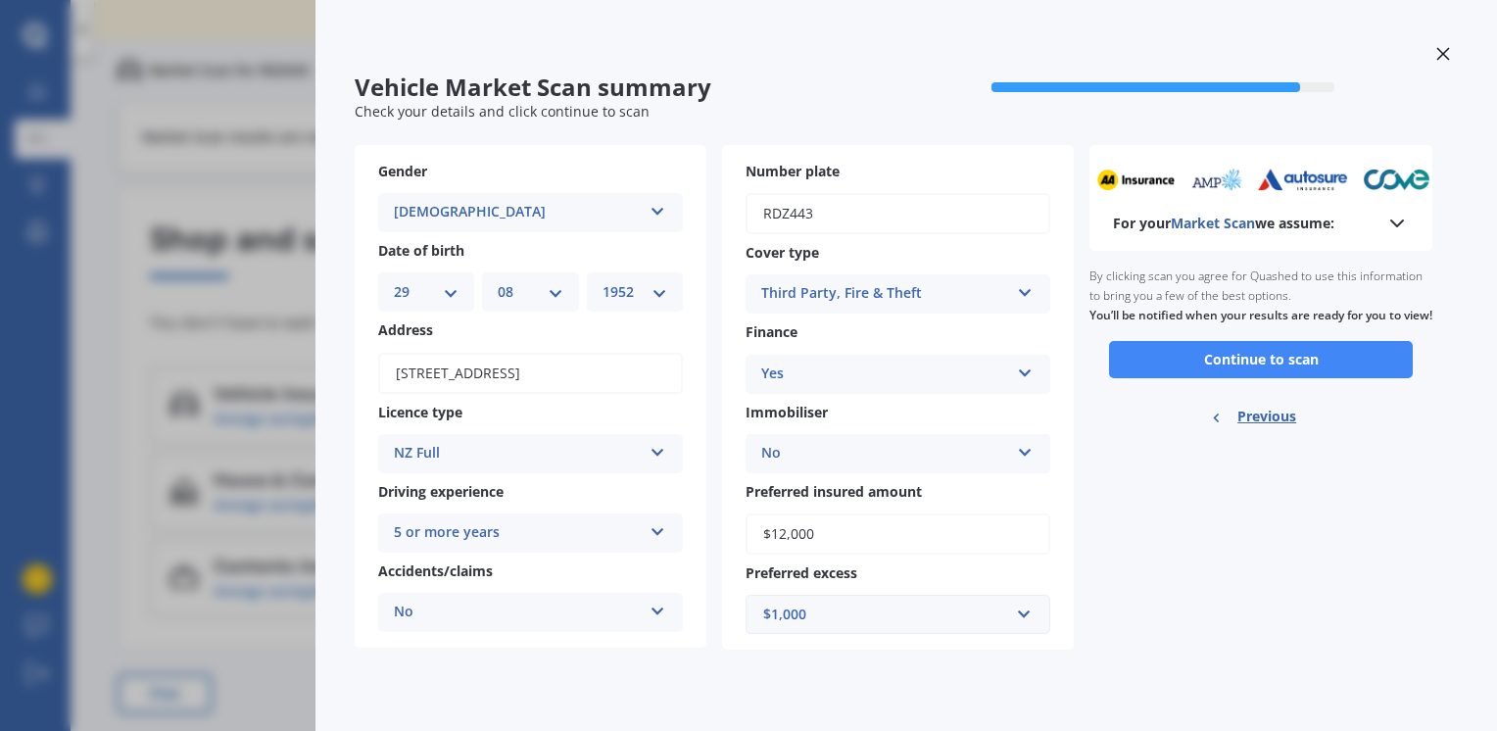
scroll to position [0, 0]
